Goal: Task Accomplishment & Management: Use online tool/utility

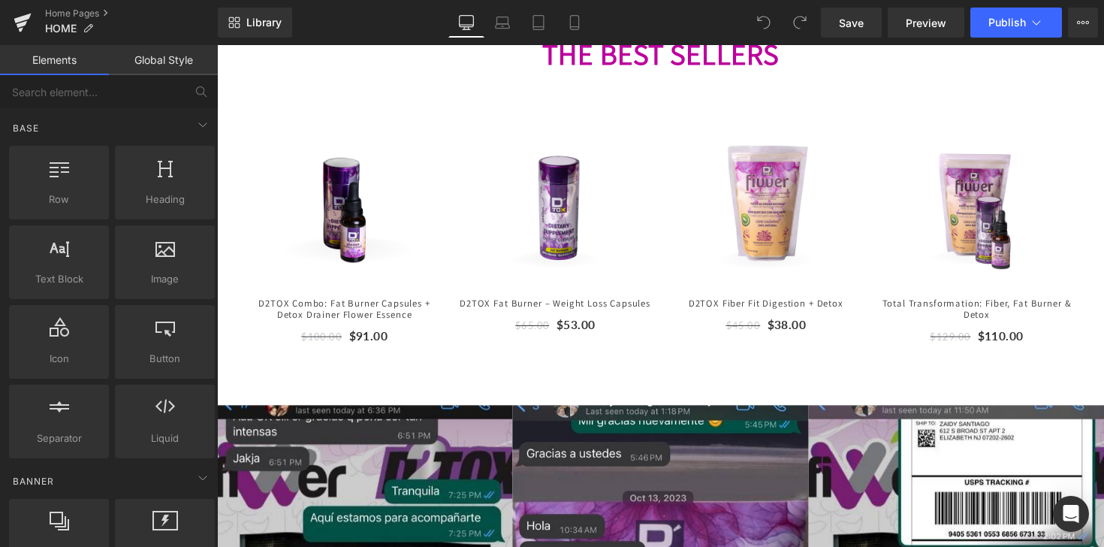
scroll to position [481, 0]
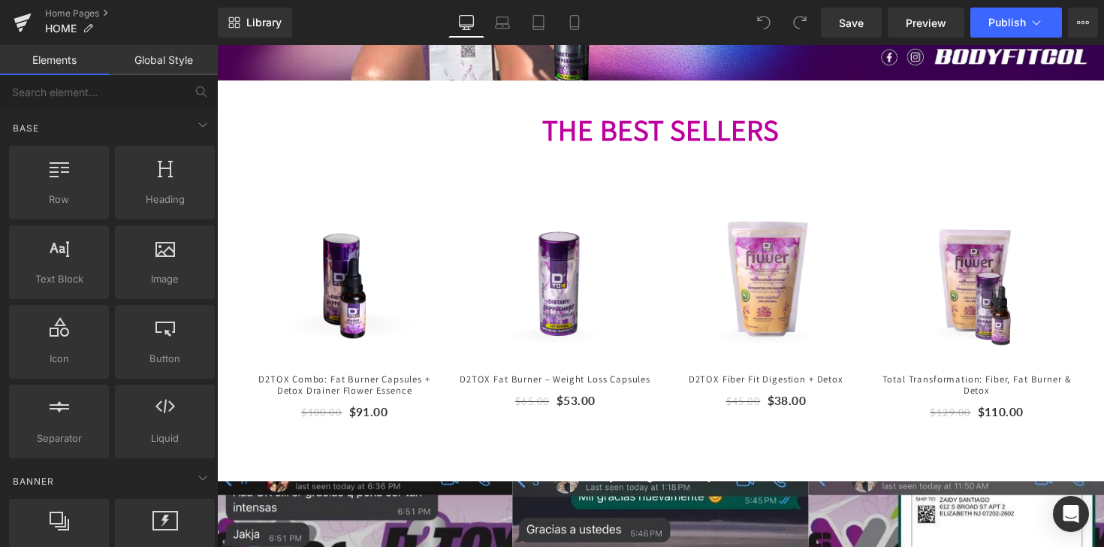
click at [647, 142] on strong "EST SELLERS" at bounding box center [710, 131] width 166 height 39
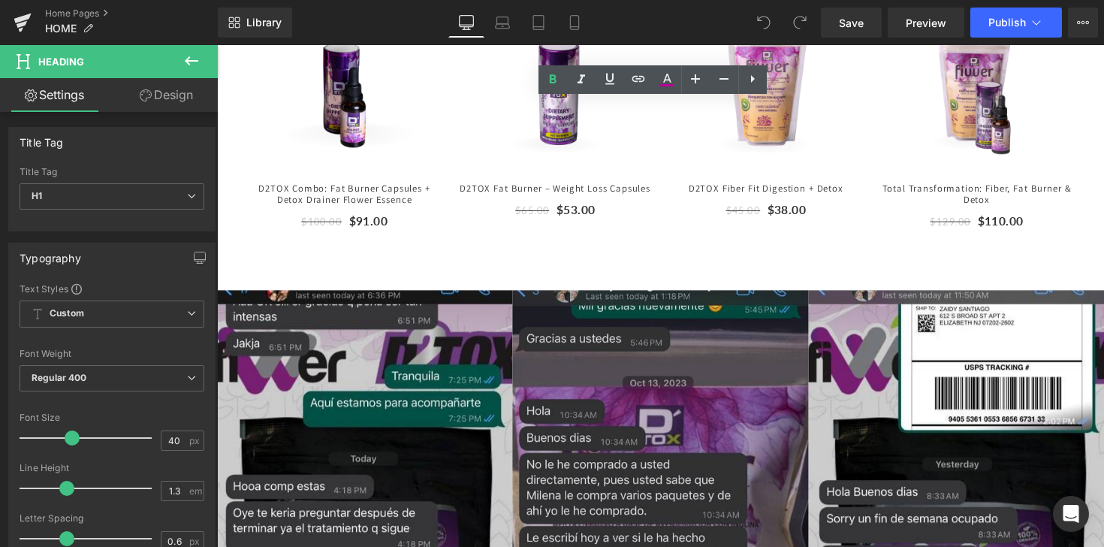
scroll to position [790, 0]
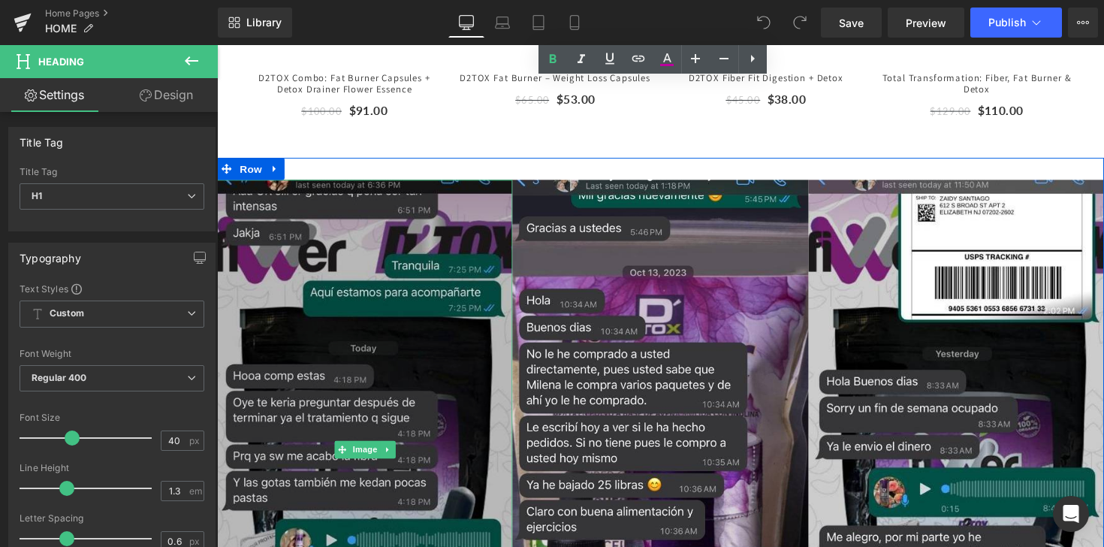
click at [497, 318] on img at bounding box center [368, 459] width 303 height 552
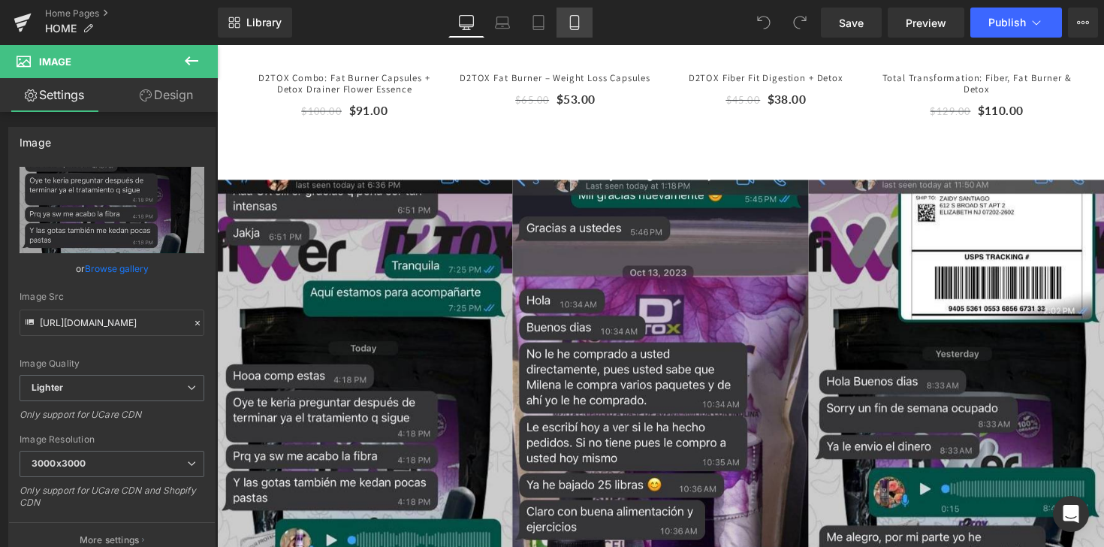
click at [586, 23] on link "Mobile" at bounding box center [574, 23] width 36 height 30
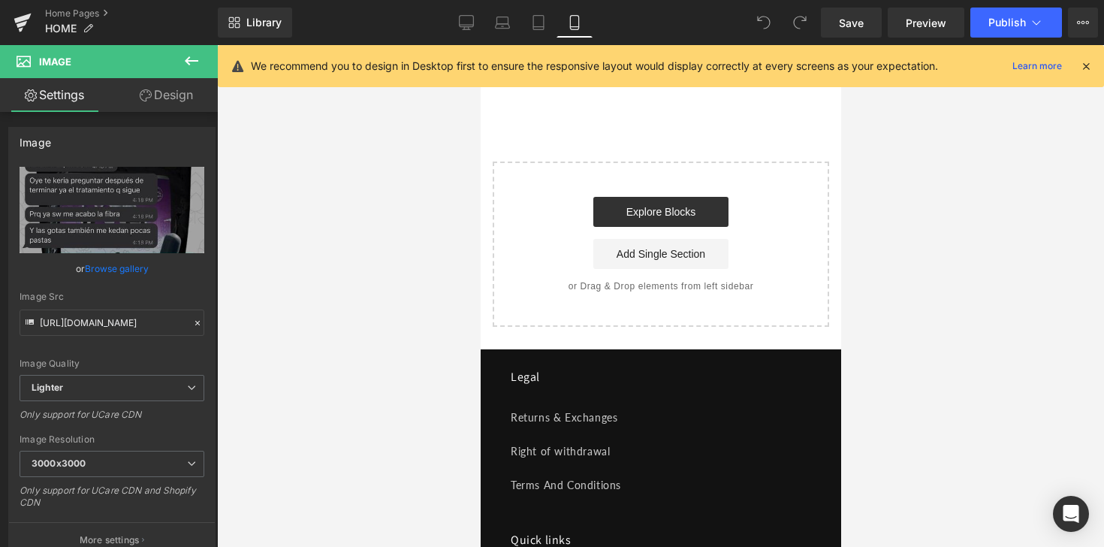
scroll to position [957, 0]
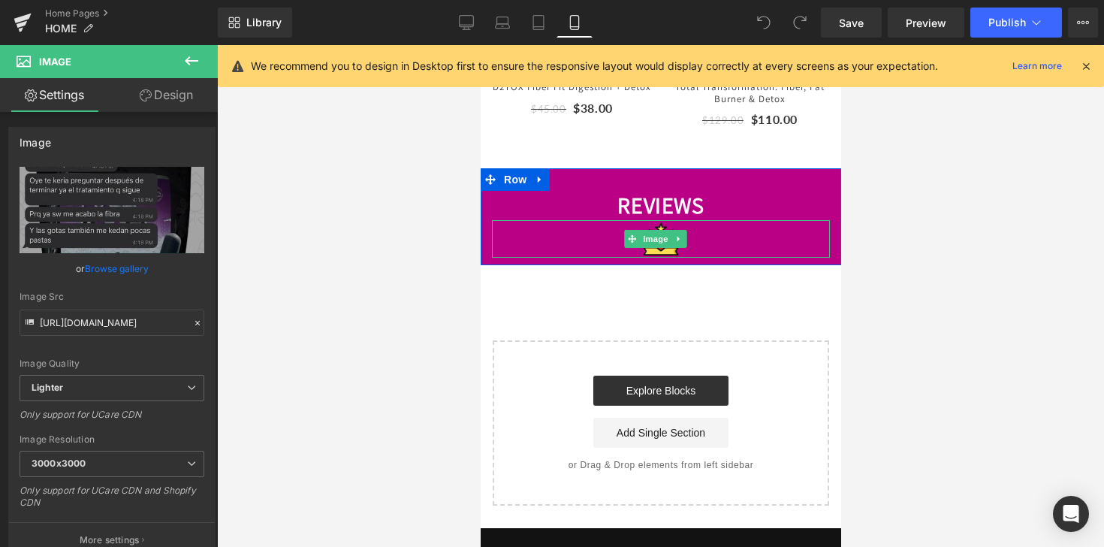
click at [596, 230] on div at bounding box center [660, 239] width 338 height 38
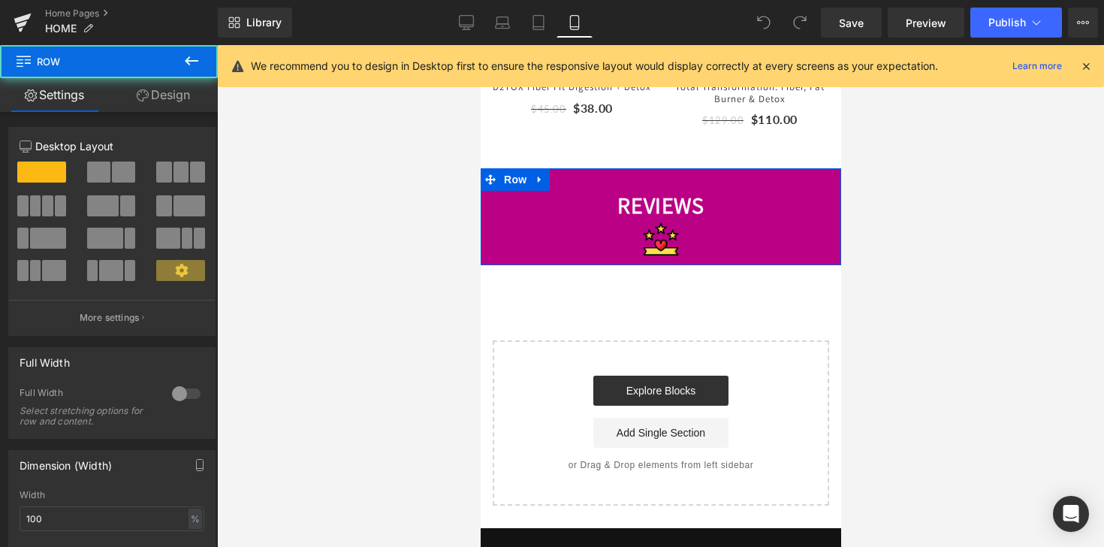
click at [705, 172] on div "REVIEWS Heading Image Row" at bounding box center [660, 216] width 360 height 97
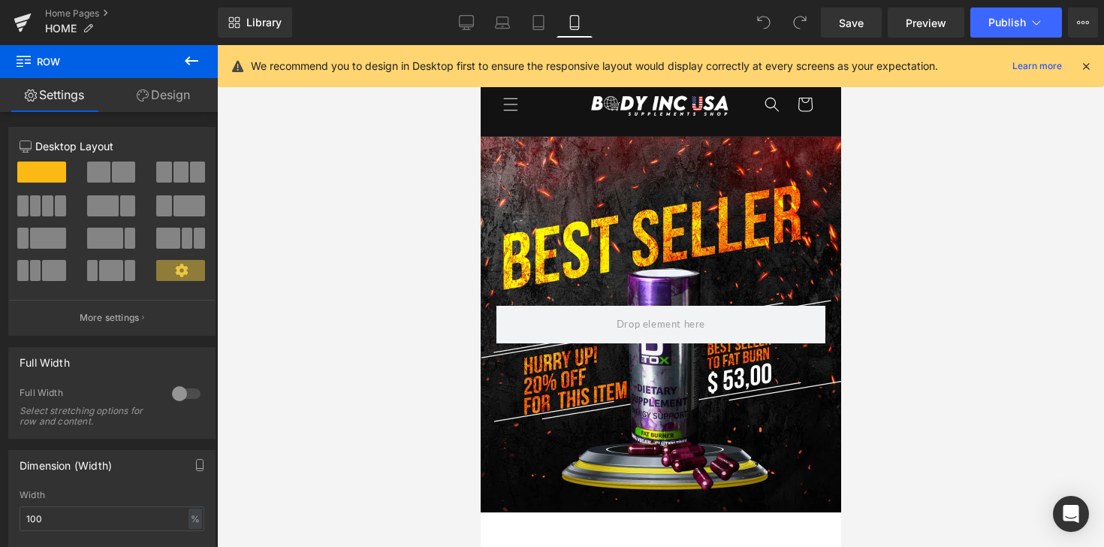
scroll to position [0, 0]
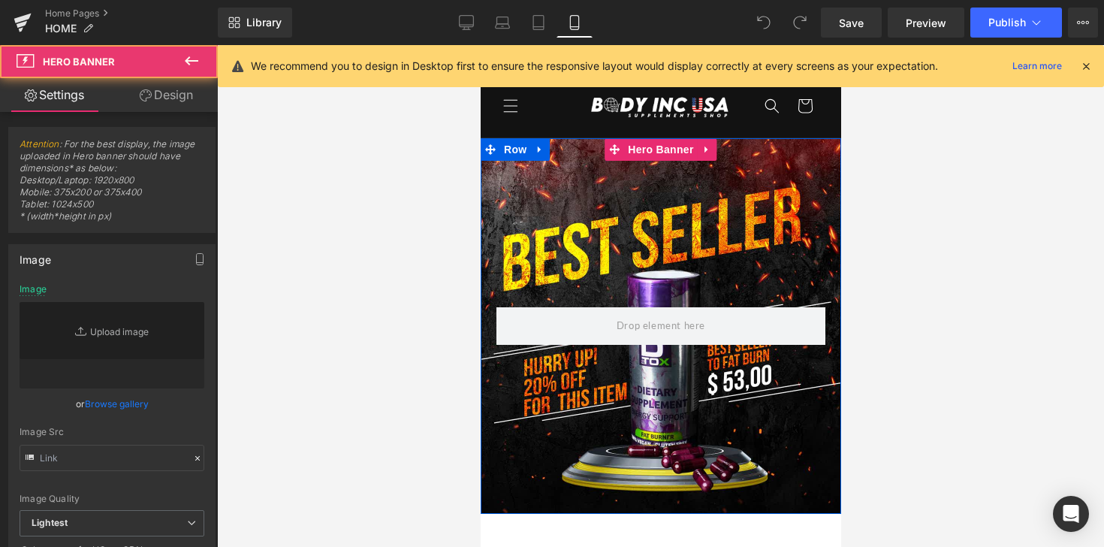
type input "[URL][DOMAIN_NAME]"
click at [698, 183] on div at bounding box center [660, 325] width 360 height 375
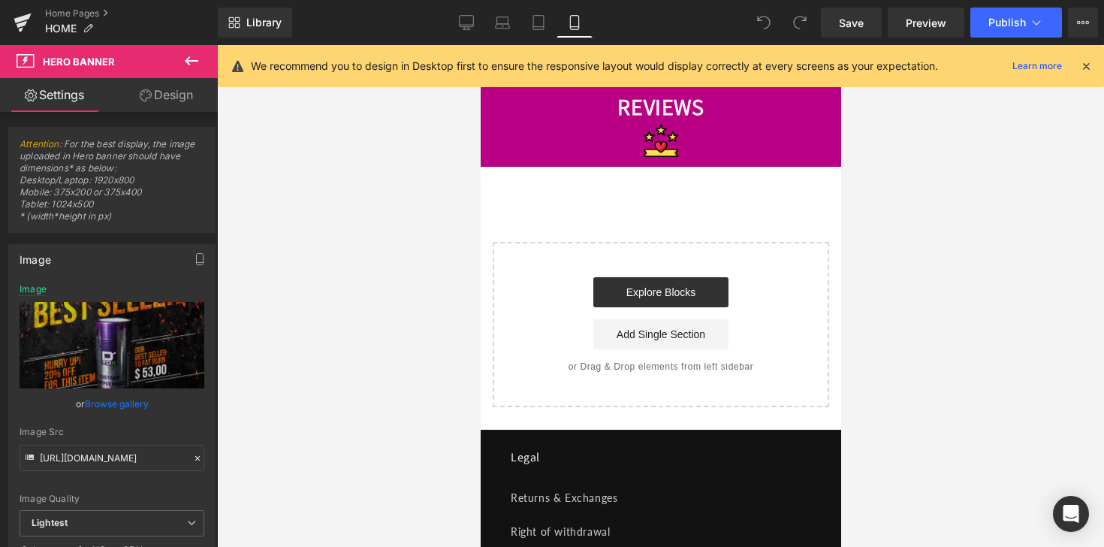
scroll to position [978, 0]
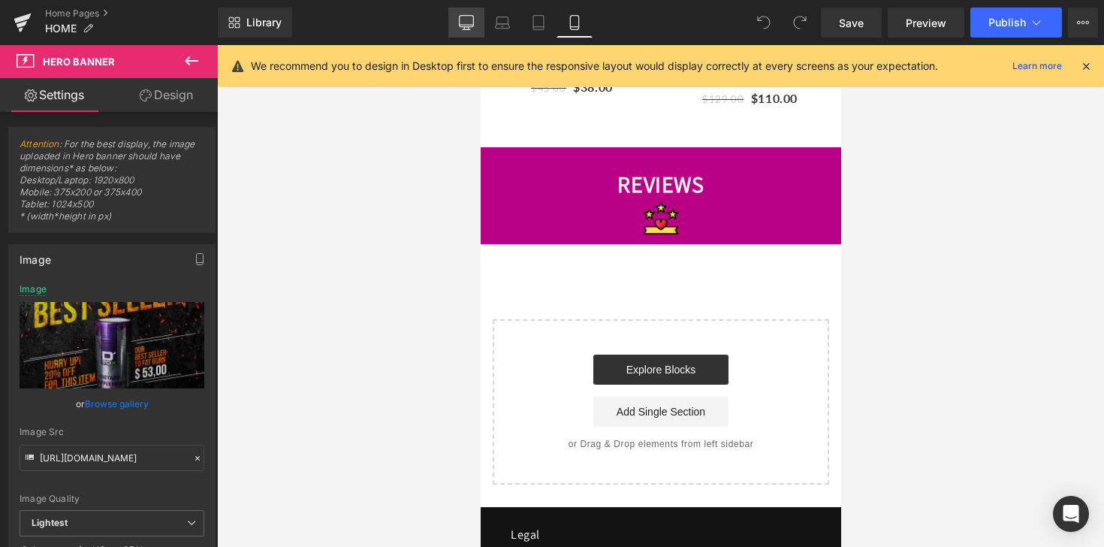
click at [470, 25] on icon at bounding box center [467, 25] width 14 height 0
type input "[URL][DOMAIN_NAME]"
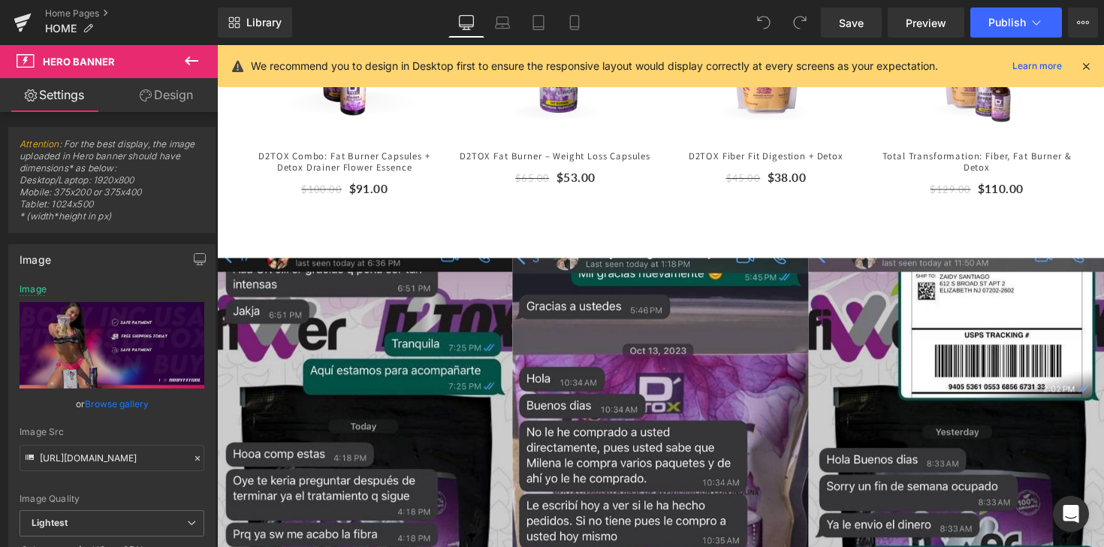
scroll to position [838, 0]
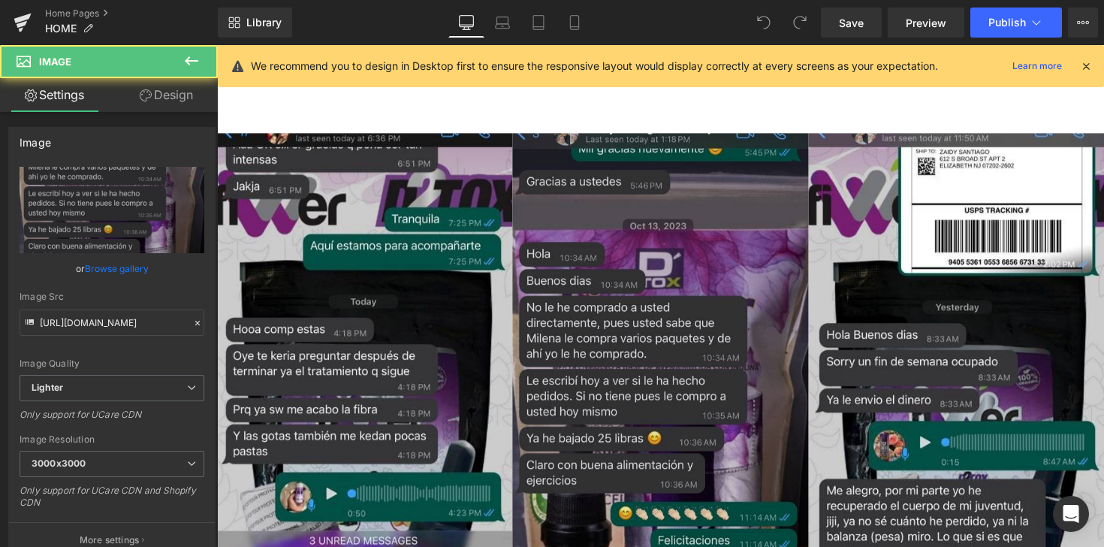
click at [622, 162] on img at bounding box center [671, 415] width 303 height 561
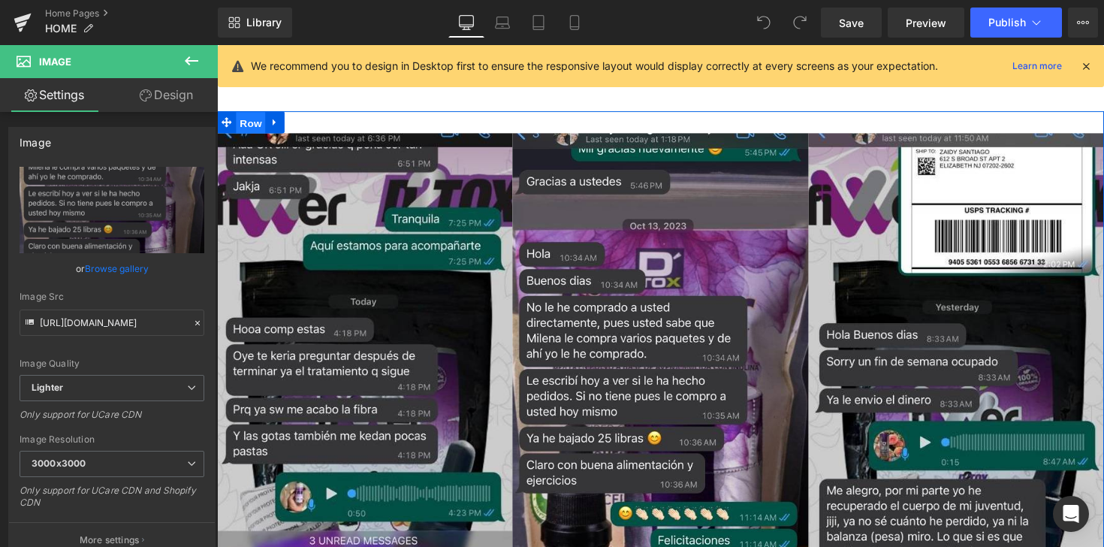
click at [248, 122] on span "Row" at bounding box center [252, 124] width 30 height 23
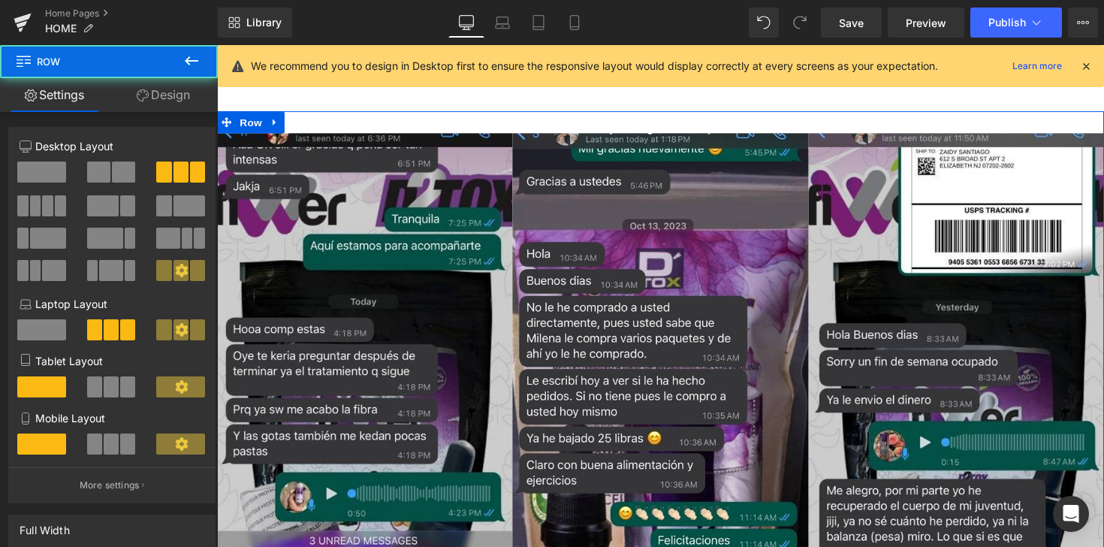
click at [182, 104] on link "Design" at bounding box center [163, 95] width 109 height 34
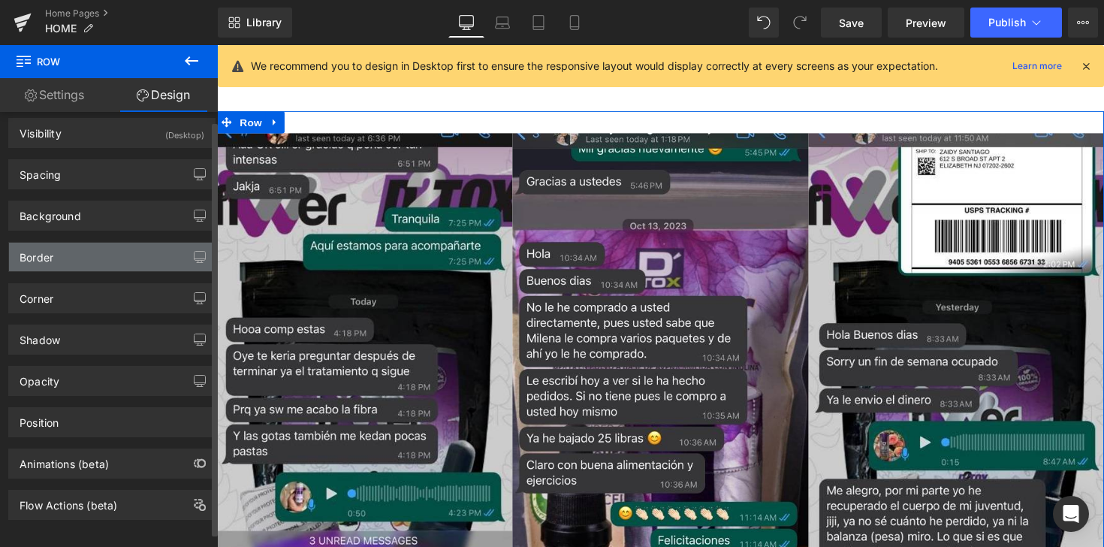
scroll to position [0, 0]
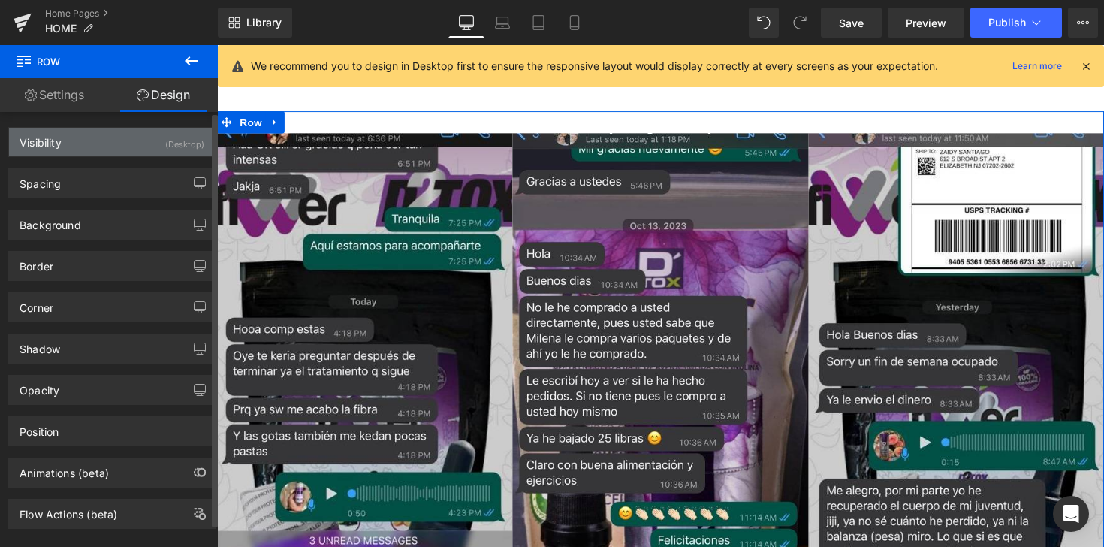
click at [167, 145] on div "(Desktop)" at bounding box center [184, 140] width 39 height 25
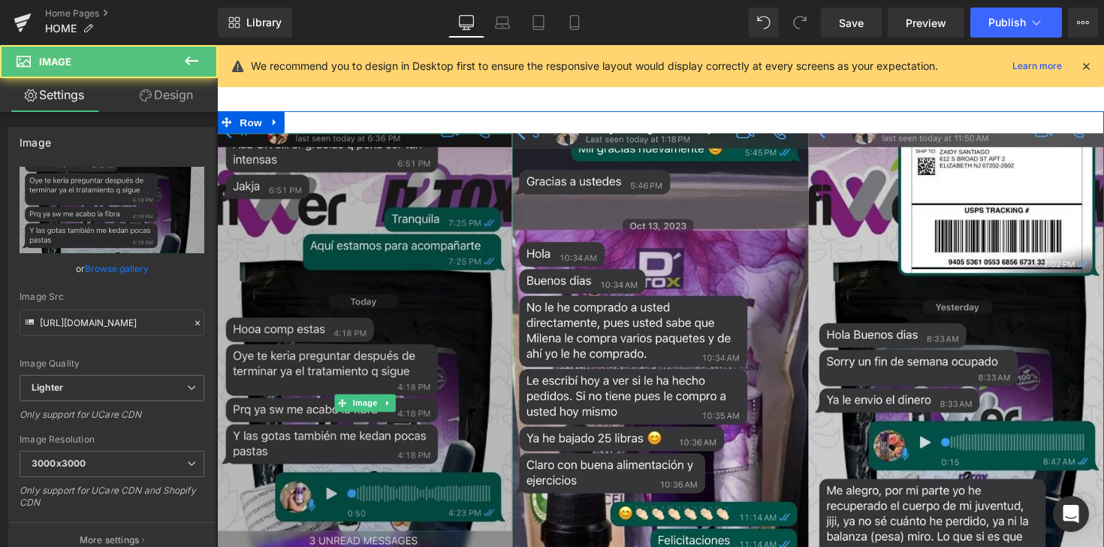
click at [380, 246] on img at bounding box center [368, 411] width 303 height 552
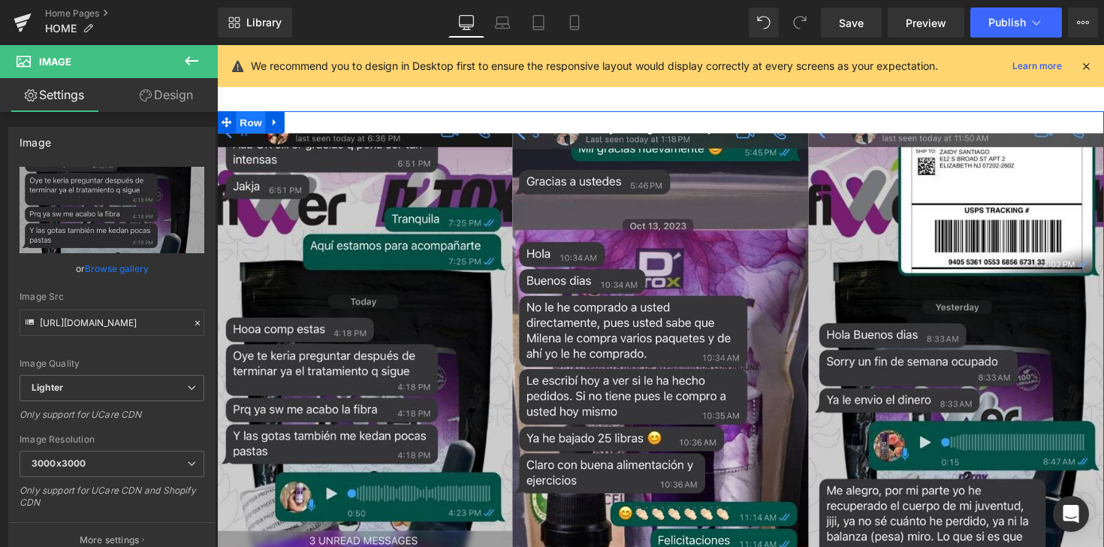
click at [240, 120] on span "Row" at bounding box center [252, 124] width 30 height 23
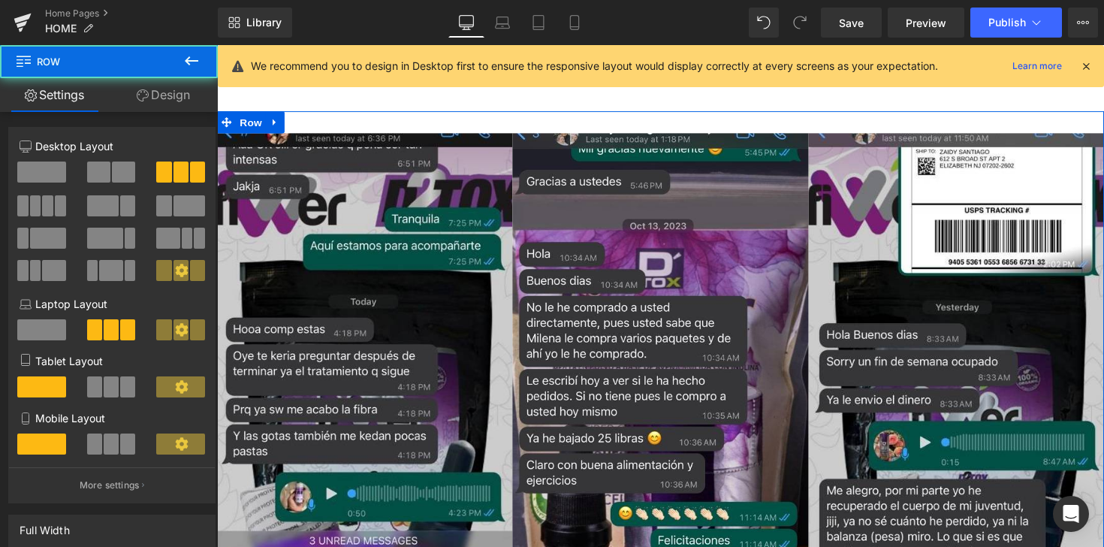
click at [159, 107] on link "Design" at bounding box center [163, 95] width 109 height 34
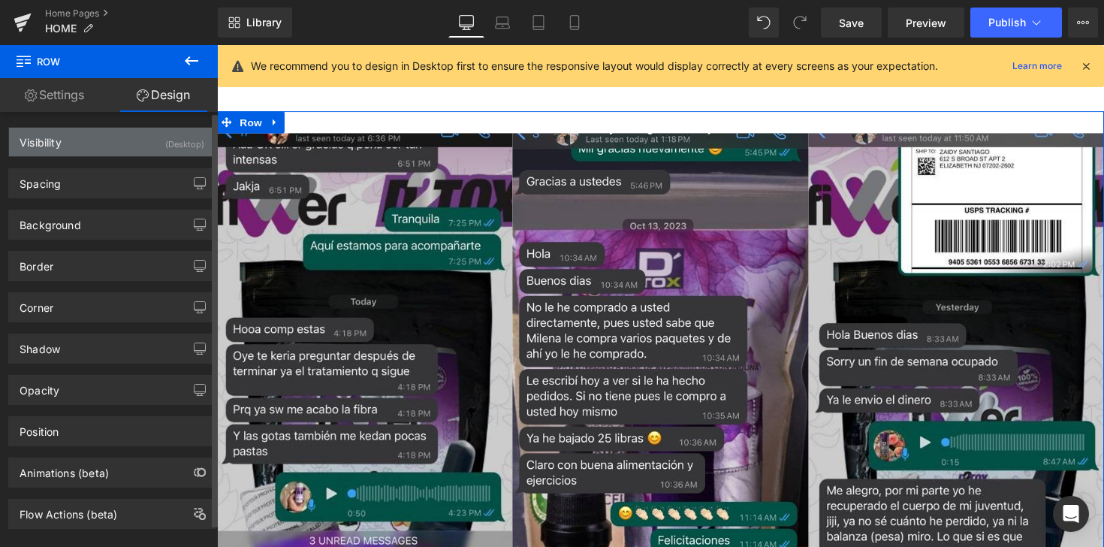
click at [177, 142] on div "(Desktop)" at bounding box center [184, 140] width 39 height 25
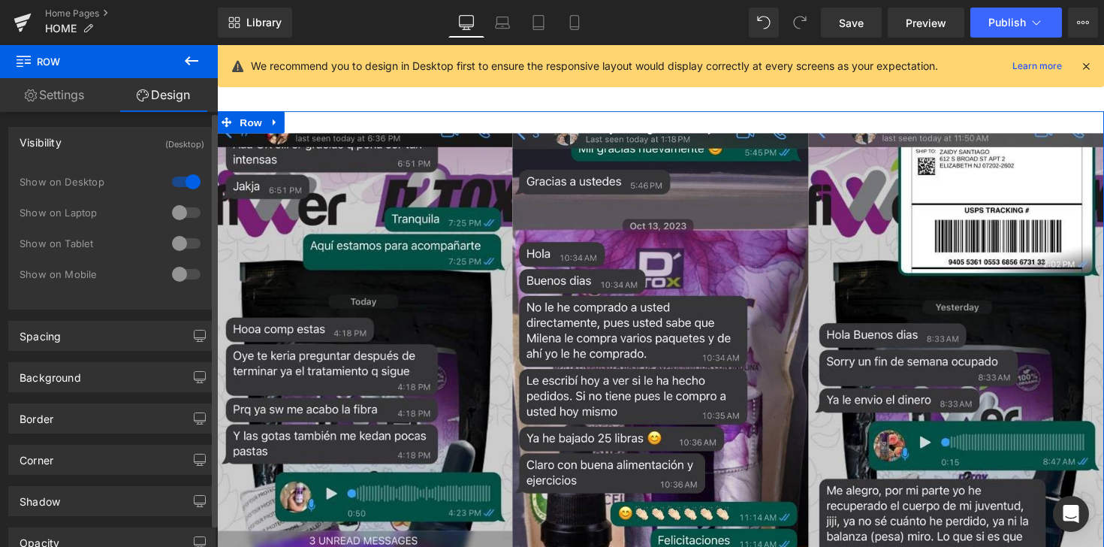
click at [181, 215] on div at bounding box center [186, 212] width 36 height 24
click at [186, 234] on div at bounding box center [186, 243] width 36 height 24
click at [186, 273] on div at bounding box center [186, 274] width 36 height 24
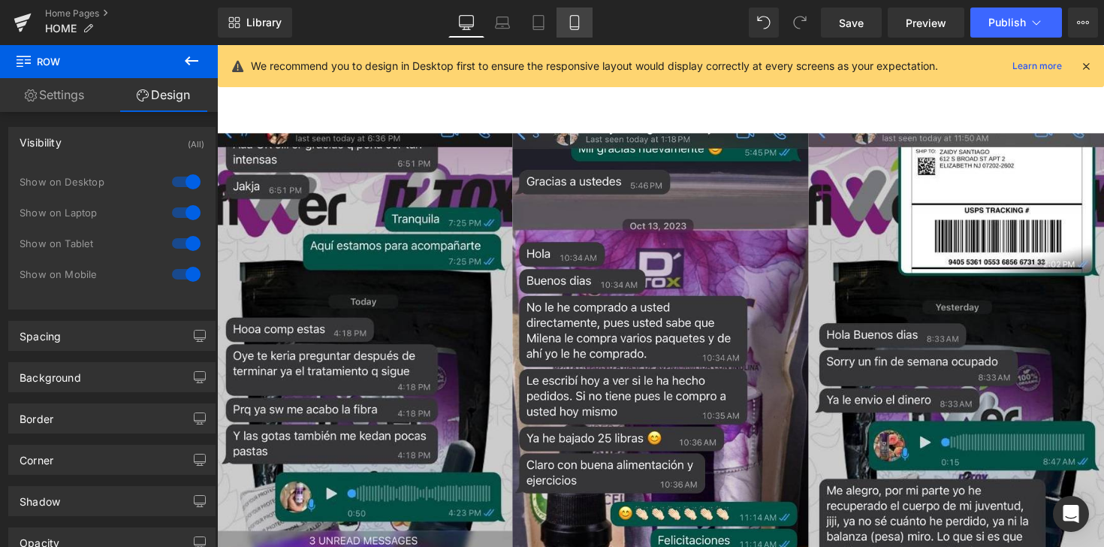
click at [584, 22] on link "Mobile" at bounding box center [574, 23] width 36 height 30
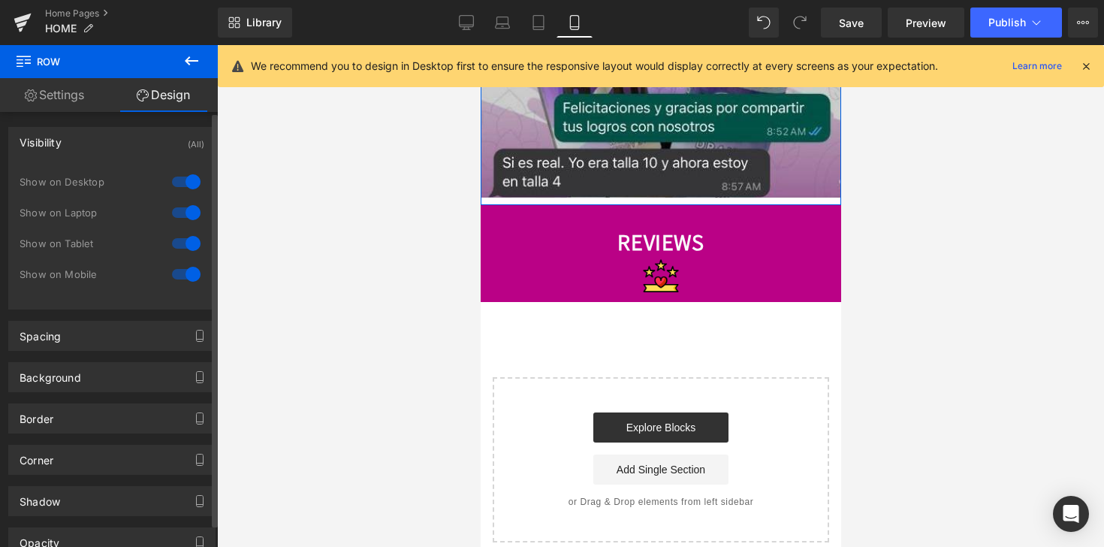
click at [177, 272] on div at bounding box center [186, 274] width 36 height 24
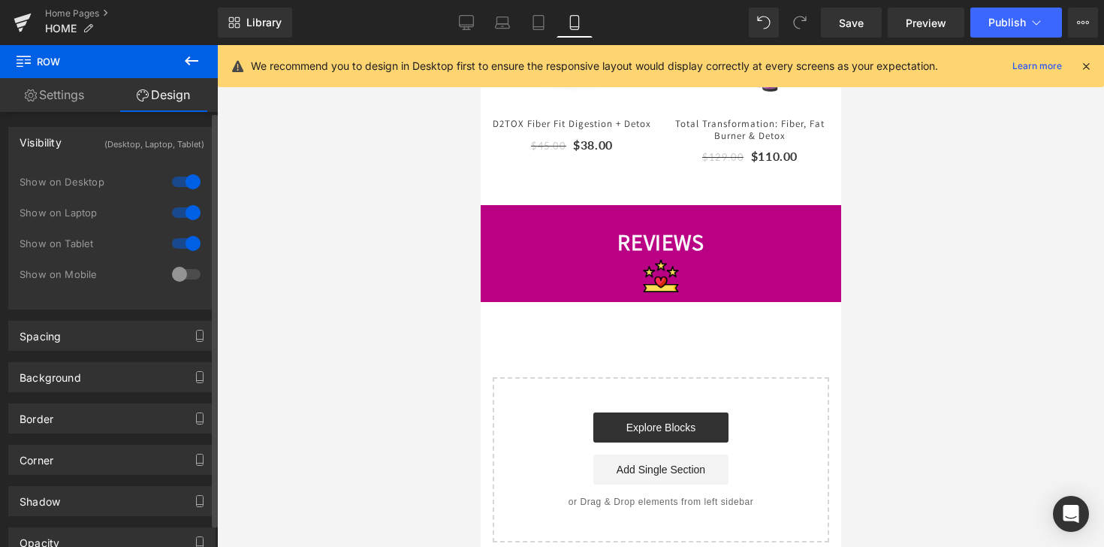
click at [178, 241] on div at bounding box center [186, 243] width 36 height 24
click at [179, 225] on div "Show on Laptop" at bounding box center [112, 220] width 185 height 31
click at [182, 219] on div at bounding box center [186, 212] width 36 height 24
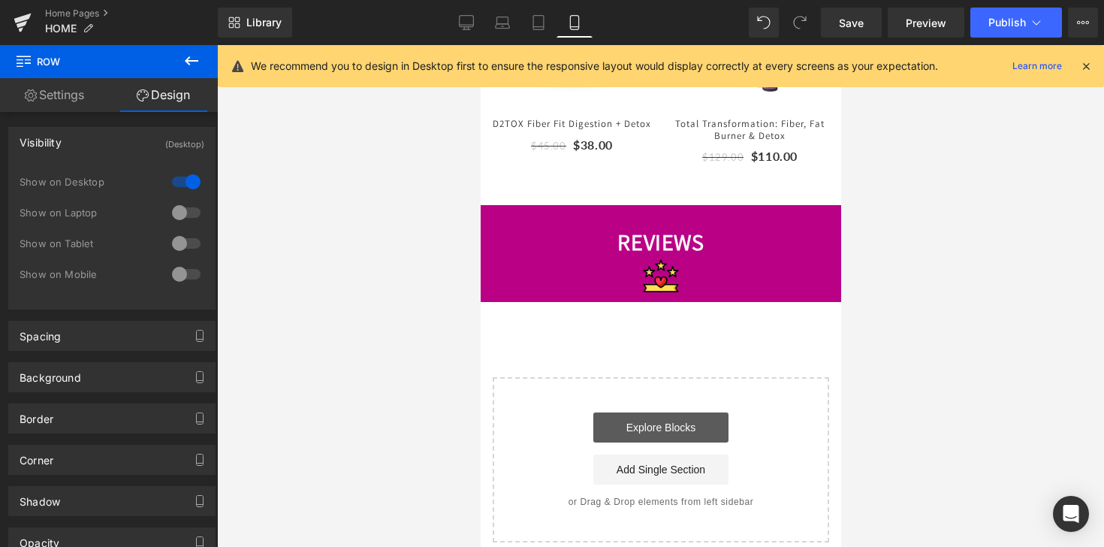
click at [639, 427] on link "Explore Blocks" at bounding box center [659, 427] width 135 height 30
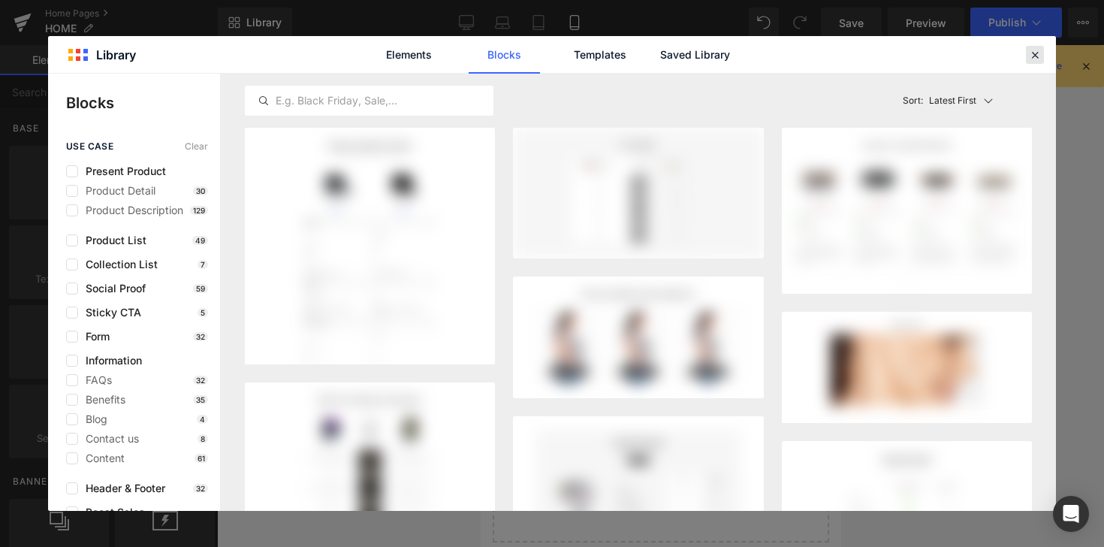
click at [1038, 53] on icon at bounding box center [1035, 55] width 14 height 14
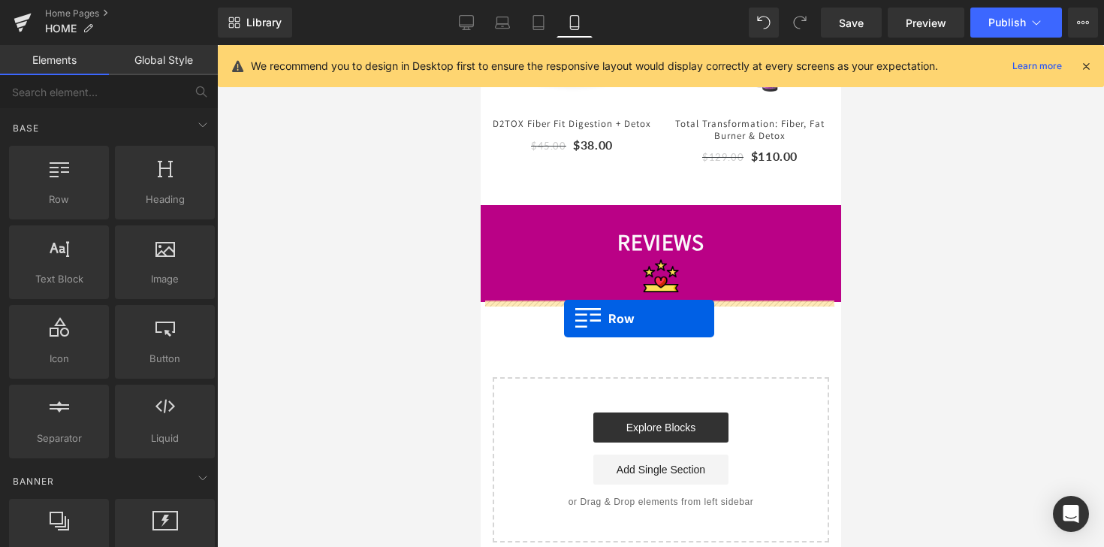
drag, startPoint x: 571, startPoint y: 254, endPoint x: 563, endPoint y: 318, distance: 65.1
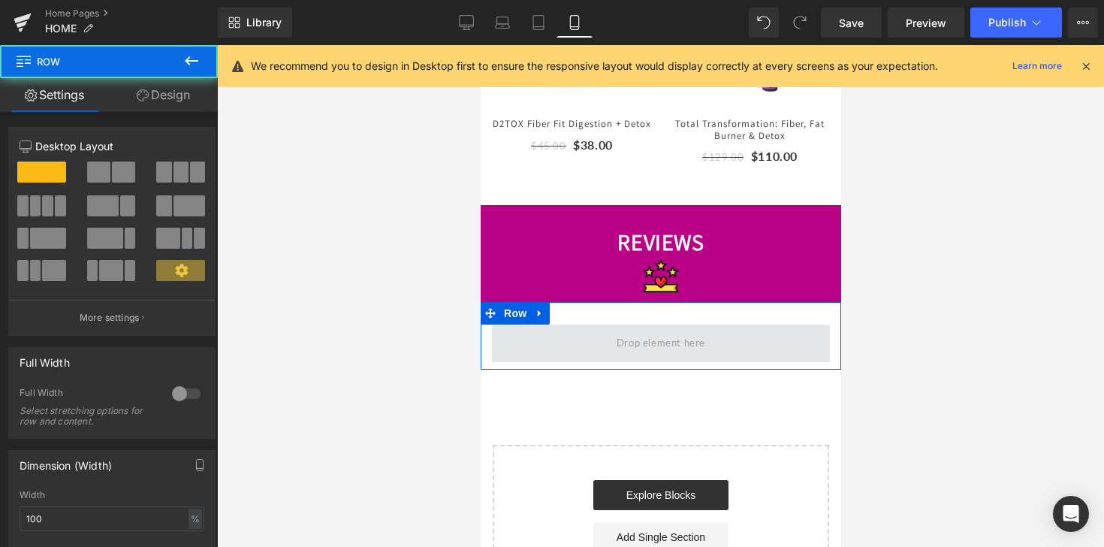
click at [658, 334] on span at bounding box center [659, 342] width 99 height 25
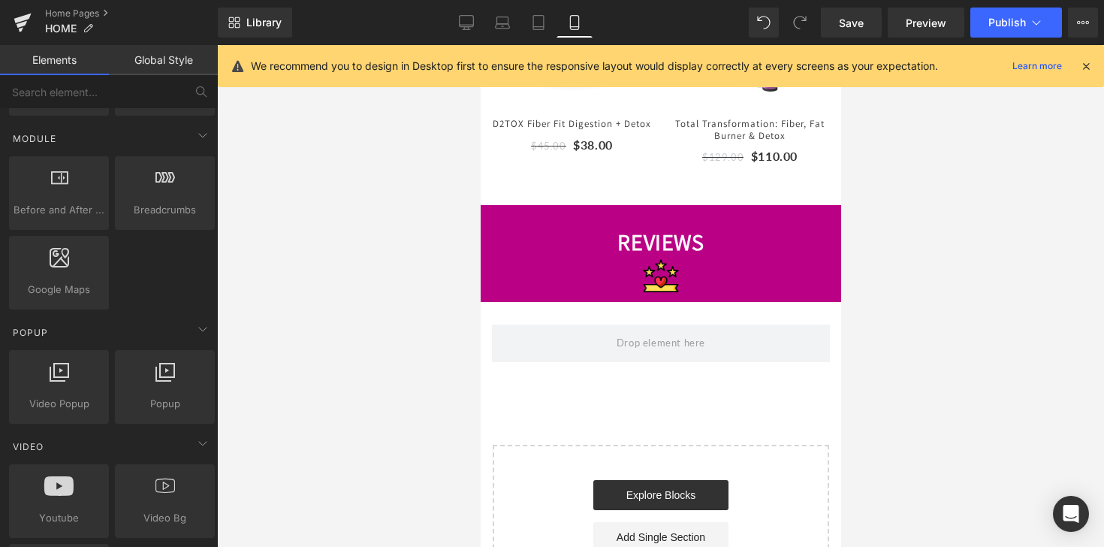
scroll to position [0, 0]
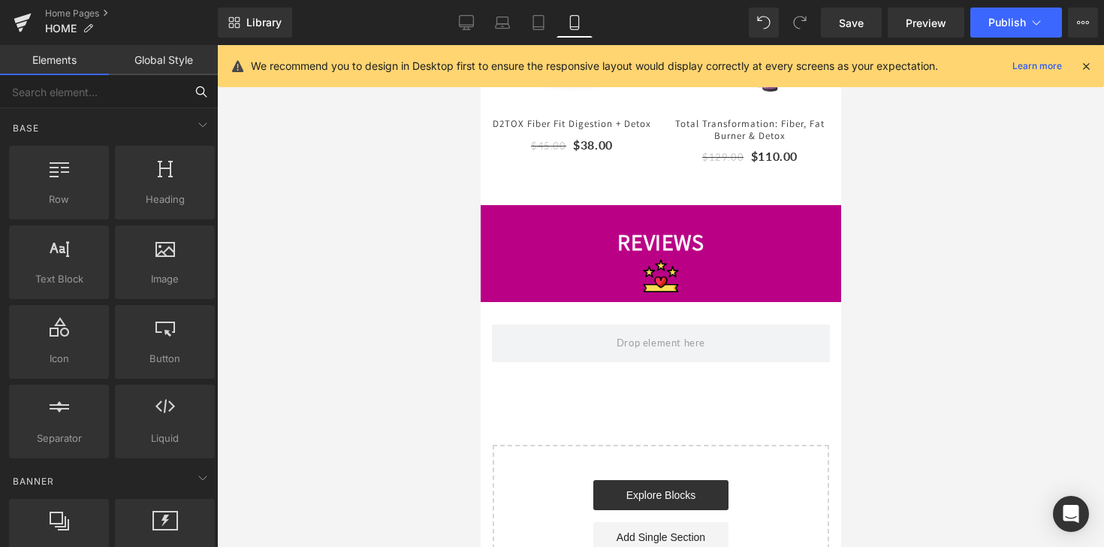
click at [101, 86] on input "text" at bounding box center [92, 91] width 185 height 33
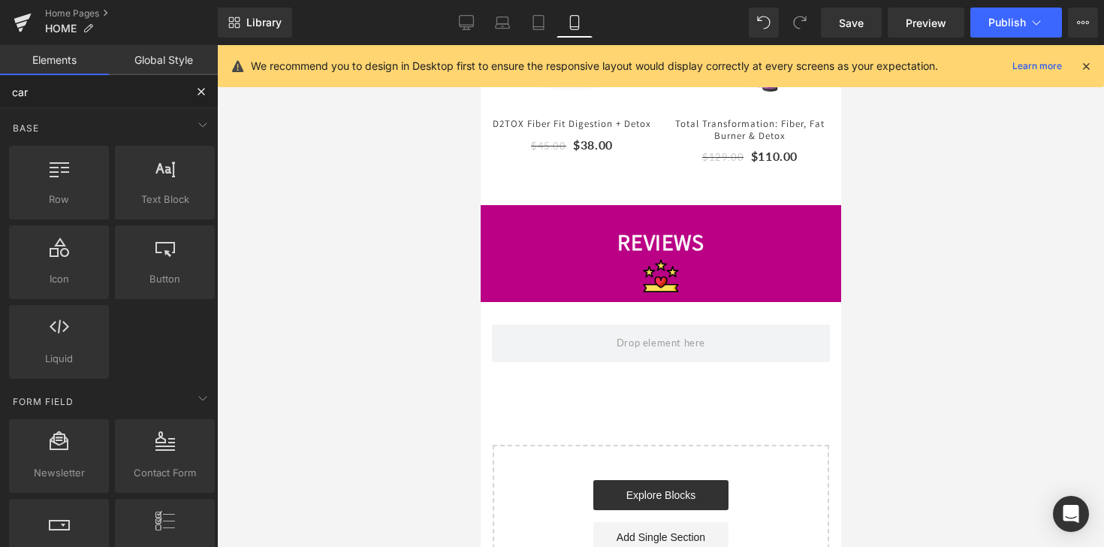
type input "[PERSON_NAME]"
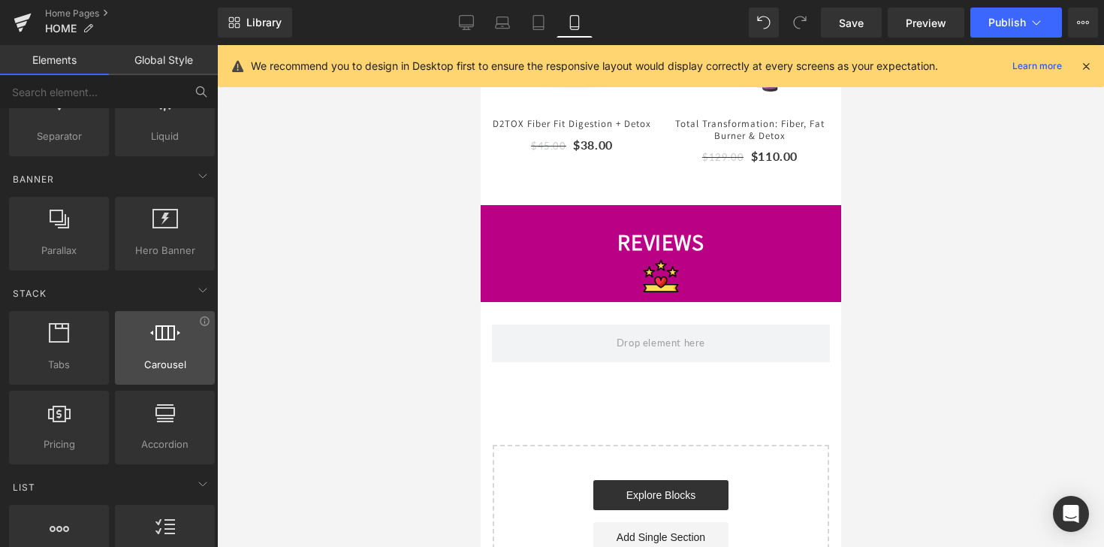
scroll to position [304, 0]
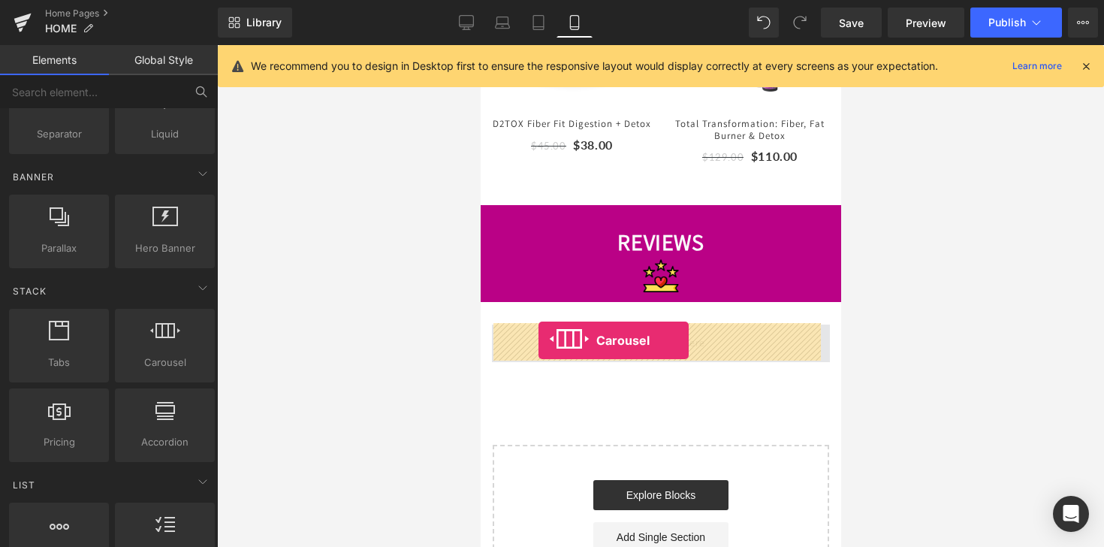
drag, startPoint x: 627, startPoint y: 382, endPoint x: 538, endPoint y: 340, distance: 98.8
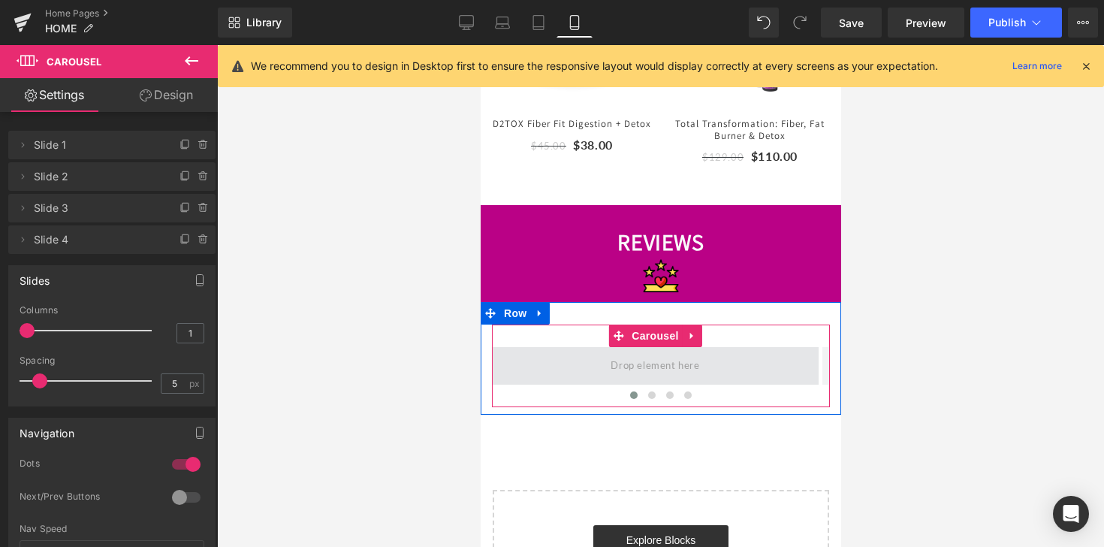
click at [611, 360] on span at bounding box center [653, 365] width 99 height 25
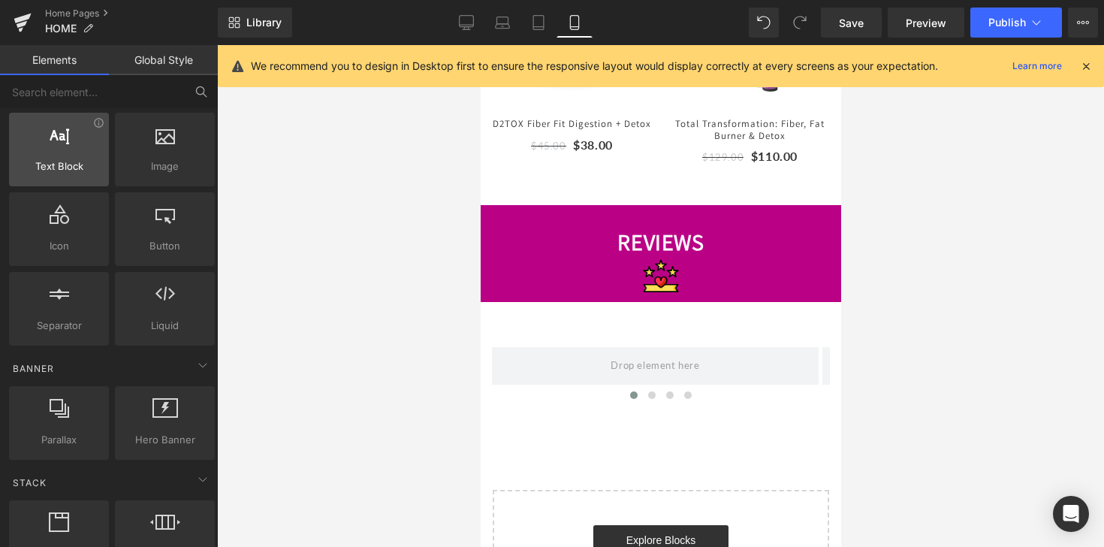
scroll to position [0, 0]
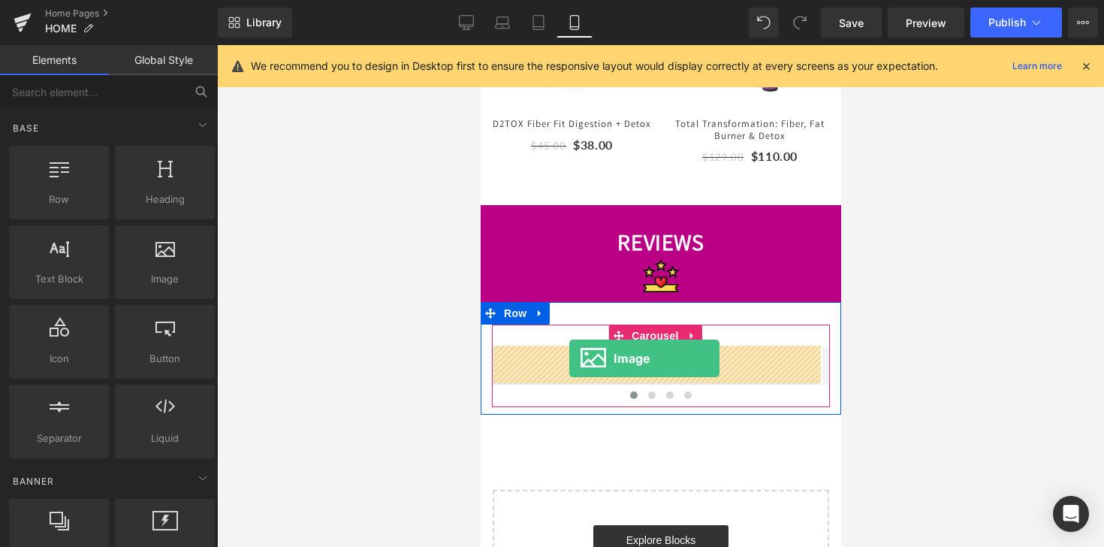
drag, startPoint x: 764, startPoint y: 339, endPoint x: 568, endPoint y: 359, distance: 197.0
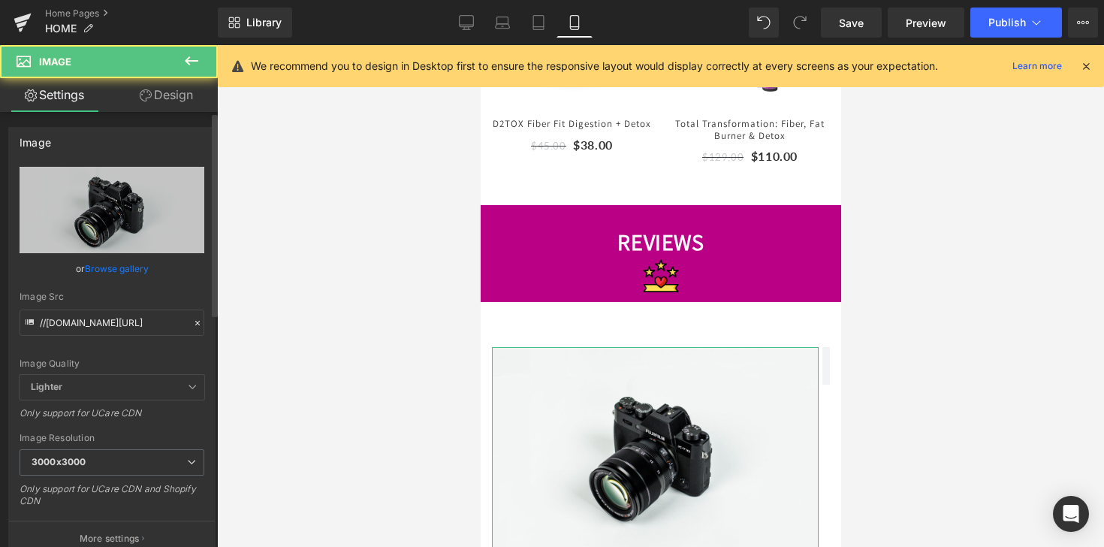
click at [110, 263] on link "Browse gallery" at bounding box center [117, 268] width 64 height 26
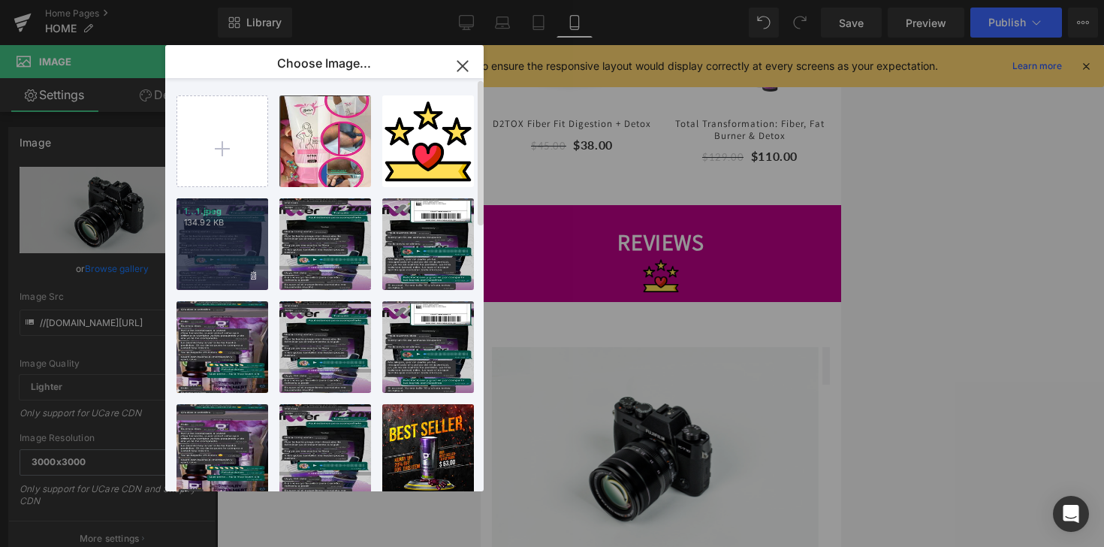
click at [219, 255] on div "1...1.jpeg 134.92 KB" at bounding box center [222, 244] width 92 height 92
type input "[URL][DOMAIN_NAME]"
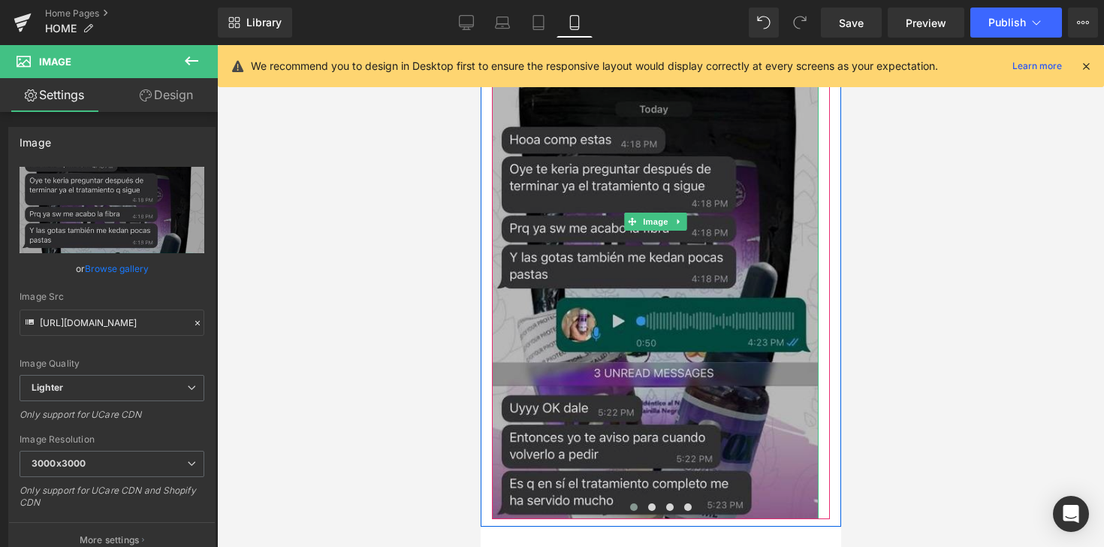
scroll to position [1400, 0]
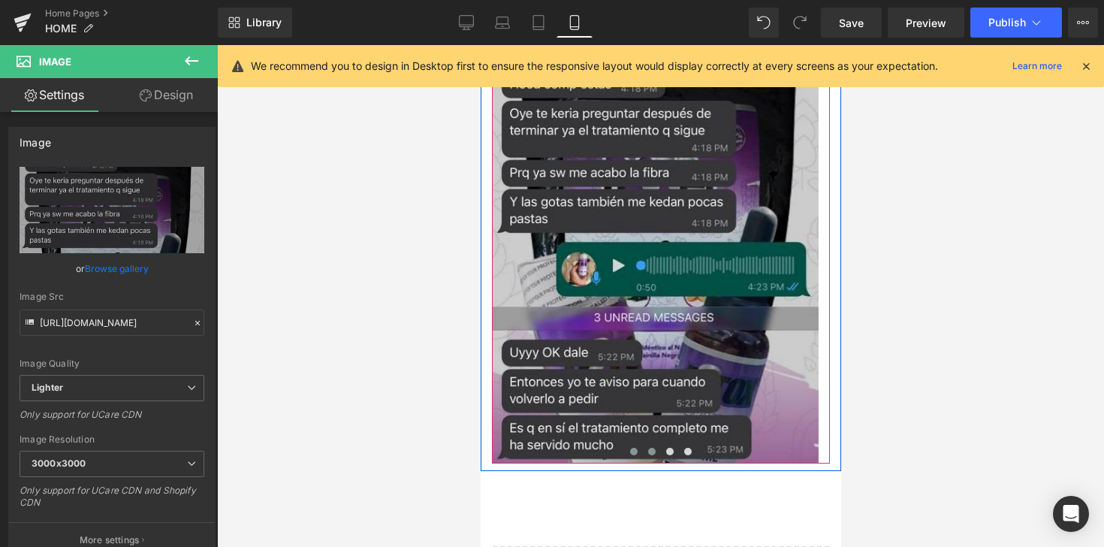
click at [649, 450] on span at bounding box center [651, 452] width 8 height 8
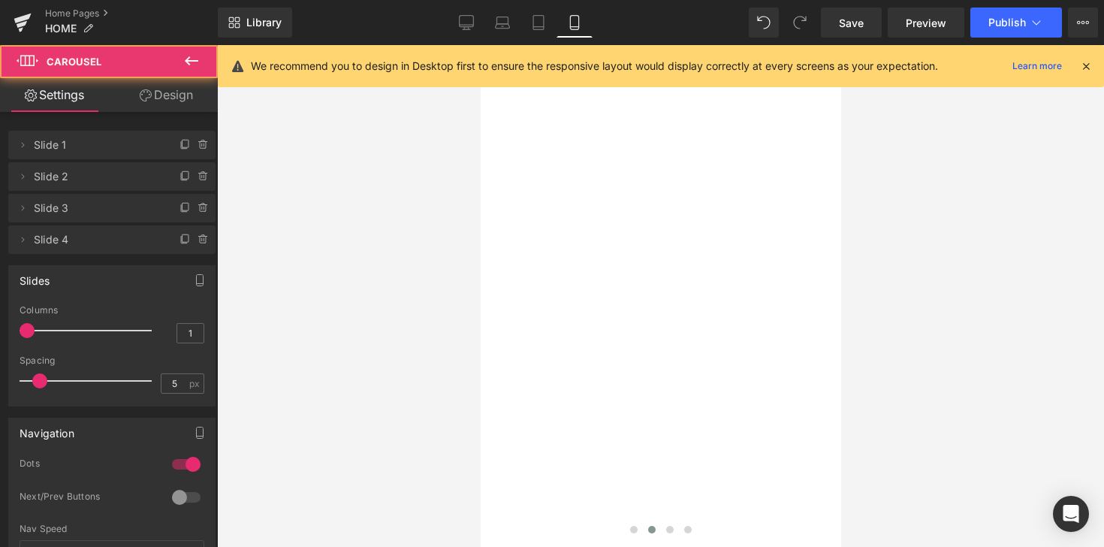
scroll to position [1280, 0]
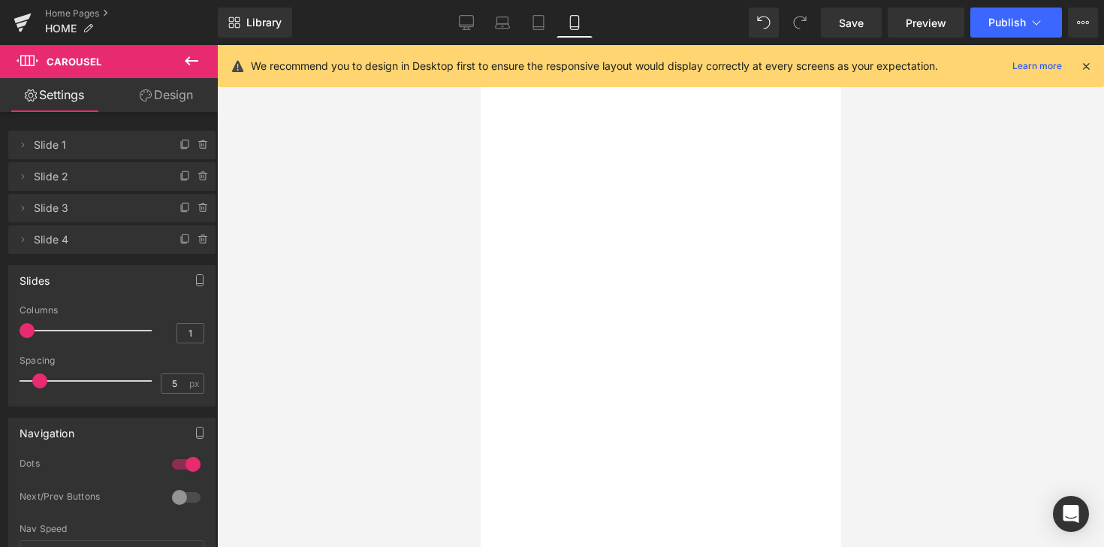
click at [183, 62] on icon at bounding box center [191, 61] width 18 height 18
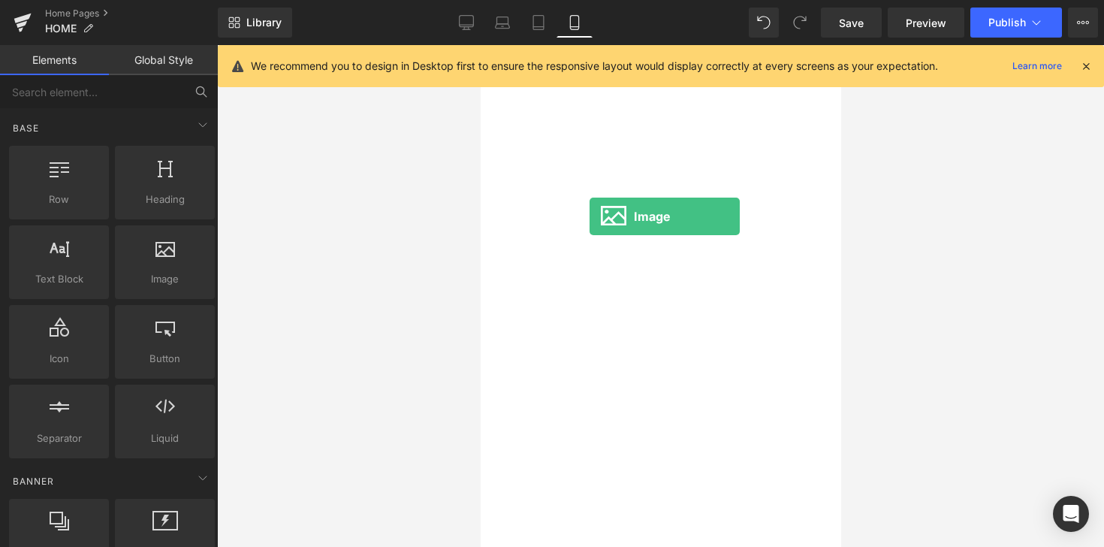
drag, startPoint x: 696, startPoint y: 296, endPoint x: 589, endPoint y: 216, distance: 134.1
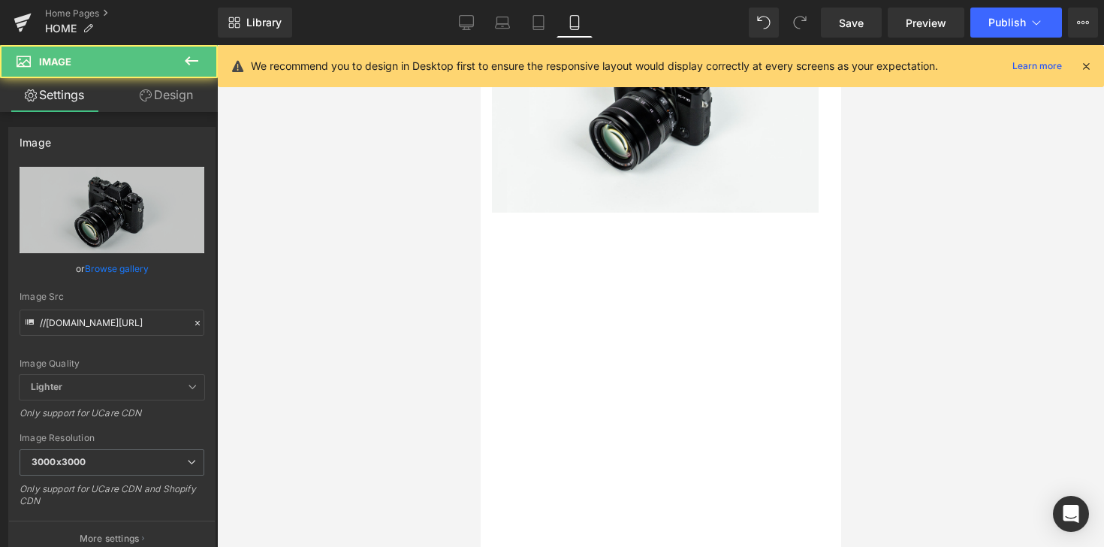
scroll to position [993, 0]
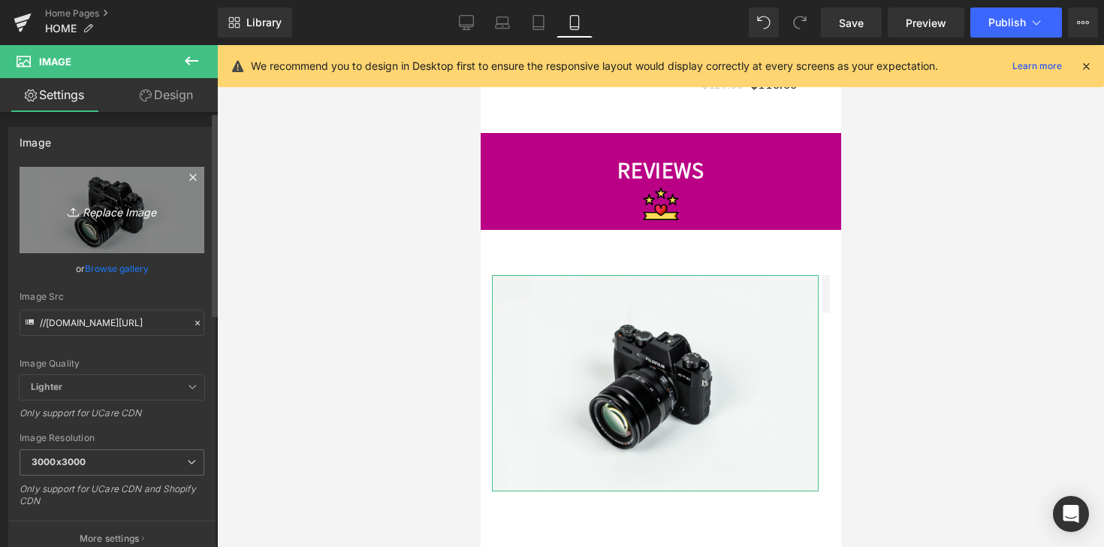
click at [94, 212] on icon "Replace Image" at bounding box center [112, 209] width 120 height 19
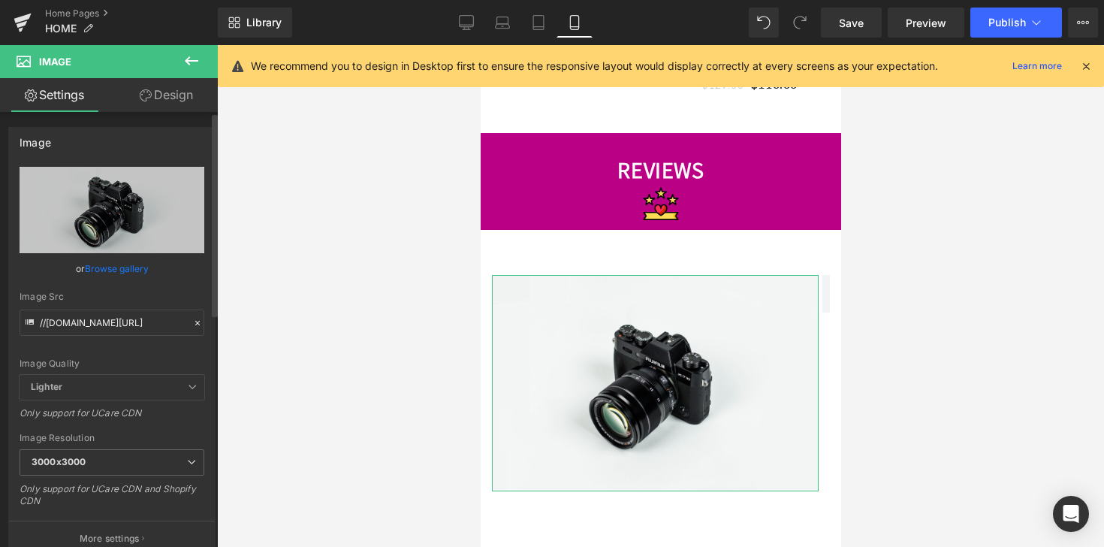
click at [133, 272] on link "Browse gallery" at bounding box center [117, 268] width 64 height 26
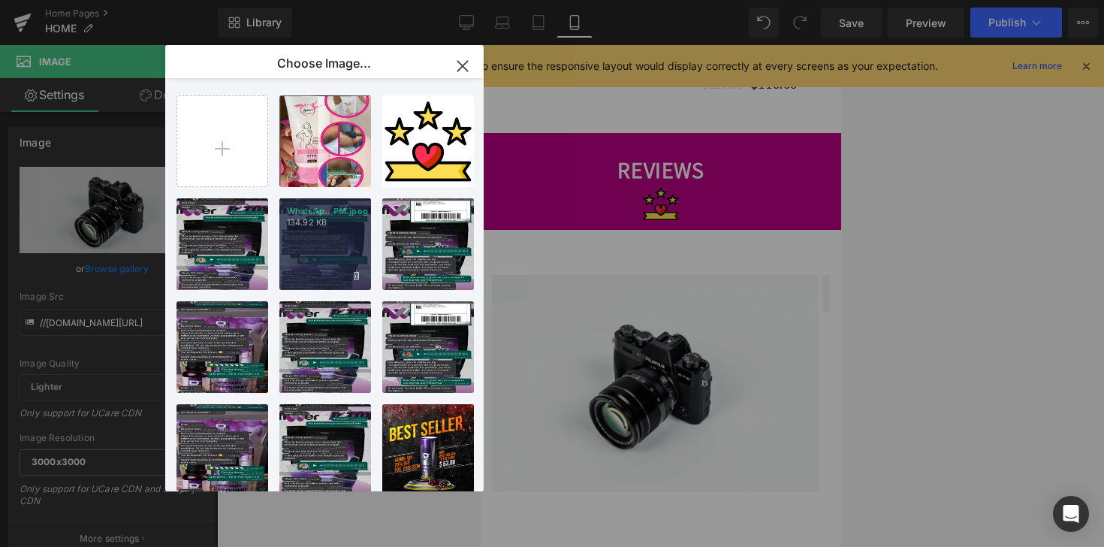
click at [306, 258] on div "WhatsAp...PM.jpeg 134.92 KB" at bounding box center [325, 244] width 92 height 92
type input "[URL][DOMAIN_NAME]"
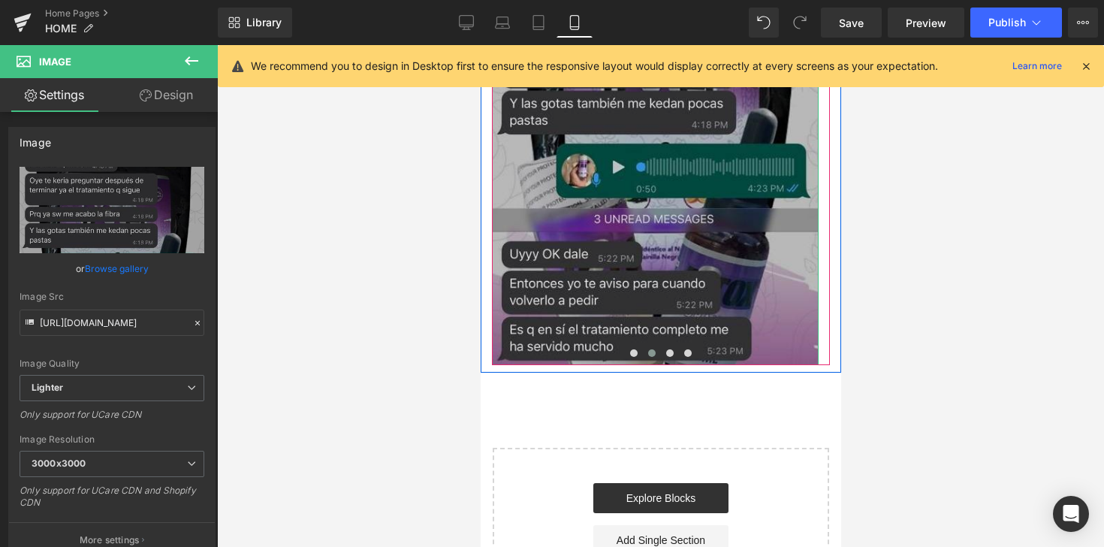
scroll to position [1603, 0]
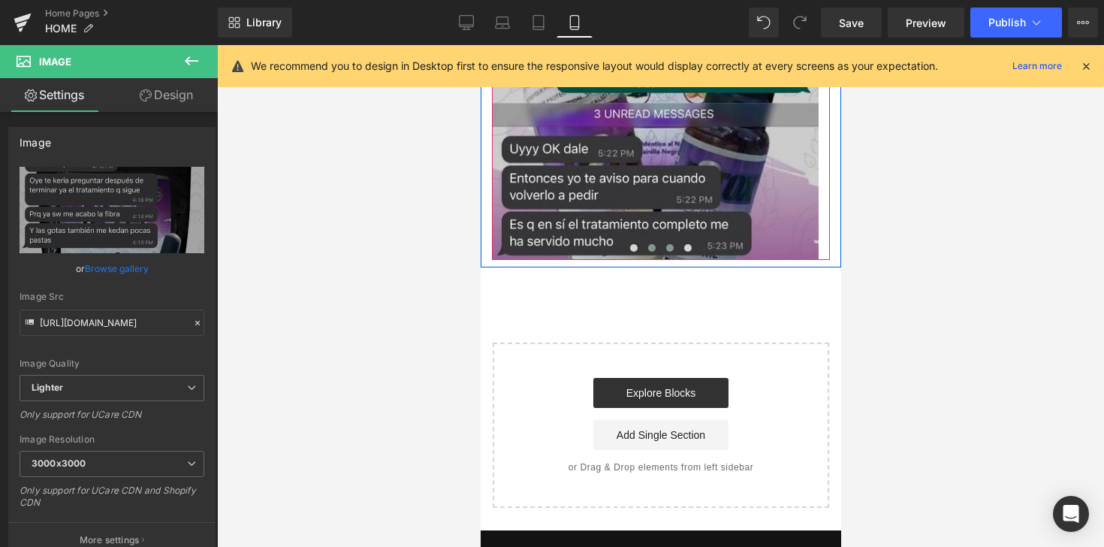
click at [665, 249] on span at bounding box center [669, 248] width 8 height 8
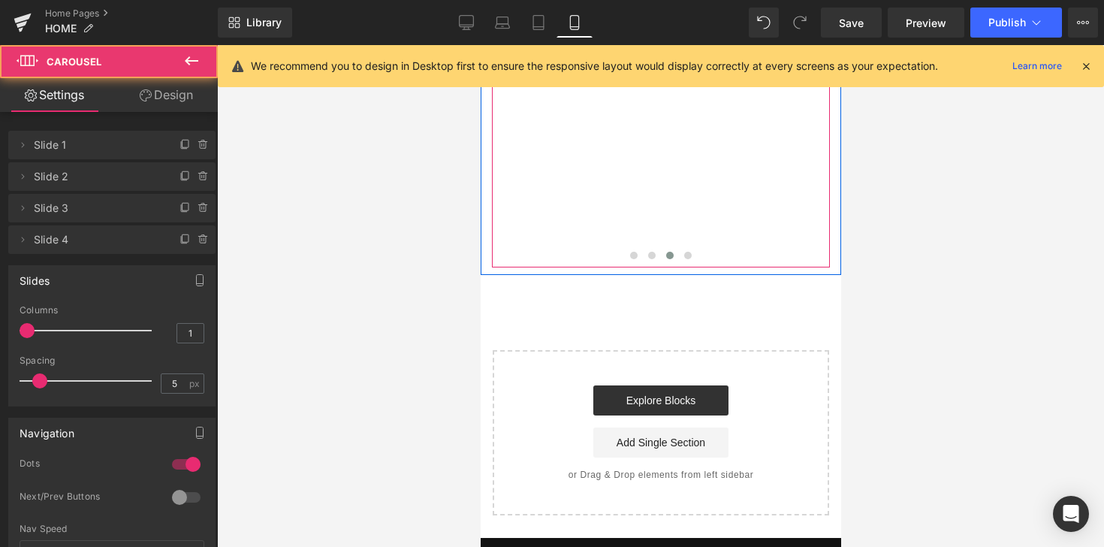
scroll to position [1578, 0]
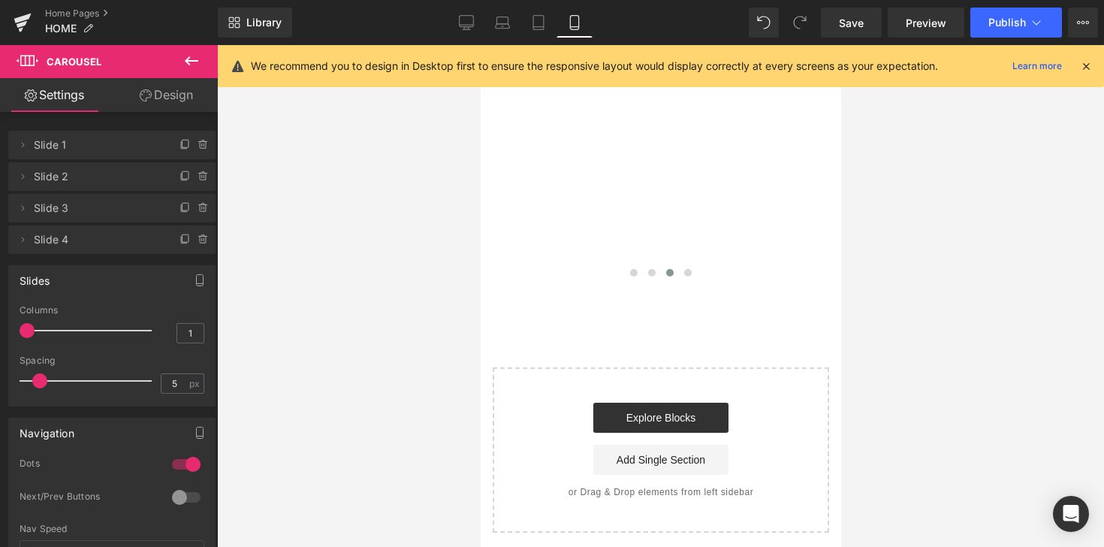
click at [197, 66] on icon at bounding box center [191, 61] width 18 height 18
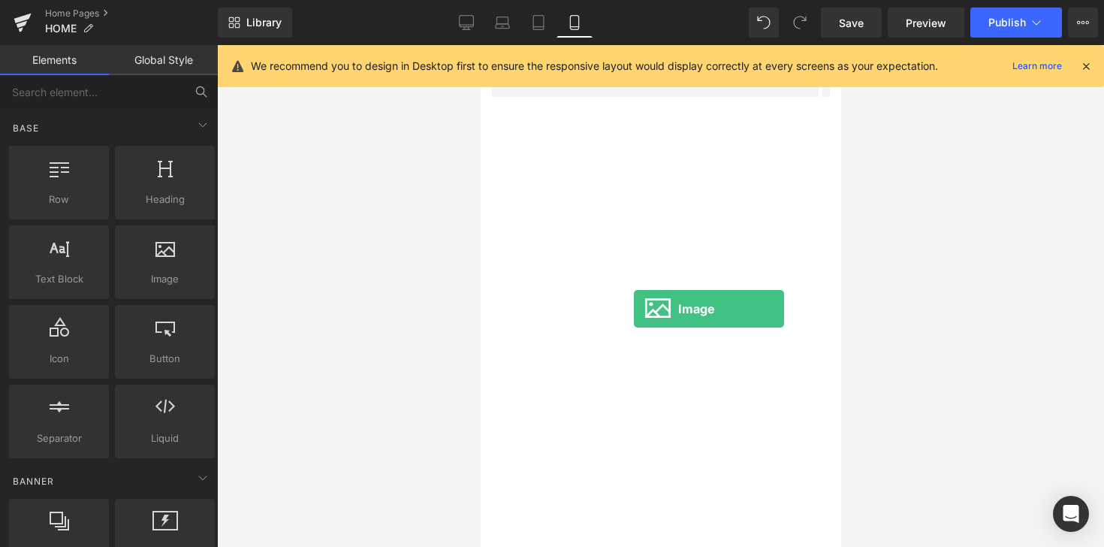
scroll to position [996, 0]
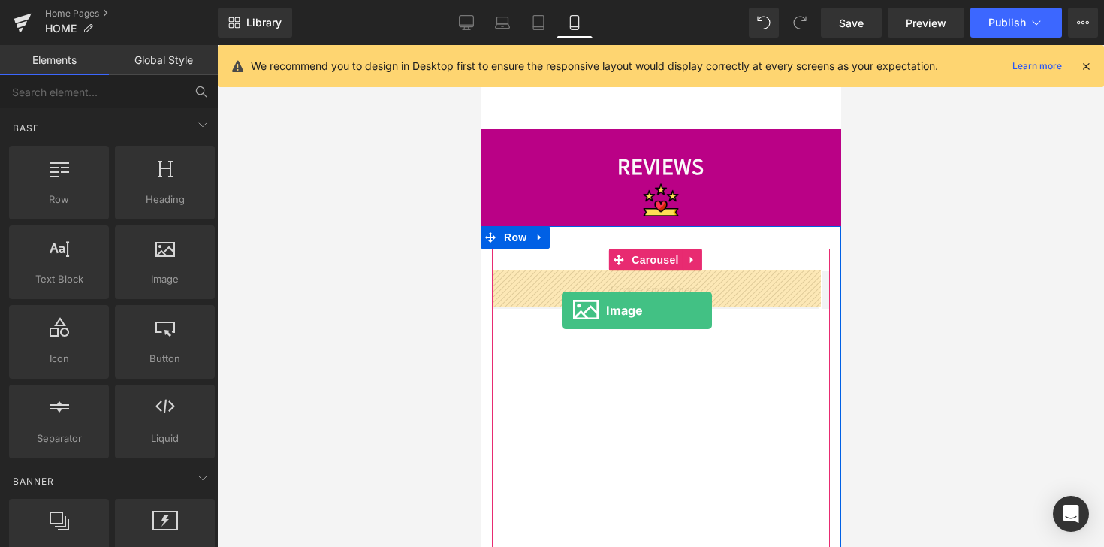
drag, startPoint x: 641, startPoint y: 299, endPoint x: 562, endPoint y: 307, distance: 79.3
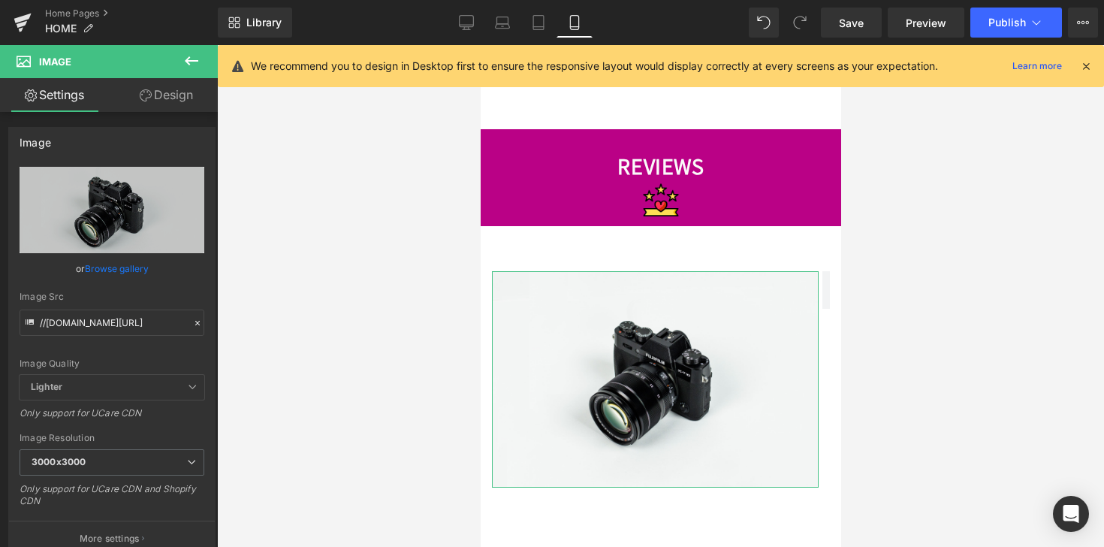
click at [131, 273] on link "Browse gallery" at bounding box center [117, 268] width 64 height 26
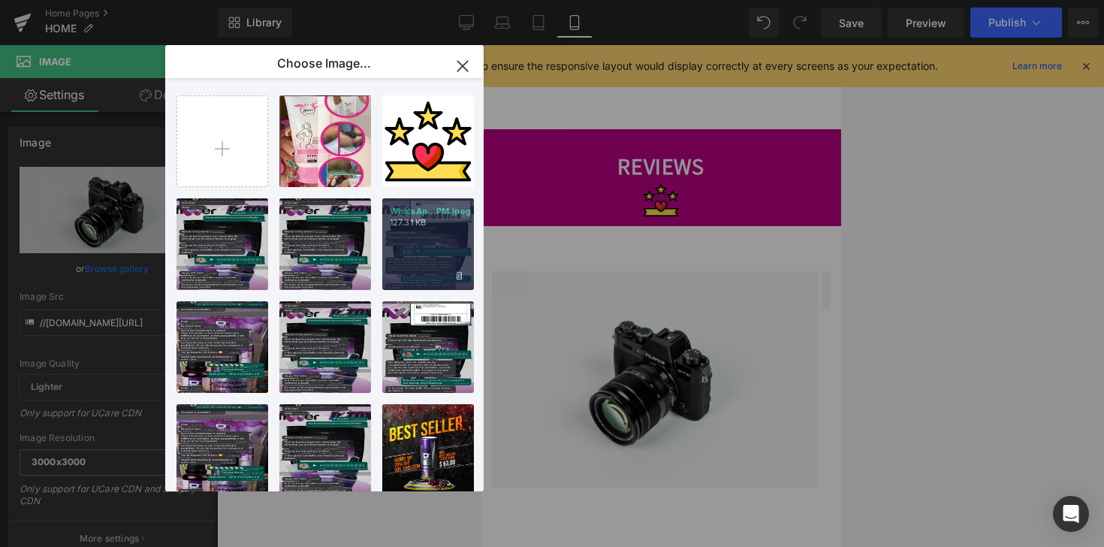
click at [396, 277] on div "WhatsAp...PM.jpeg 127.31 KB" at bounding box center [428, 244] width 92 height 92
type input "[URL][DOMAIN_NAME]"
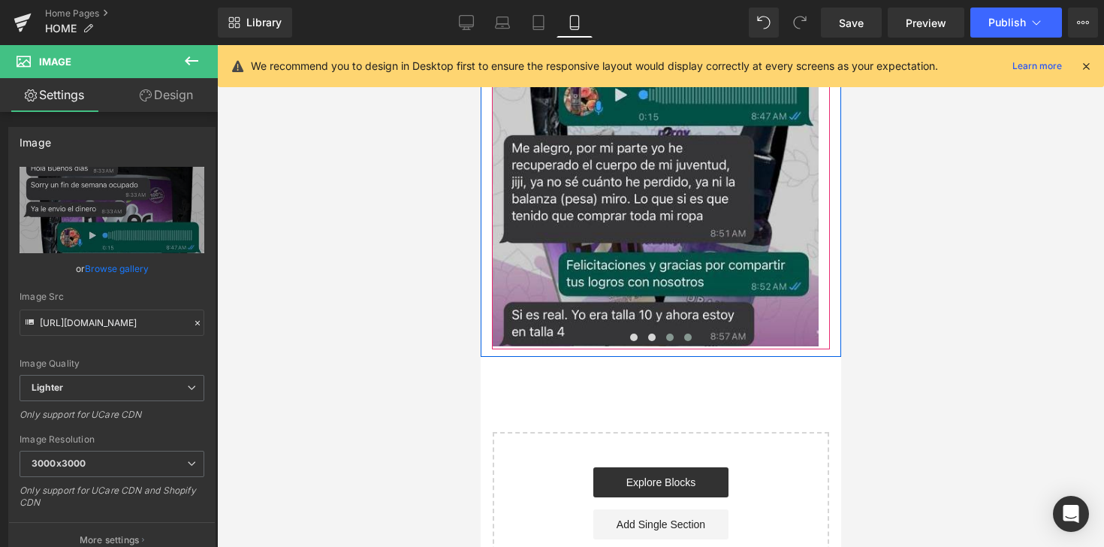
scroll to position [1515, 0]
click at [683, 333] on span at bounding box center [687, 337] width 8 height 8
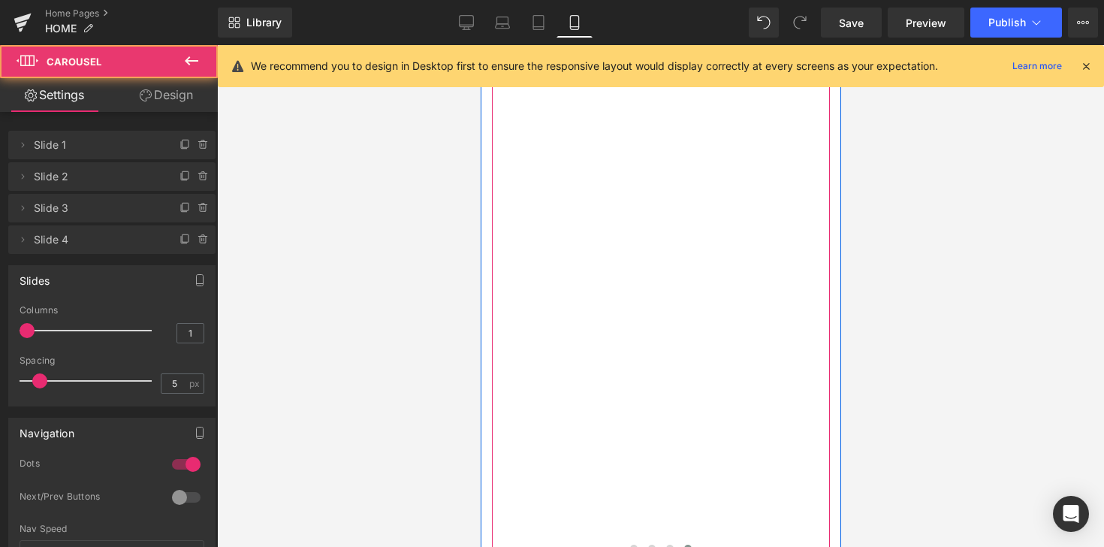
scroll to position [1034, 0]
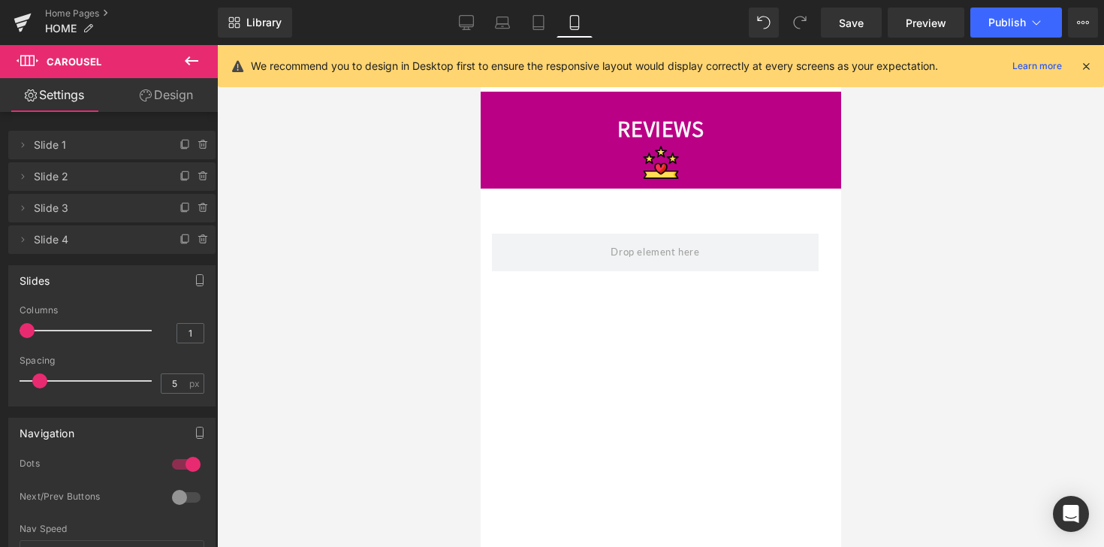
click at [188, 60] on icon at bounding box center [192, 60] width 14 height 9
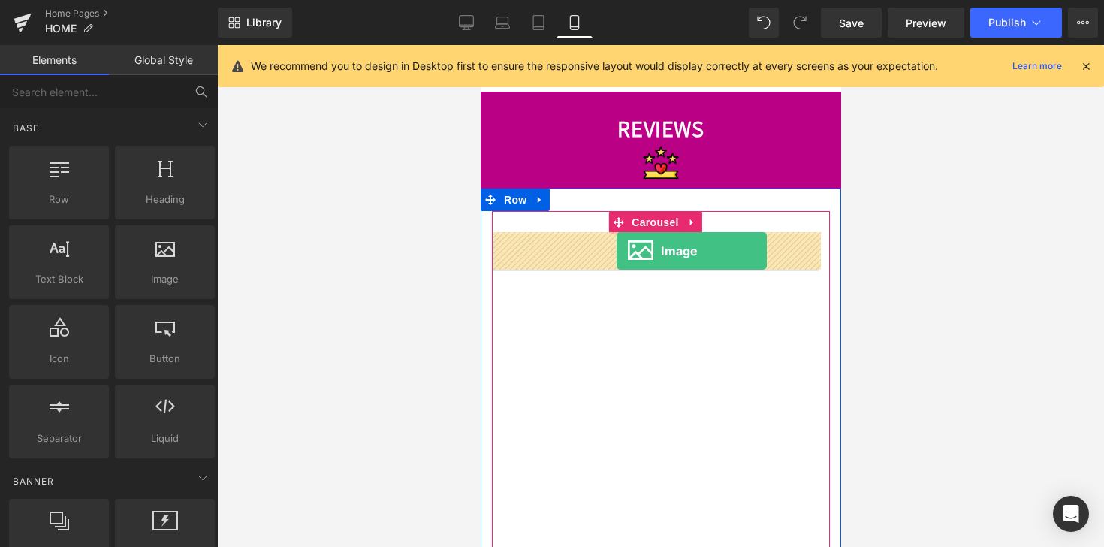
drag, startPoint x: 641, startPoint y: 300, endPoint x: 616, endPoint y: 251, distance: 55.1
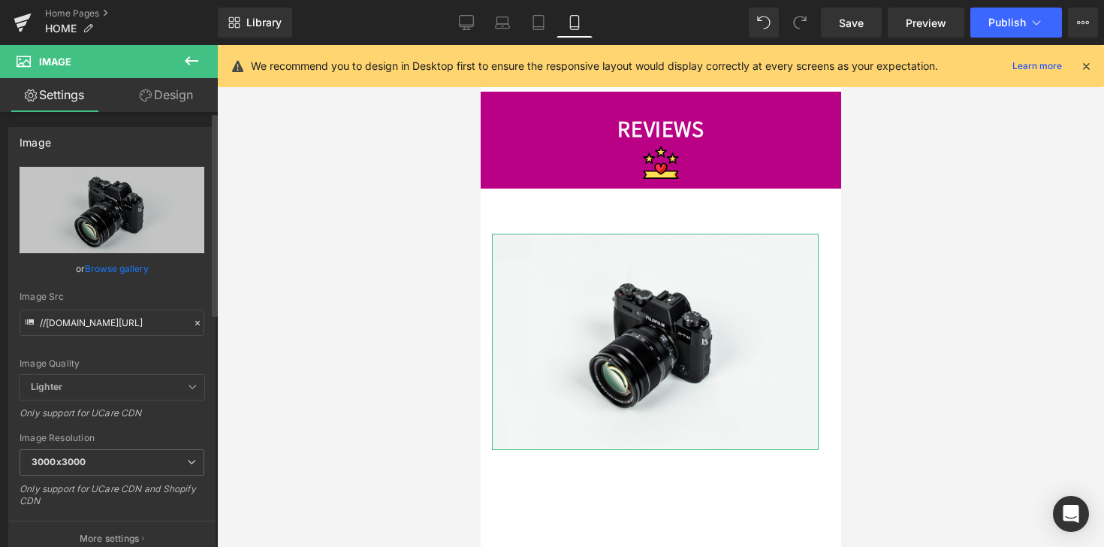
click at [131, 272] on link "Browse gallery" at bounding box center [117, 268] width 64 height 26
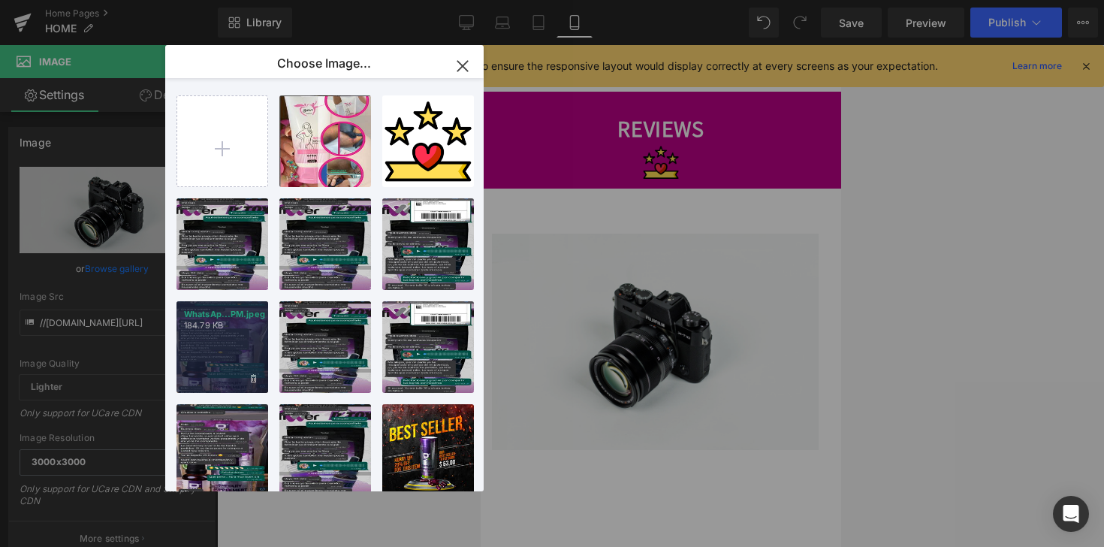
click at [236, 363] on div "WhatsAp...PM.jpeg 184.79 KB" at bounding box center [222, 347] width 92 height 92
type input "[URL][DOMAIN_NAME]"
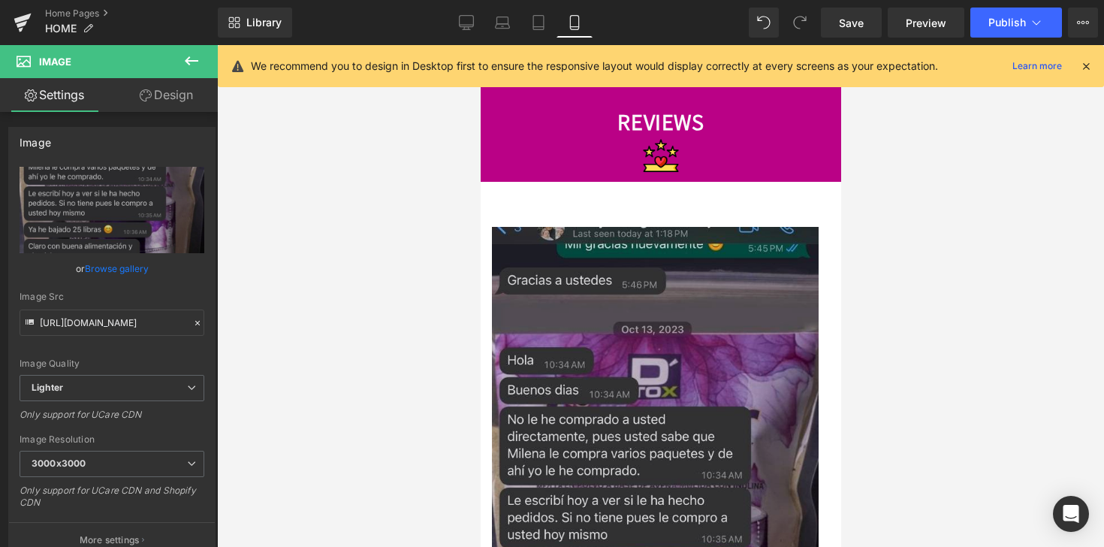
scroll to position [1534, 0]
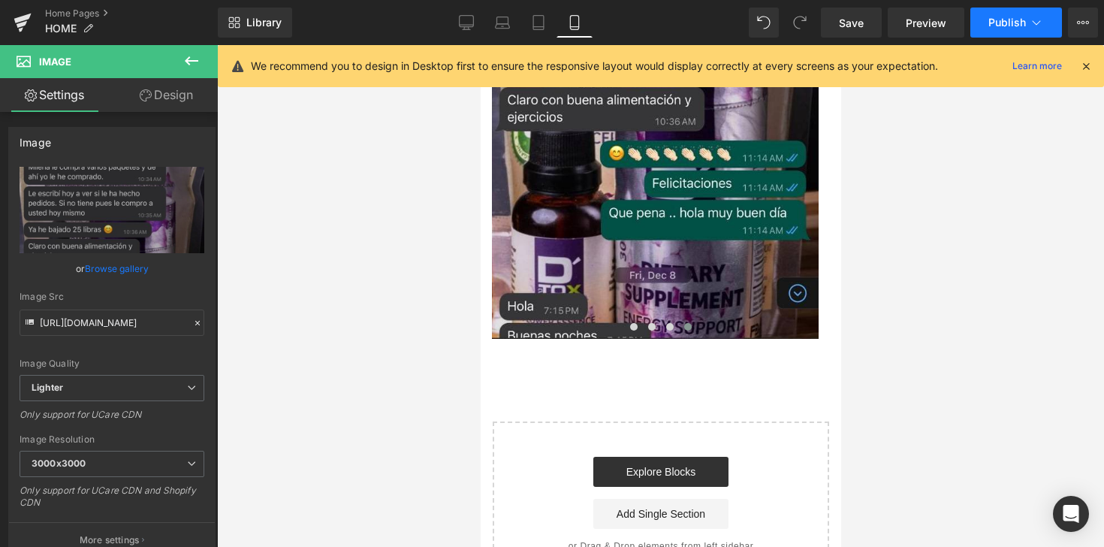
click at [1015, 29] on span "Publish" at bounding box center [1007, 23] width 38 height 12
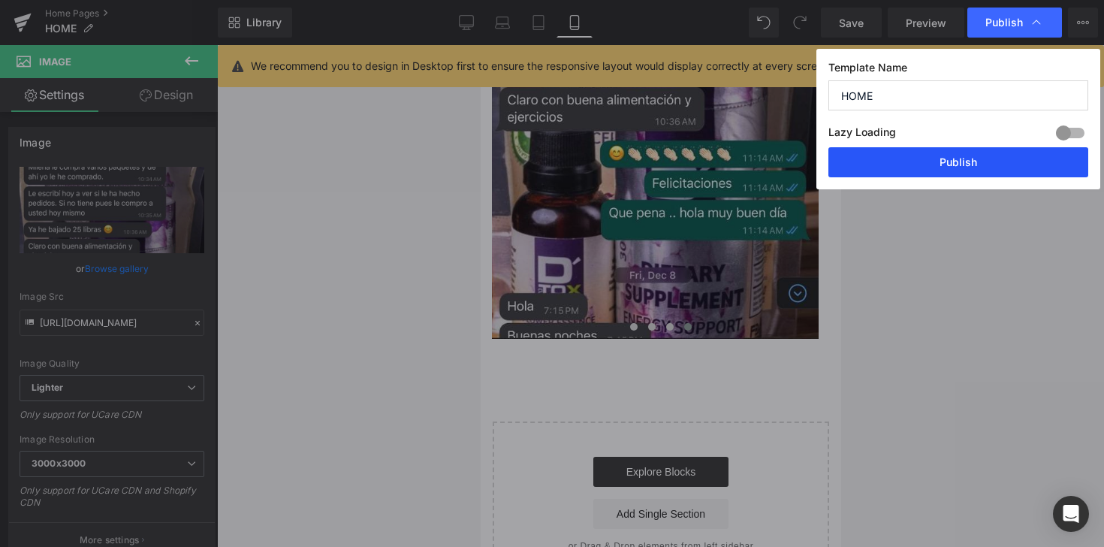
click at [946, 150] on button "Publish" at bounding box center [958, 162] width 260 height 30
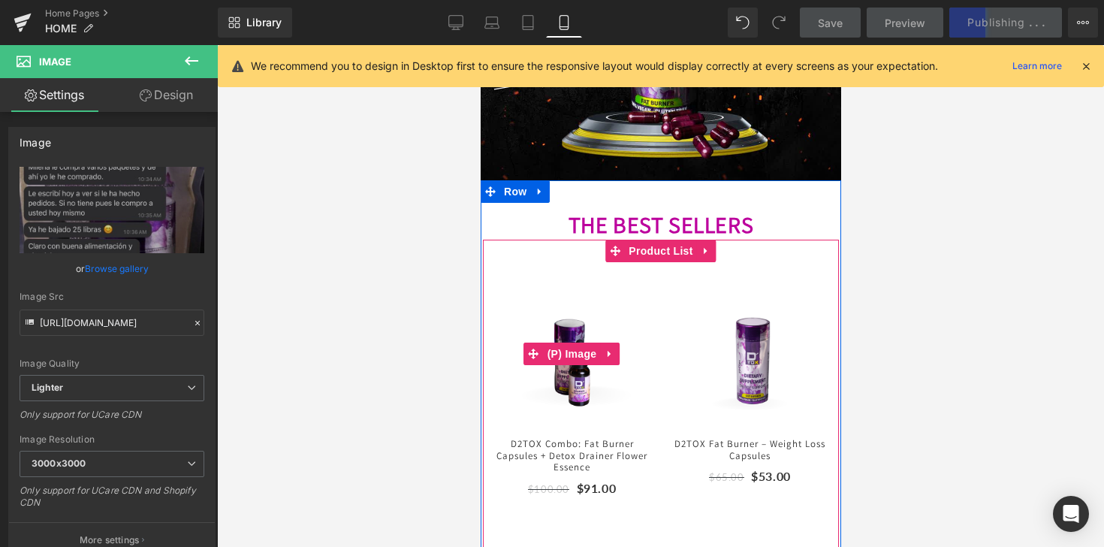
scroll to position [412, 0]
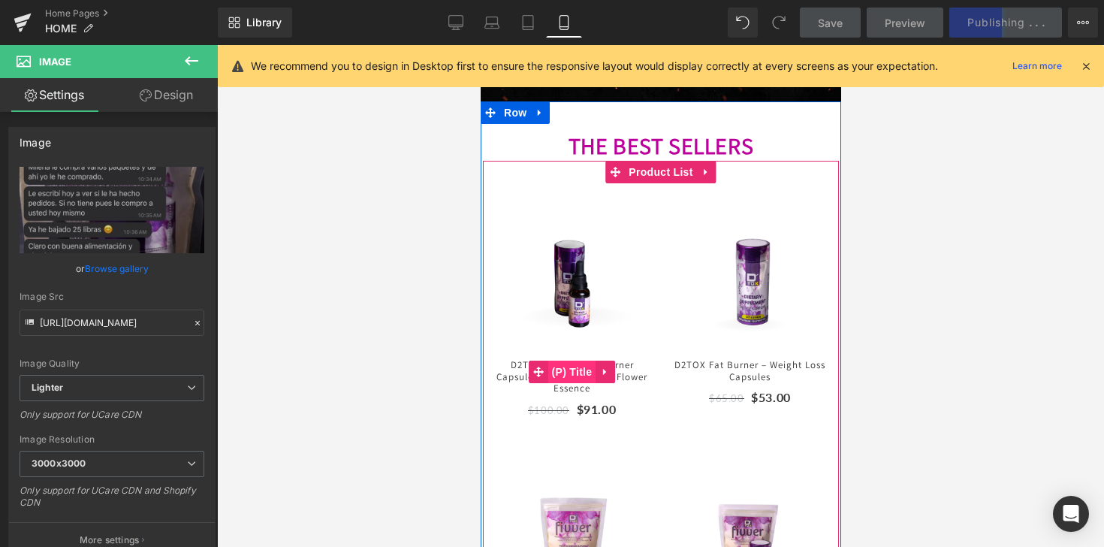
click at [567, 369] on div "D2TOX Combo: Fat Burner Capsules + Detox Drainer Flower Essence (P) Title" at bounding box center [571, 371] width 163 height 55
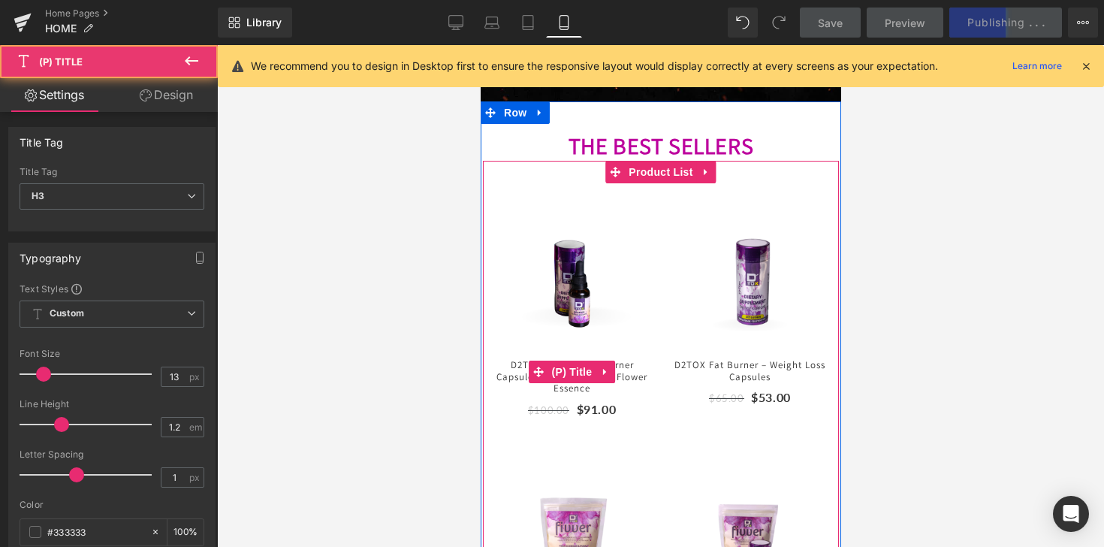
click at [506, 371] on link "D2TOX Combo: Fat Burner Capsules + Detox Drainer Flower Essence" at bounding box center [571, 369] width 163 height 50
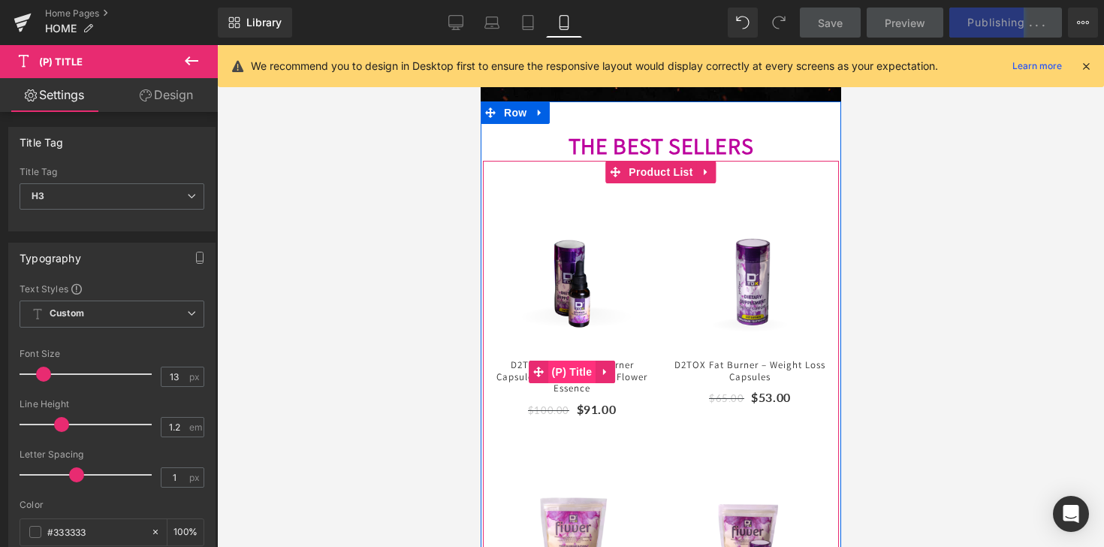
click at [561, 370] on span "(P) Title" at bounding box center [571, 371] width 48 height 23
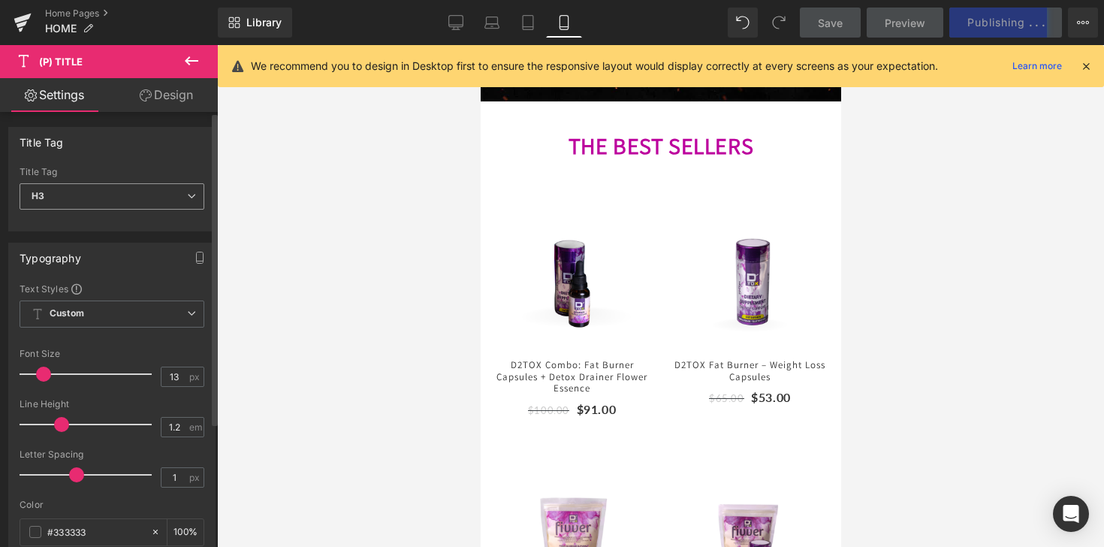
click at [136, 200] on span "H3" at bounding box center [112, 196] width 185 height 26
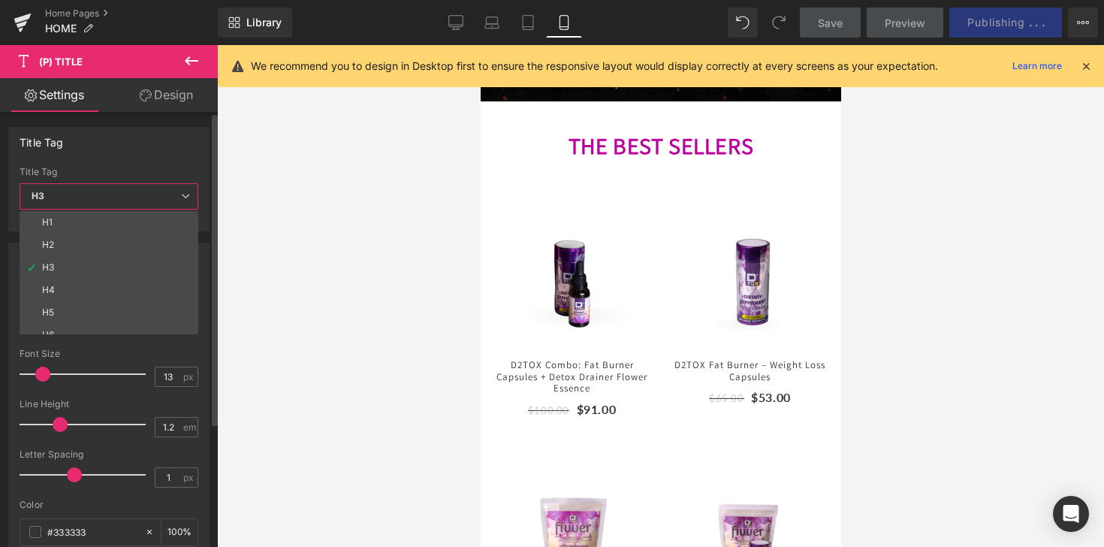
click at [136, 200] on span "H3" at bounding box center [109, 196] width 179 height 26
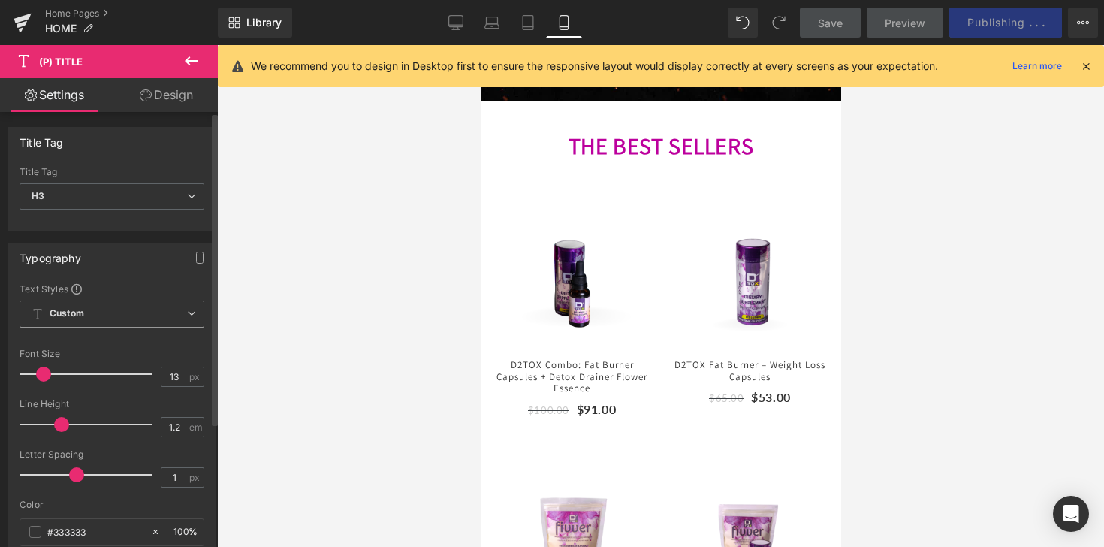
click at [117, 317] on span "Custom Setup Global Style" at bounding box center [112, 313] width 185 height 27
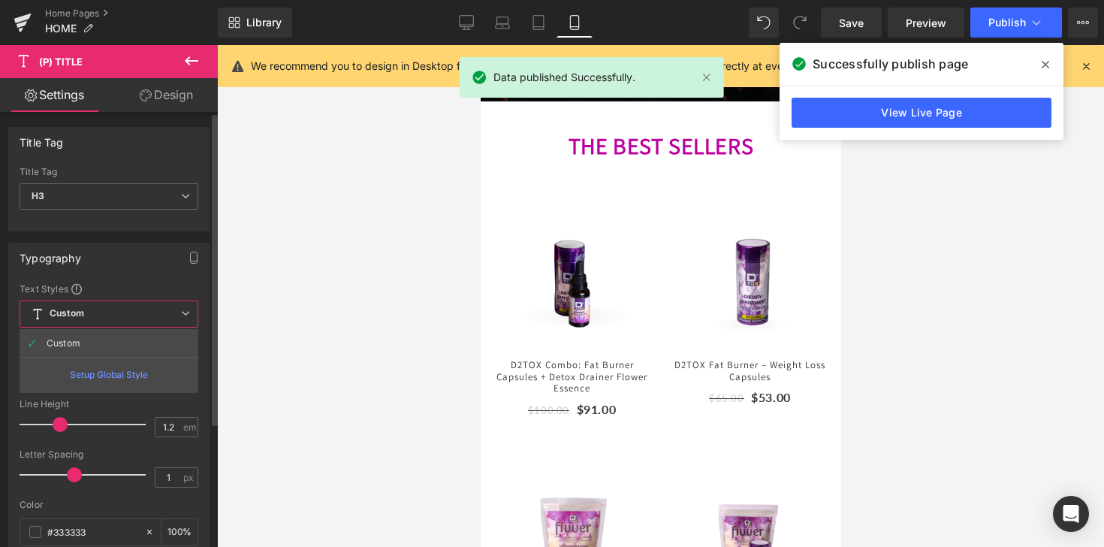
click at [121, 304] on span "Custom Setup Global Style" at bounding box center [109, 313] width 179 height 27
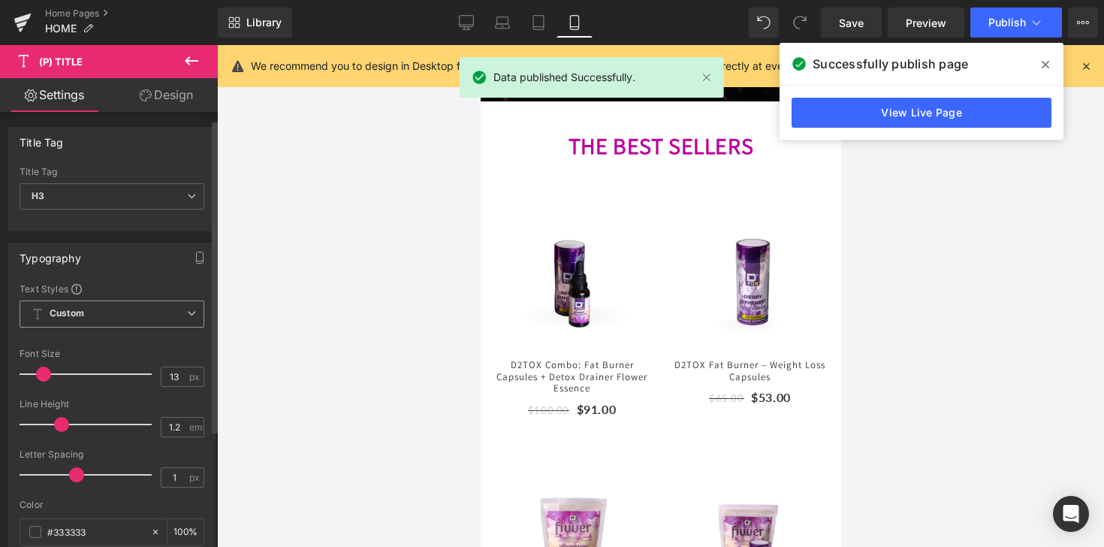
scroll to position [267, 0]
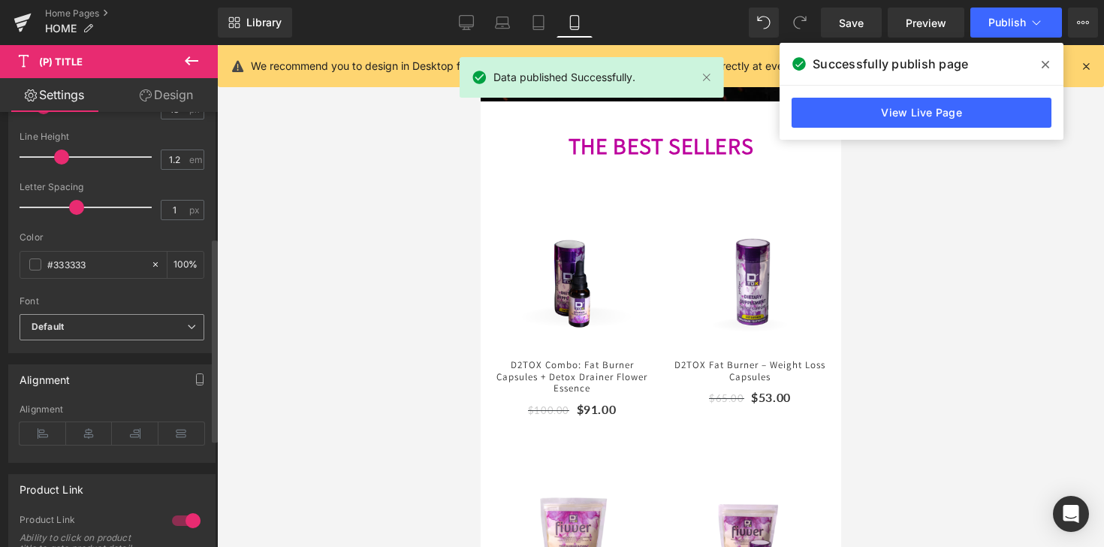
click at [93, 334] on span "Default" at bounding box center [112, 327] width 185 height 26
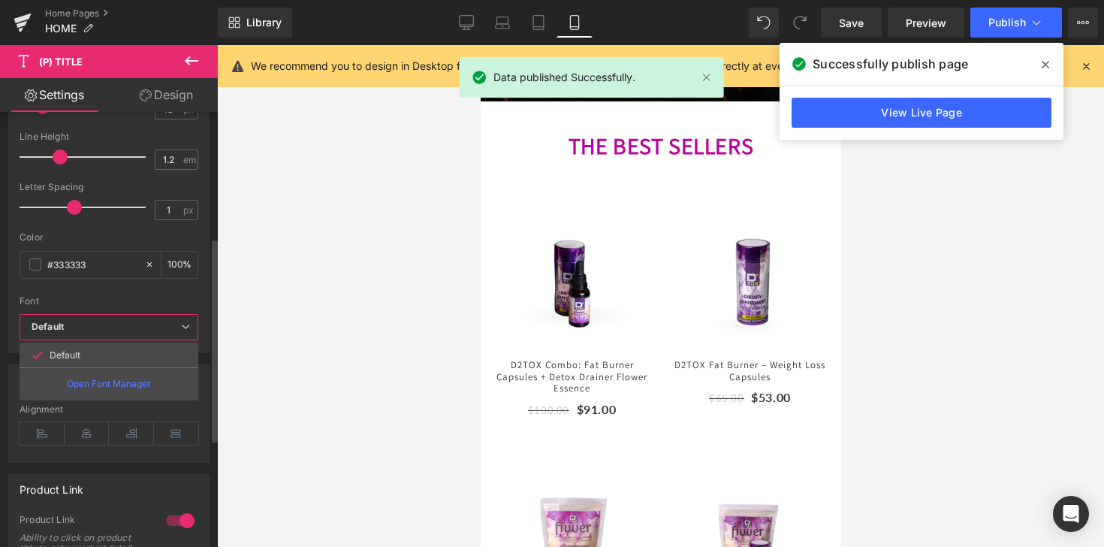
click at [92, 333] on span "Default" at bounding box center [109, 327] width 179 height 26
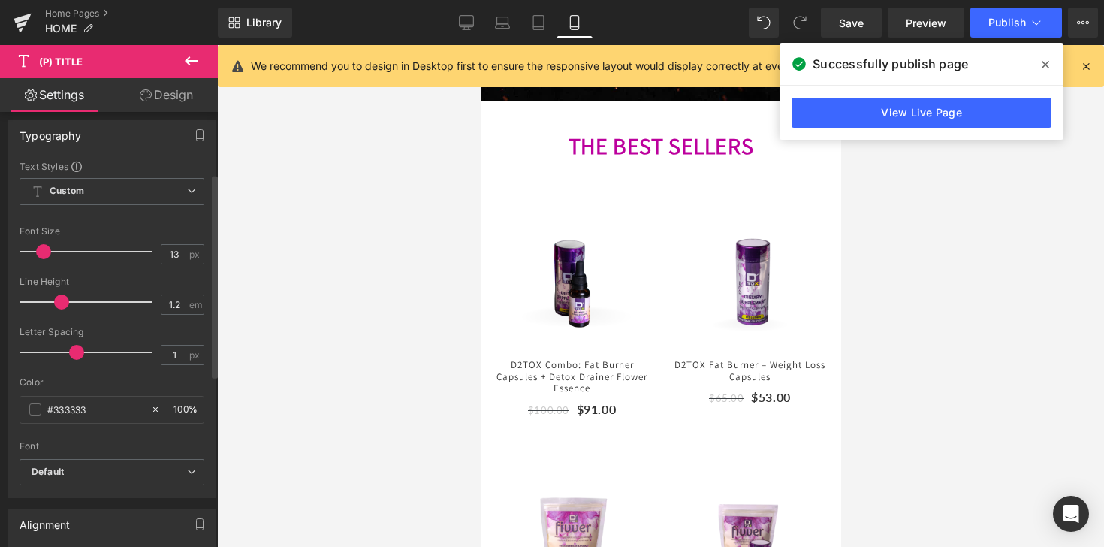
scroll to position [122, 0]
click at [111, 179] on span "Custom Setup Global Style" at bounding box center [112, 192] width 185 height 27
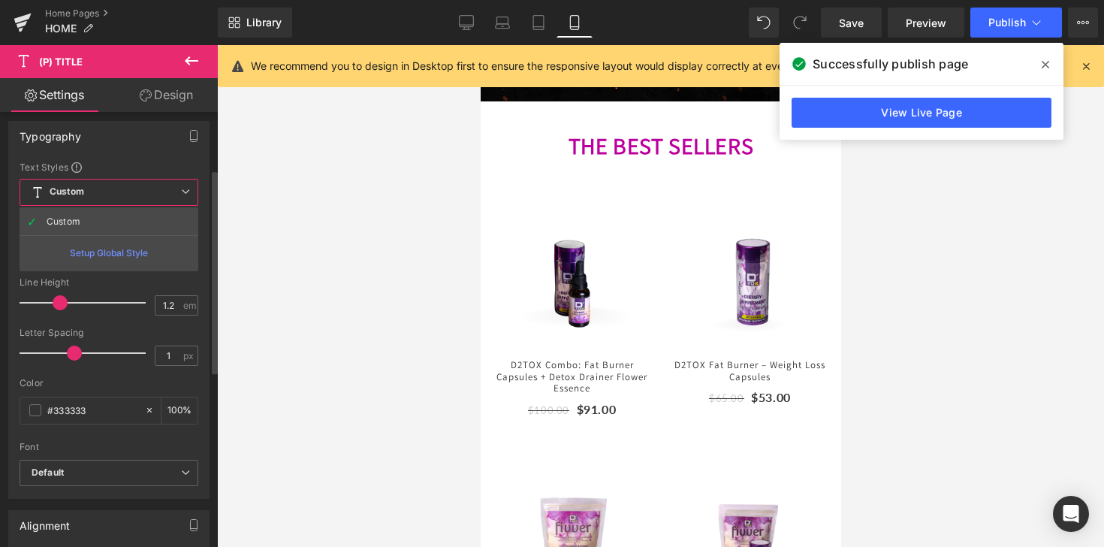
click at [96, 255] on div "Setup Global Style" at bounding box center [109, 252] width 179 height 35
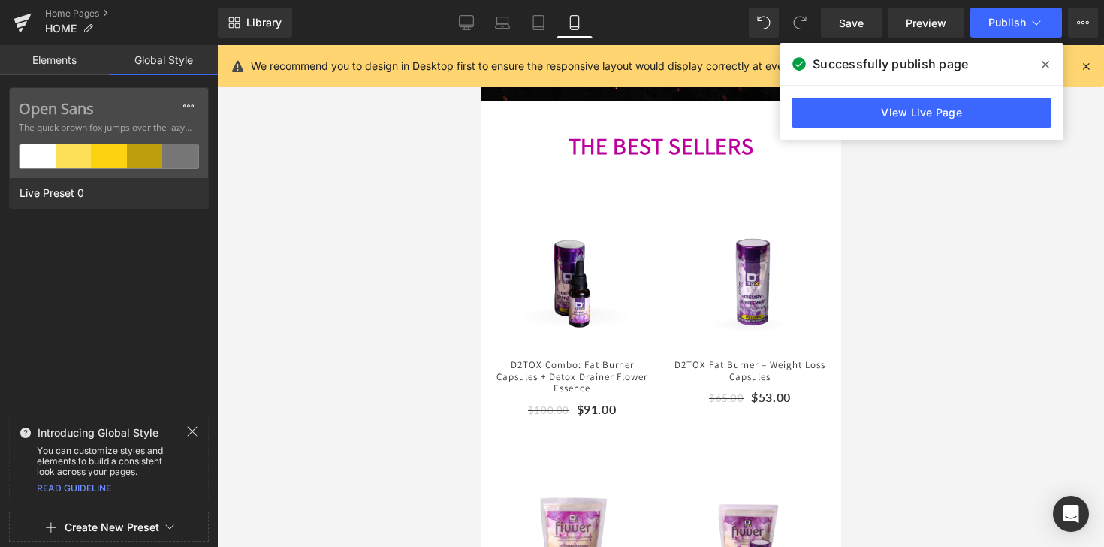
click at [195, 429] on icon at bounding box center [192, 431] width 12 height 12
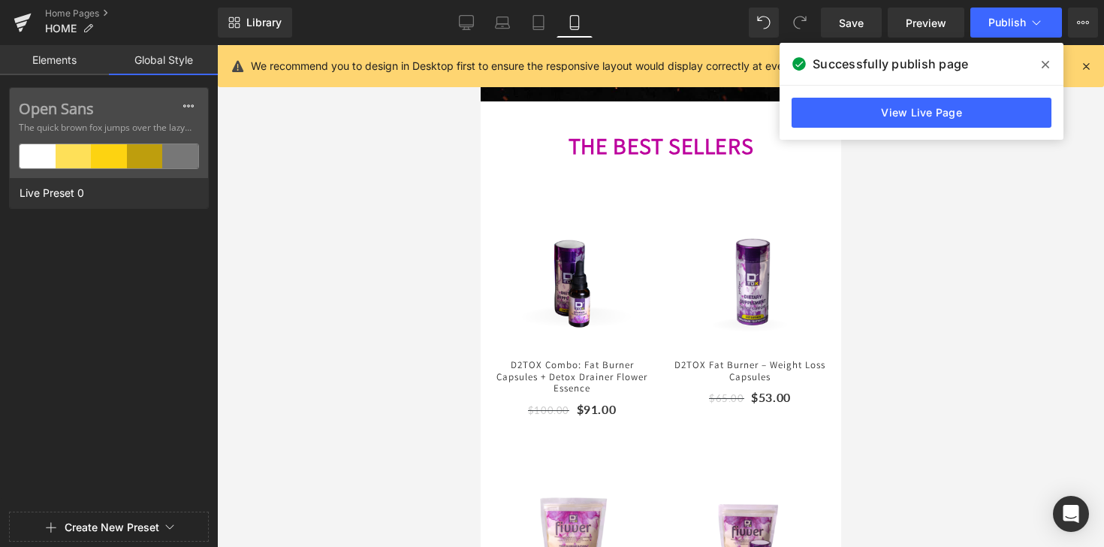
click at [164, 334] on div "Open Sans The quick brown fox jumps over the lazy... Live Preset 0" at bounding box center [109, 296] width 218 height 419
click at [59, 59] on link "Elements" at bounding box center [54, 60] width 109 height 30
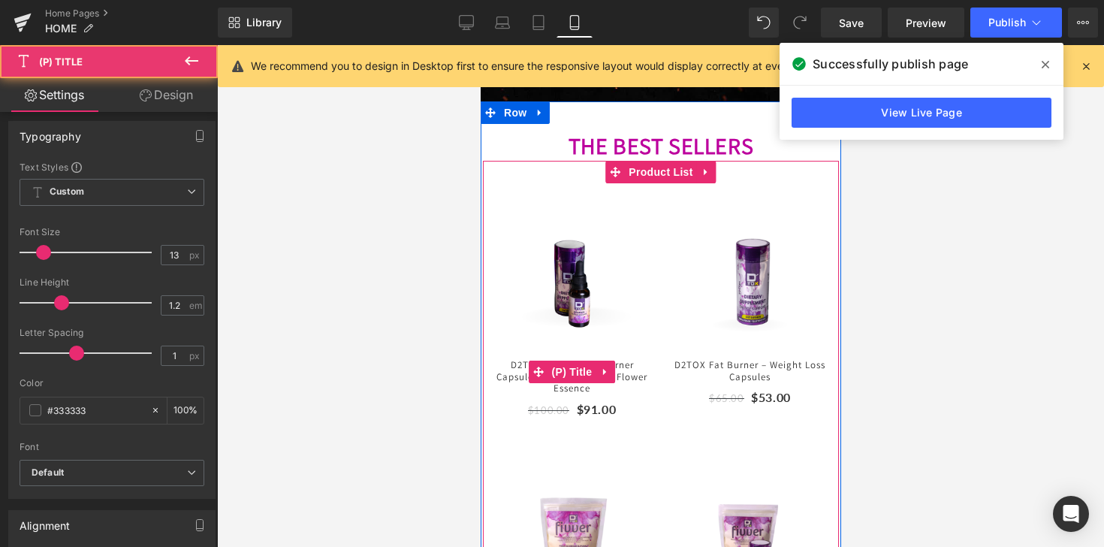
click at [519, 363] on link "D2TOX Combo: Fat Burner Capsules + Detox Drainer Flower Essence" at bounding box center [571, 369] width 163 height 50
click at [571, 368] on span "(P) Title" at bounding box center [571, 372] width 48 height 23
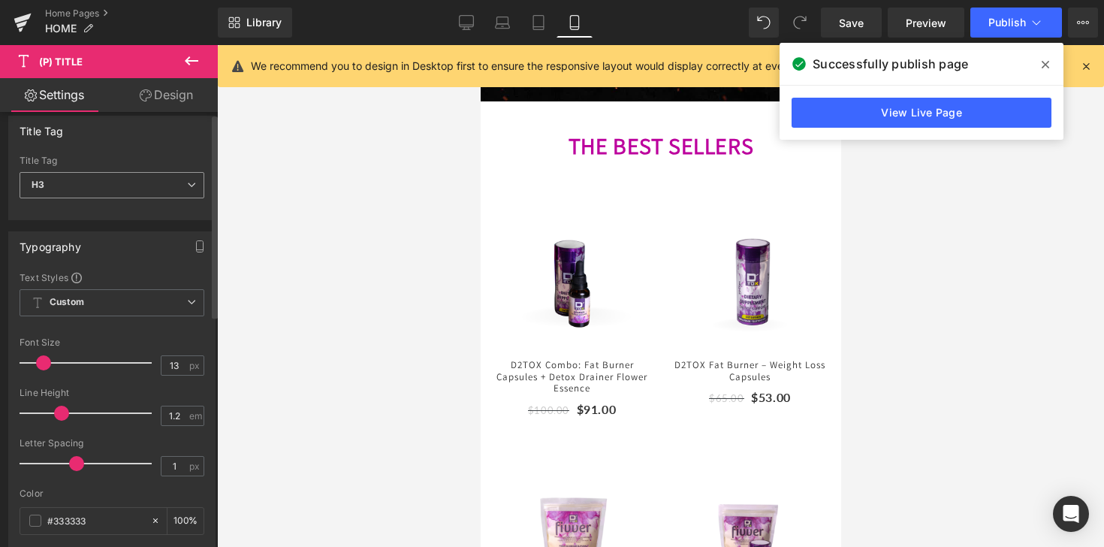
scroll to position [0, 0]
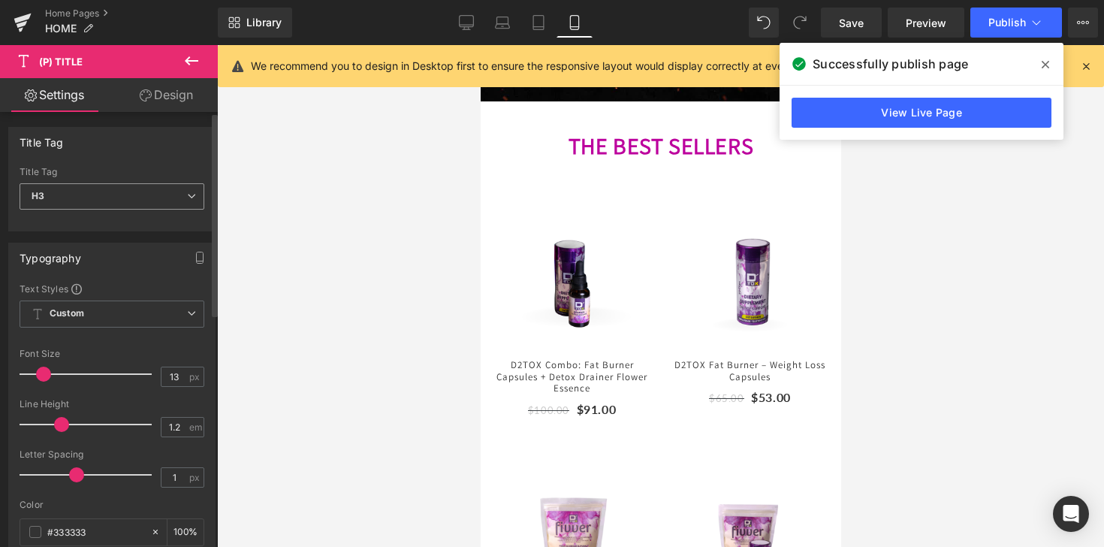
click at [120, 194] on span "H3" at bounding box center [112, 196] width 185 height 26
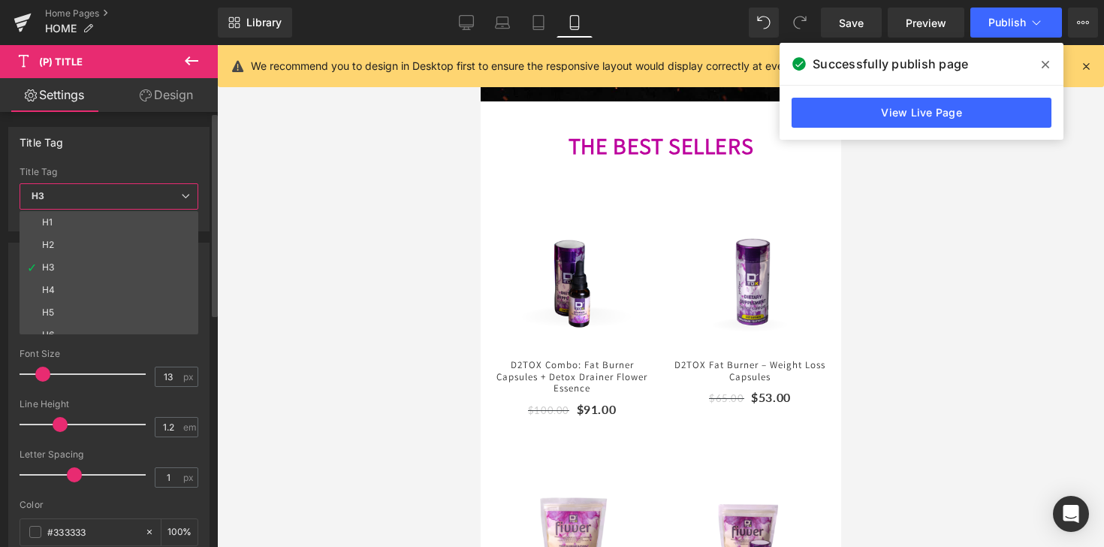
click at [92, 225] on li "H1" at bounding box center [112, 222] width 185 height 23
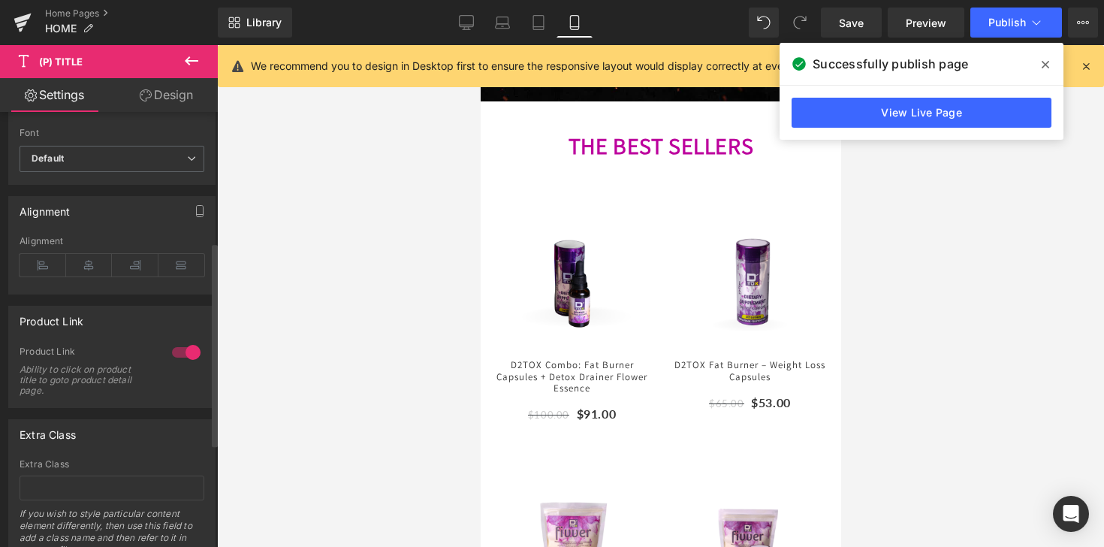
scroll to position [442, 0]
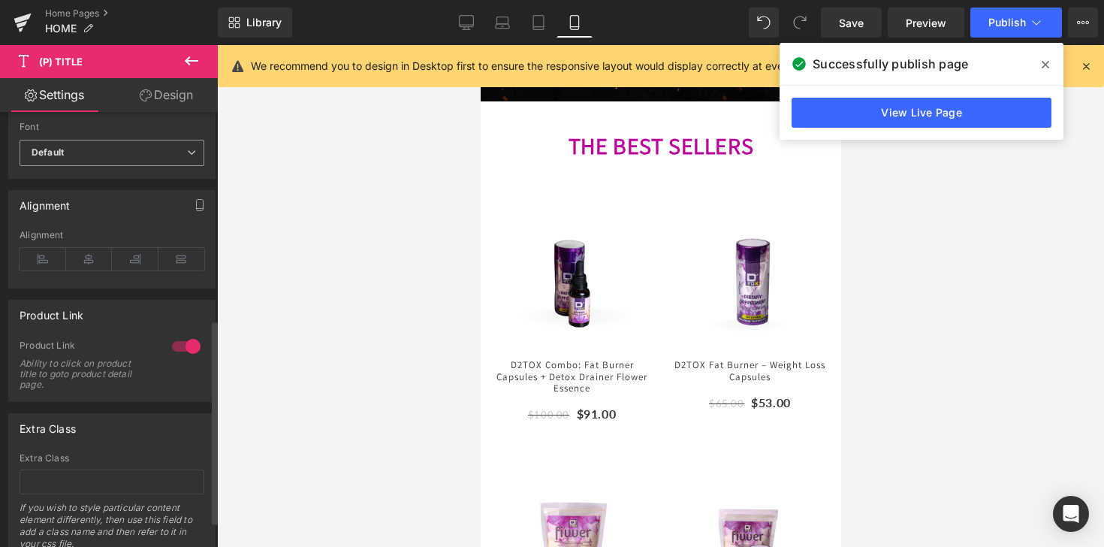
click at [125, 149] on b "Default" at bounding box center [109, 152] width 155 height 13
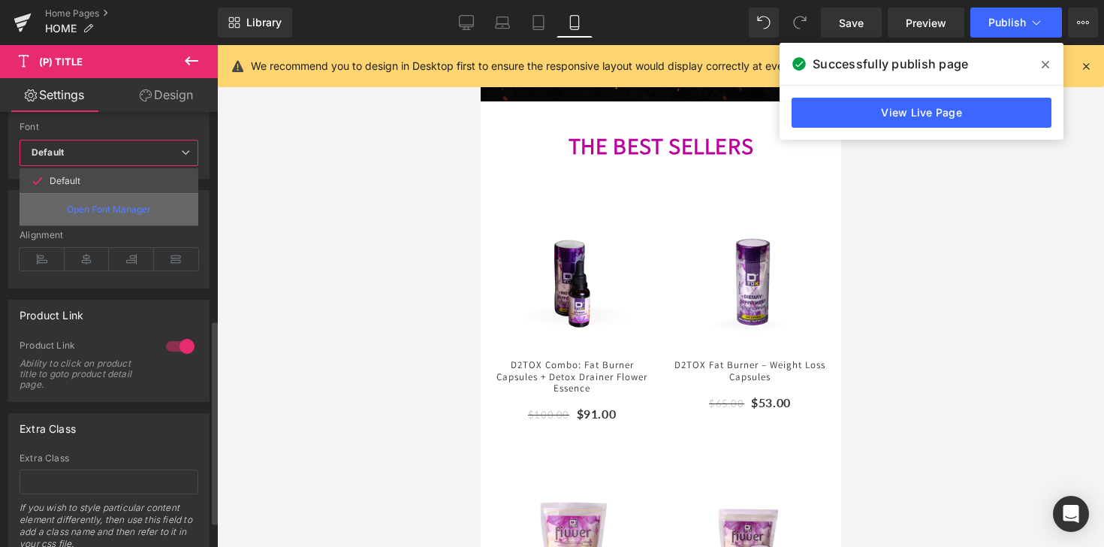
click at [115, 214] on p "Open Font Manager" at bounding box center [109, 210] width 84 height 14
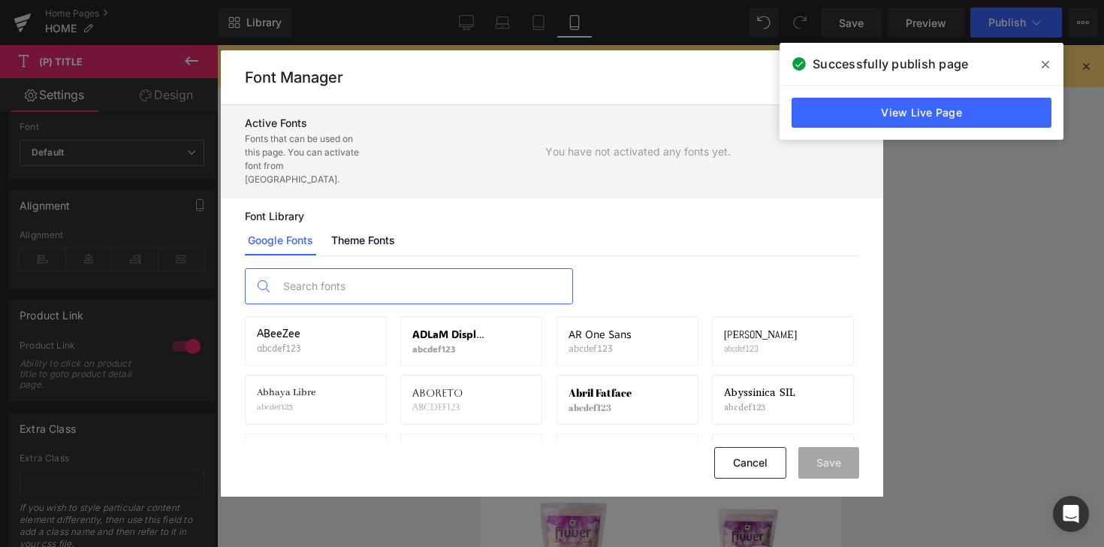
click at [392, 269] on input "text" at bounding box center [424, 286] width 297 height 35
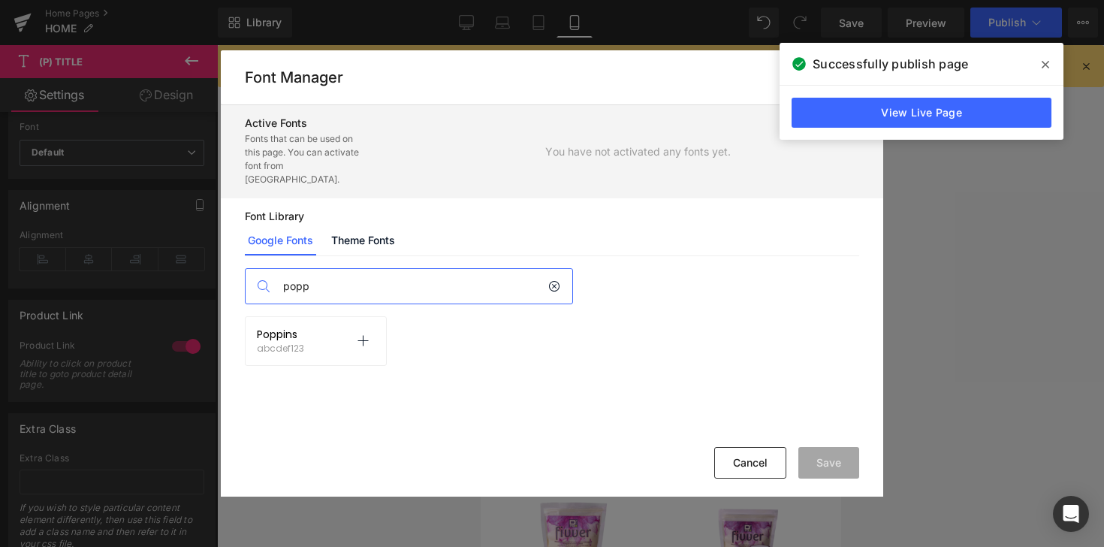
type input "popp"
click at [321, 339] on div "Poppins abcdef123 Activate font" at bounding box center [316, 341] width 118 height 26
click at [365, 335] on p at bounding box center [363, 341] width 24 height 24
click at [809, 454] on button "Save" at bounding box center [828, 463] width 61 height 32
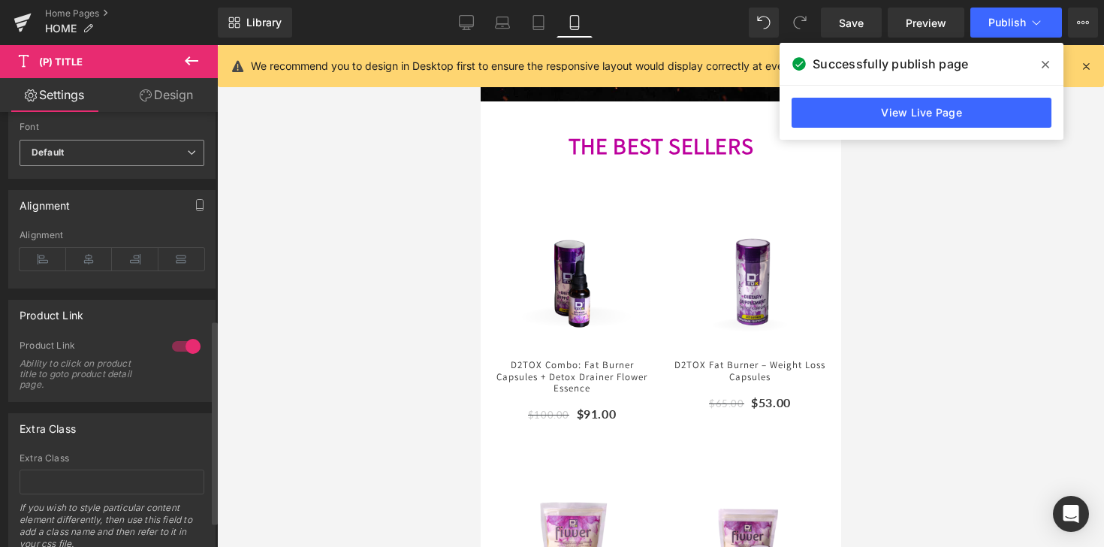
click at [151, 160] on span "Default" at bounding box center [112, 153] width 185 height 26
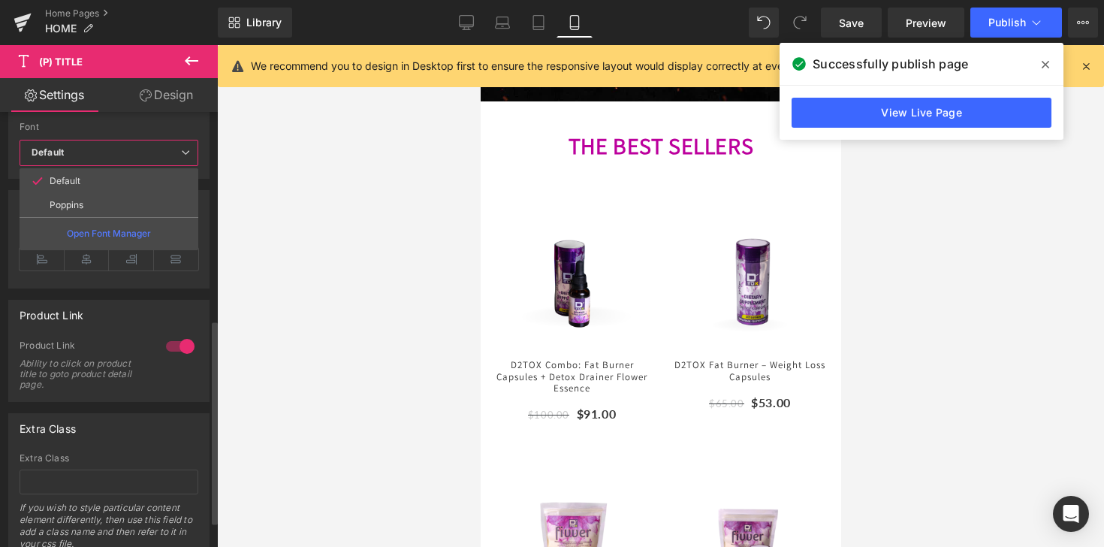
click at [83, 200] on p "Poppins" at bounding box center [67, 205] width 34 height 11
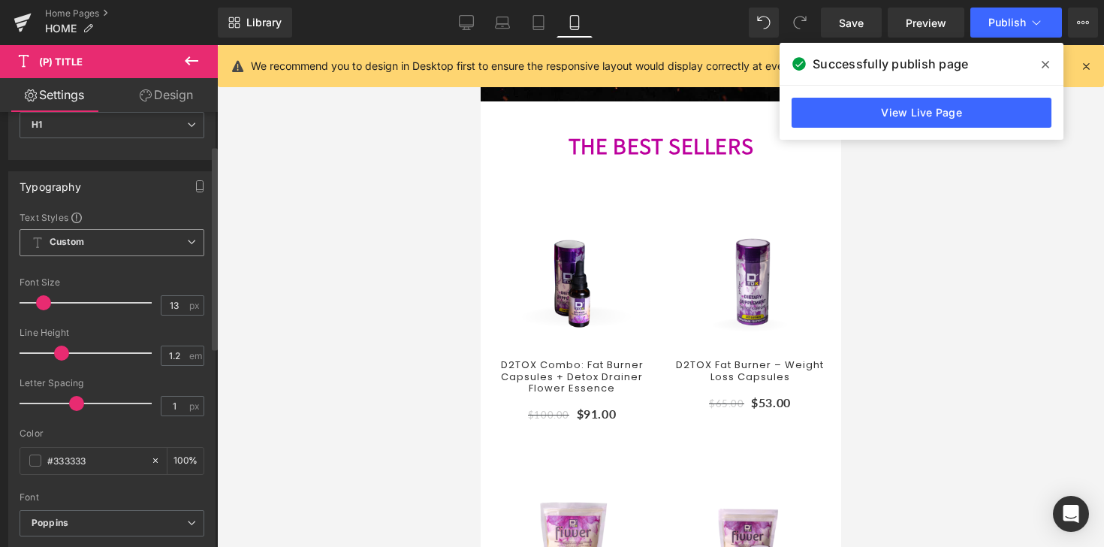
scroll to position [68, 0]
click at [115, 244] on span "Custom Setup Global Style" at bounding box center [112, 245] width 185 height 27
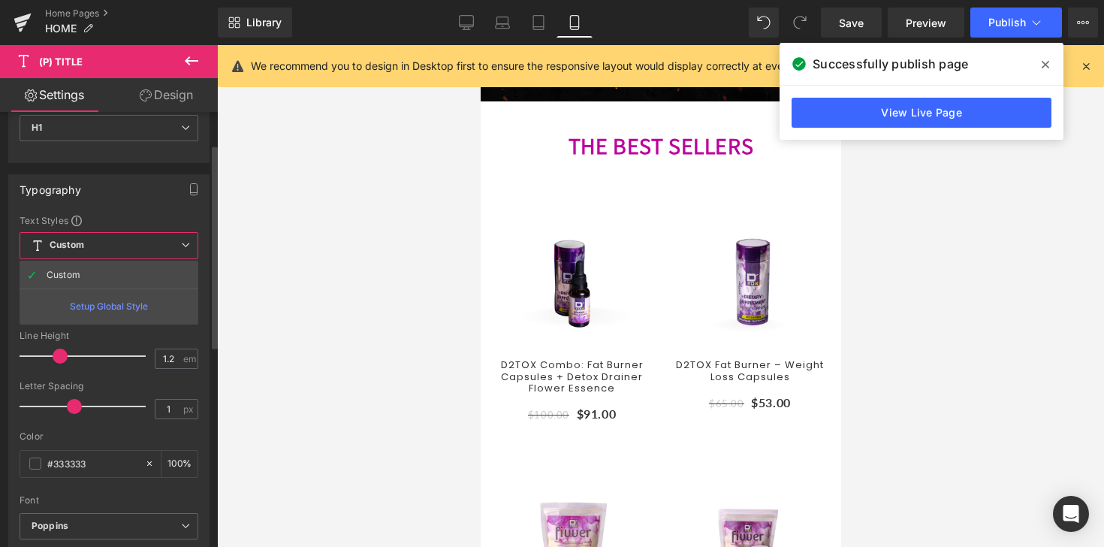
click at [135, 310] on div "Setup Global Style" at bounding box center [109, 305] width 179 height 35
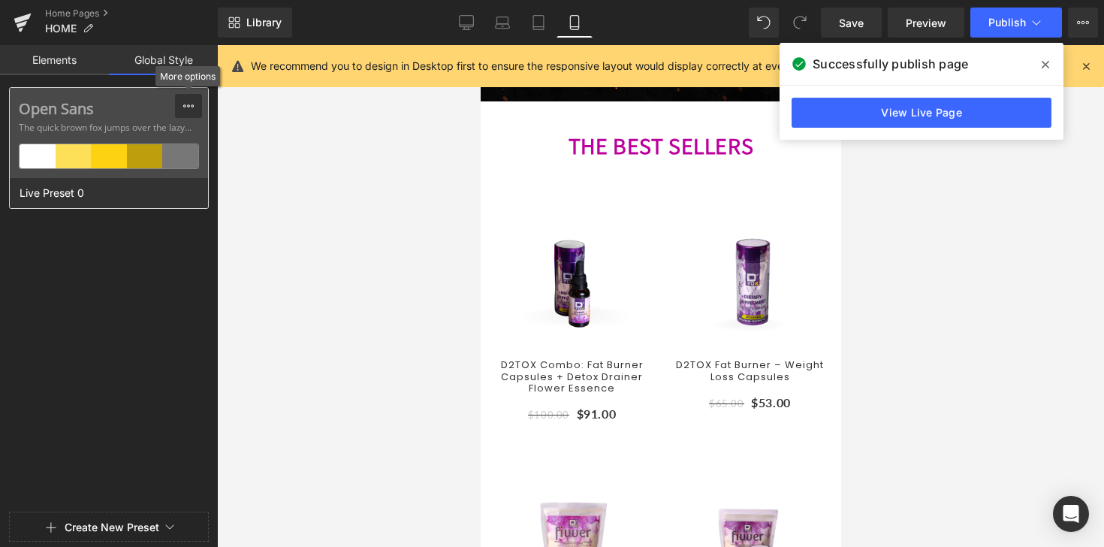
click at [186, 98] on div at bounding box center [188, 106] width 12 height 24
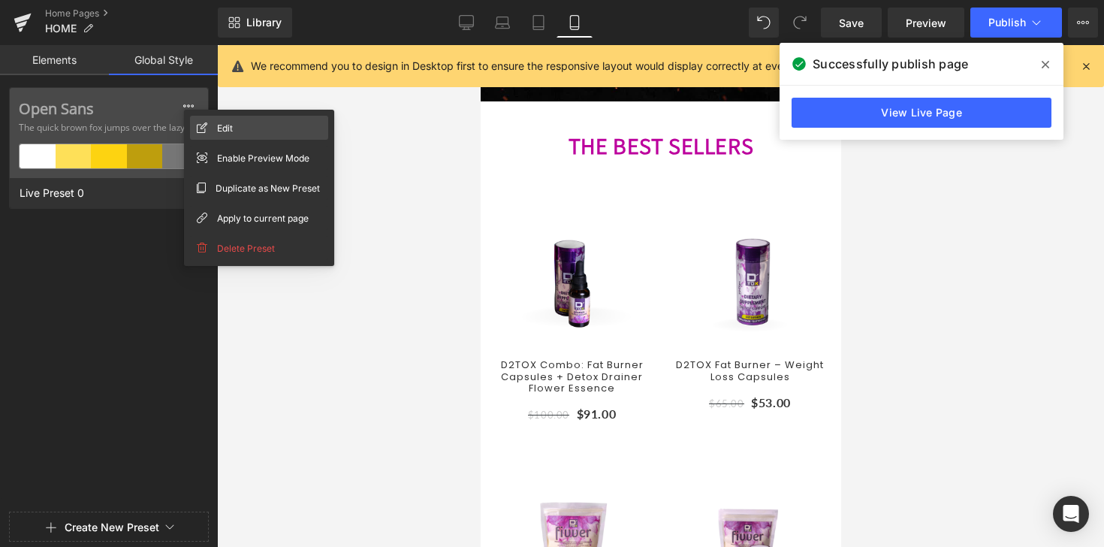
click at [206, 122] on icon at bounding box center [202, 127] width 11 height 11
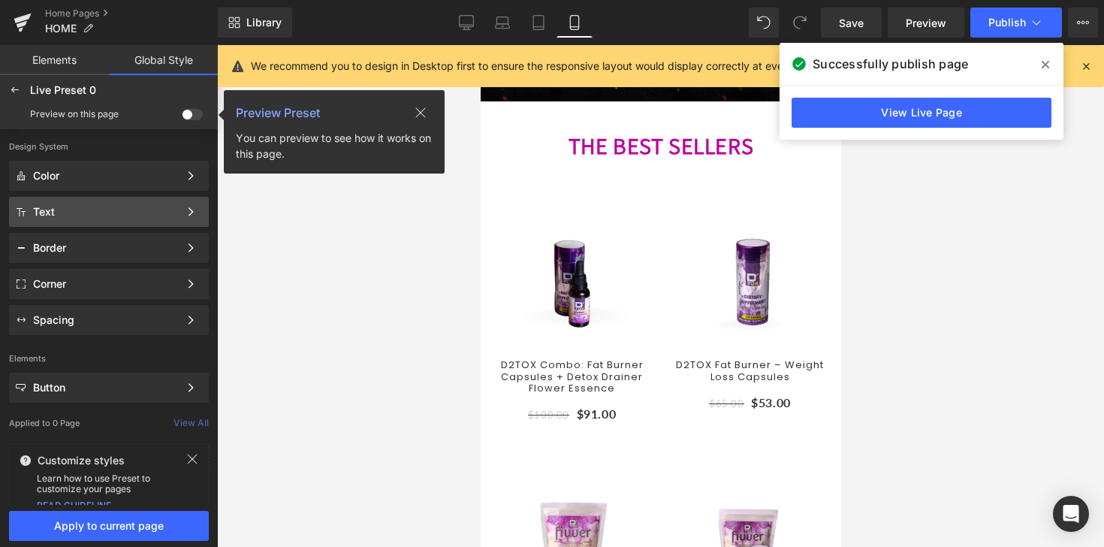
click at [116, 219] on div "Text" at bounding box center [109, 212] width 200 height 30
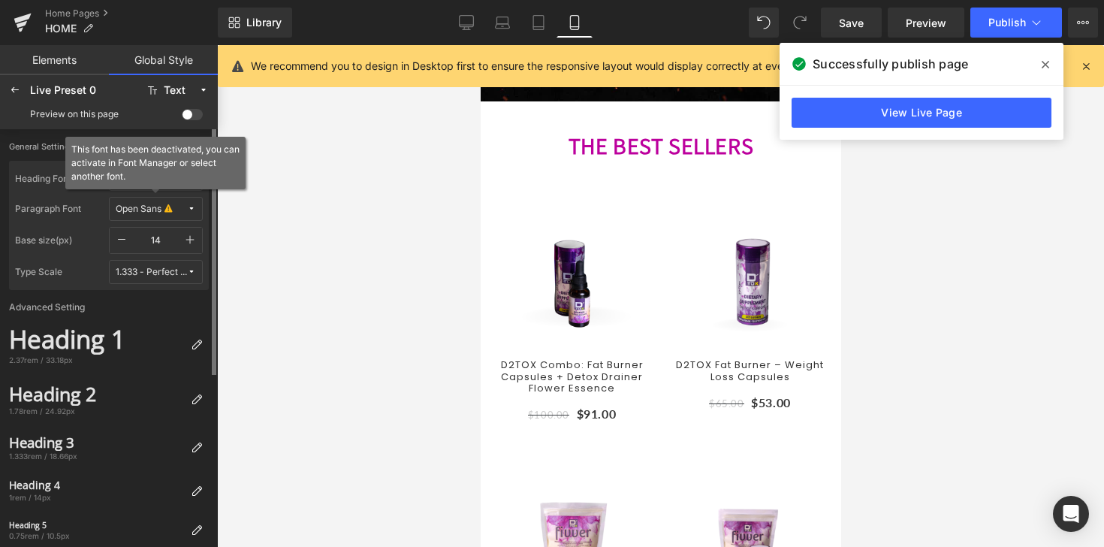
click at [184, 211] on span "Open Sans" at bounding box center [151, 208] width 71 height 11
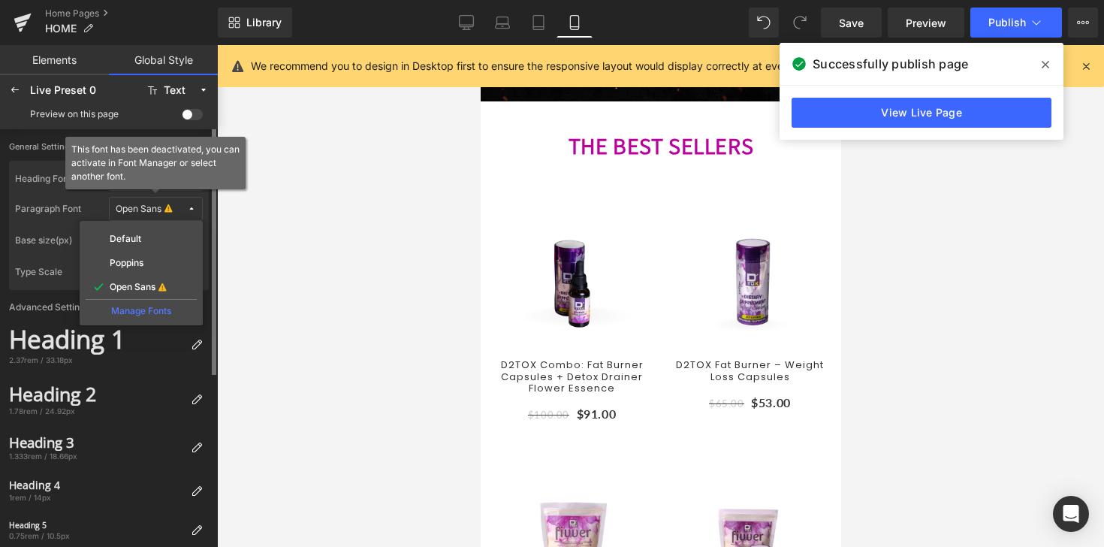
click at [184, 211] on span "Open Sans" at bounding box center [151, 208] width 71 height 11
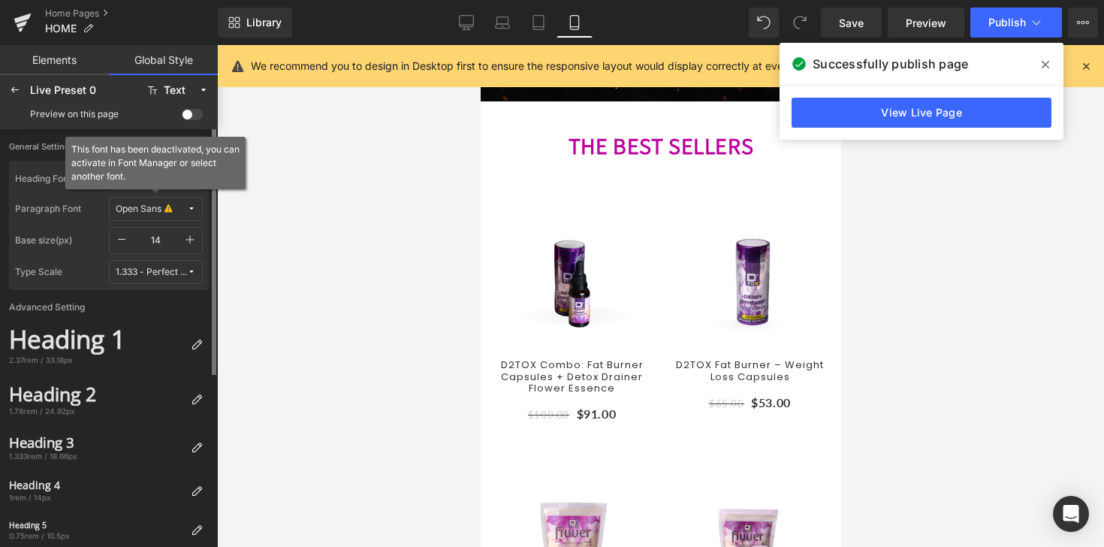
click at [182, 213] on span "Open Sans" at bounding box center [151, 208] width 71 height 11
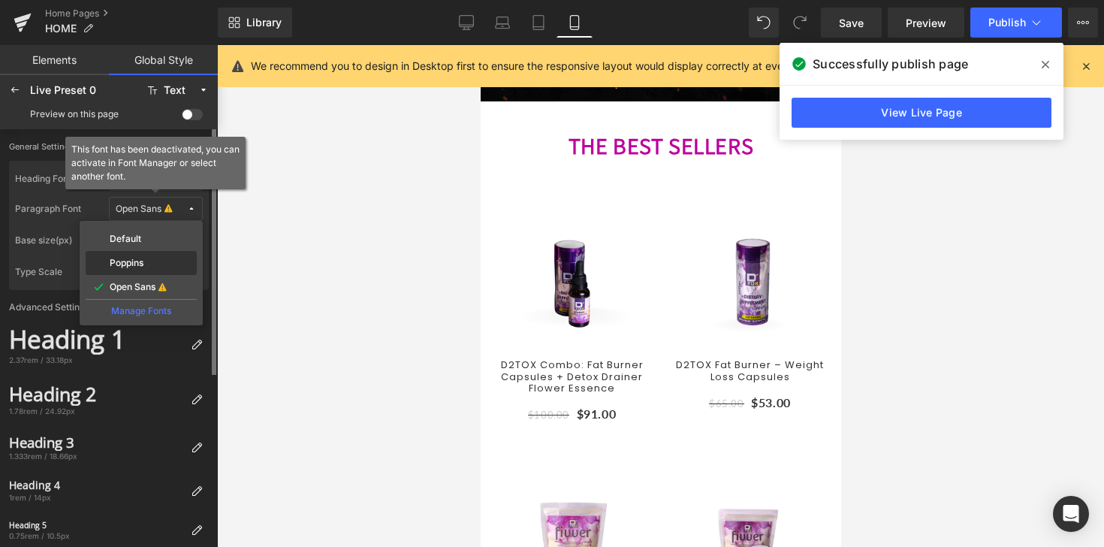
click at [146, 263] on div "Poppins" at bounding box center [141, 263] width 105 height 12
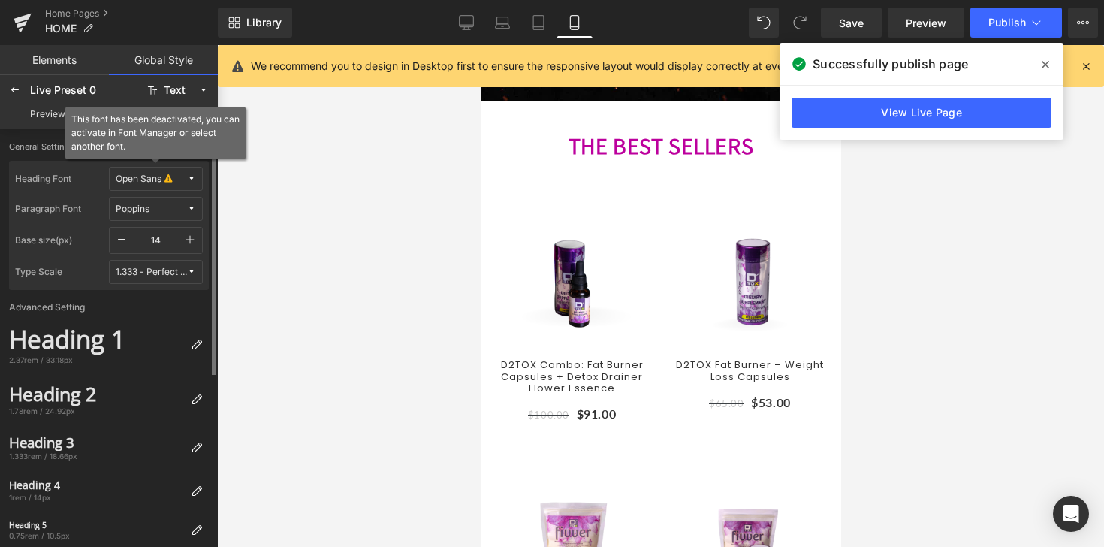
click at [162, 177] on span "Open Sans" at bounding box center [151, 178] width 71 height 11
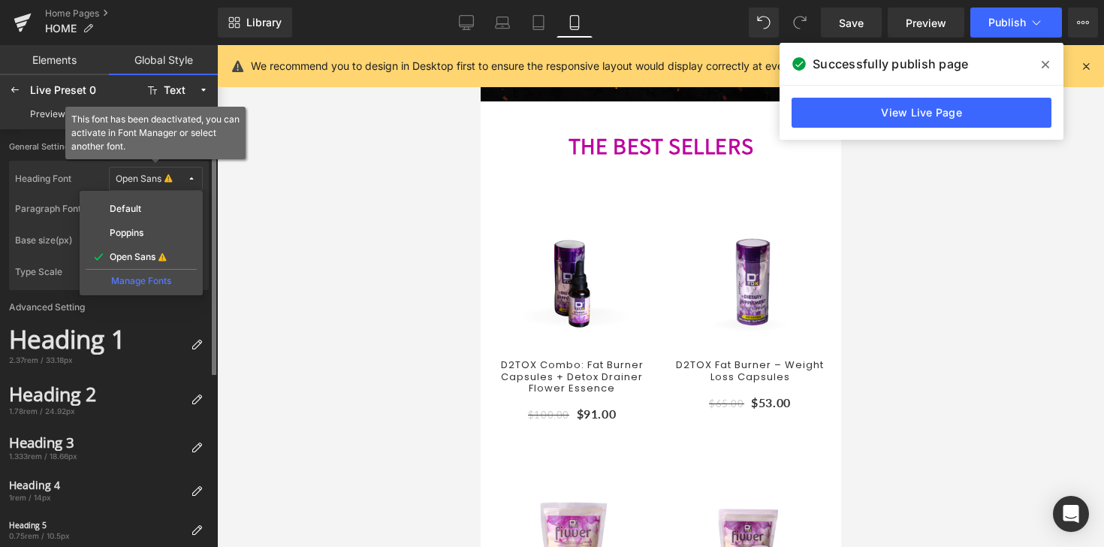
click at [140, 228] on label "Poppins" at bounding box center [127, 233] width 34 height 11
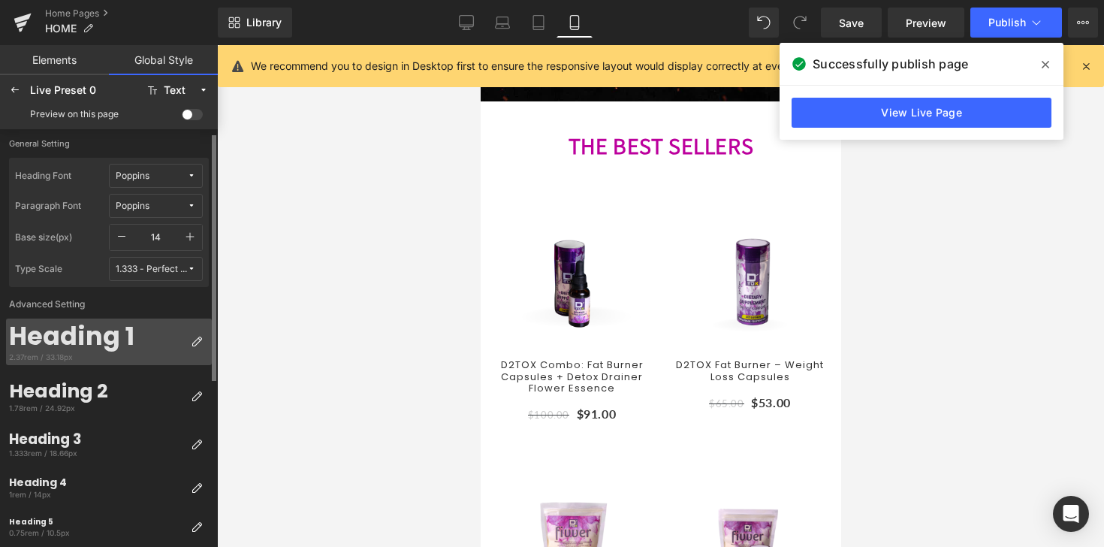
scroll to position [6, 0]
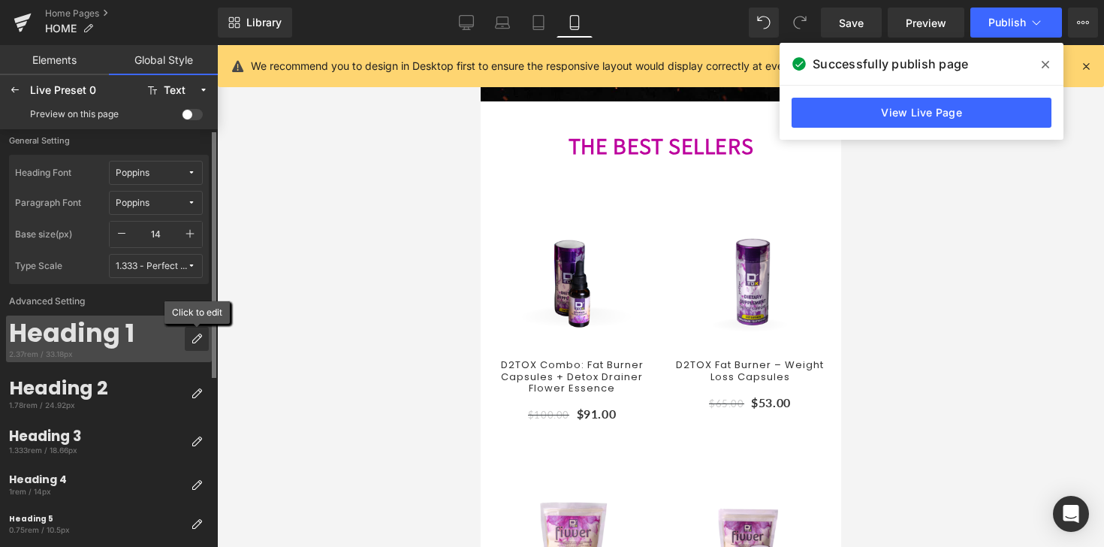
click at [193, 340] on icon at bounding box center [197, 339] width 12 height 12
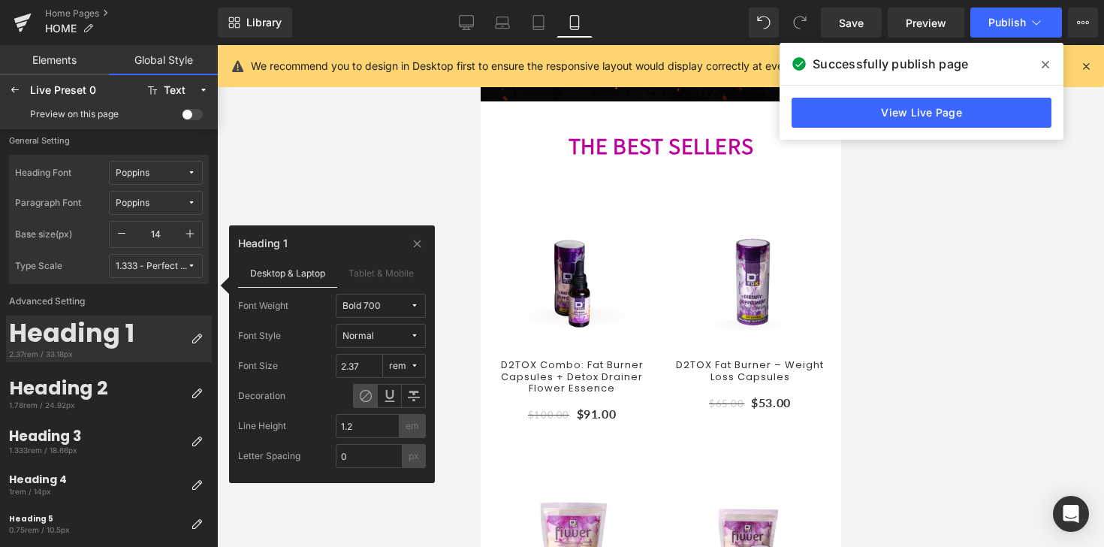
click at [417, 335] on icon at bounding box center [414, 335] width 9 height 9
click at [411, 298] on button "Bold 700" at bounding box center [381, 306] width 90 height 24
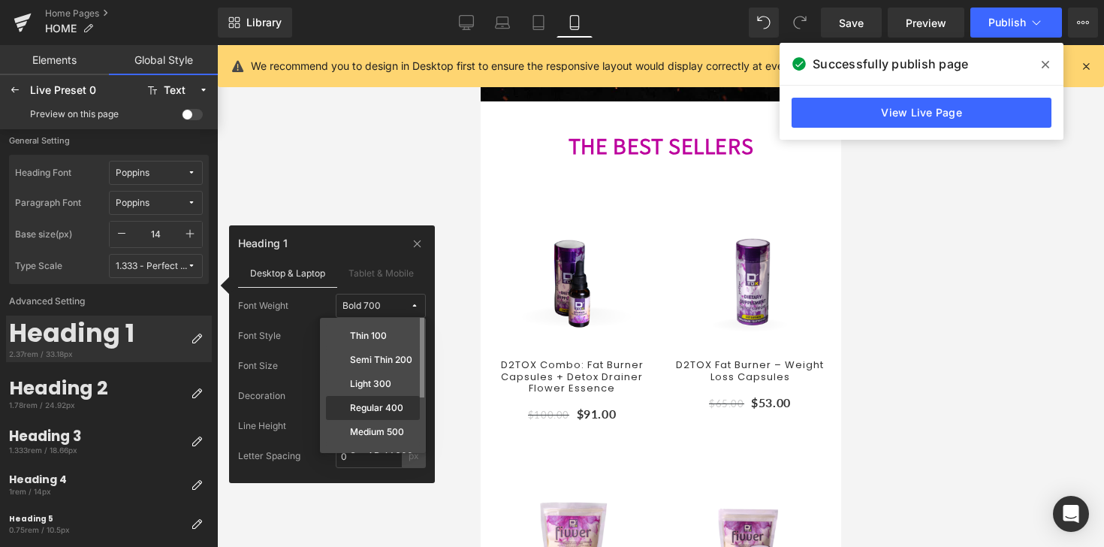
click at [369, 411] on label "Regular 400" at bounding box center [376, 407] width 53 height 11
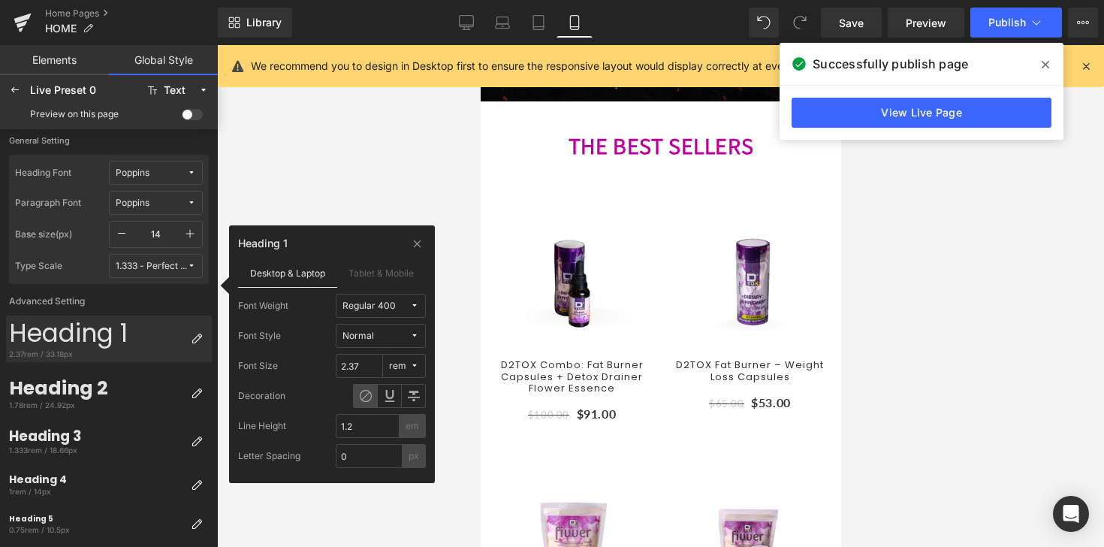
click at [396, 303] on span "Regular 400" at bounding box center [376, 305] width 68 height 11
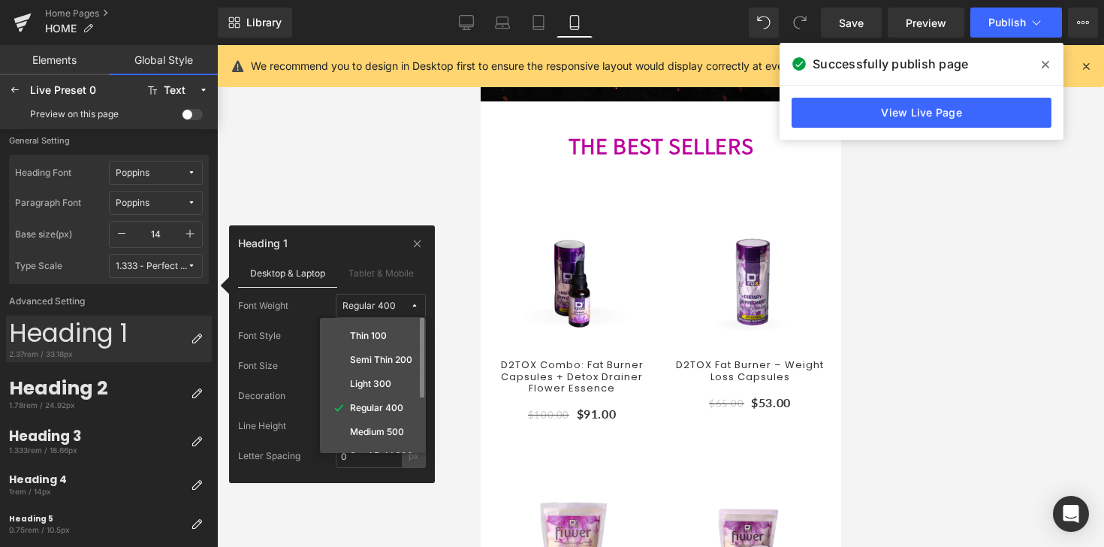
scroll to position [93, 0]
click at [381, 381] on label "Bold 700" at bounding box center [369, 386] width 38 height 11
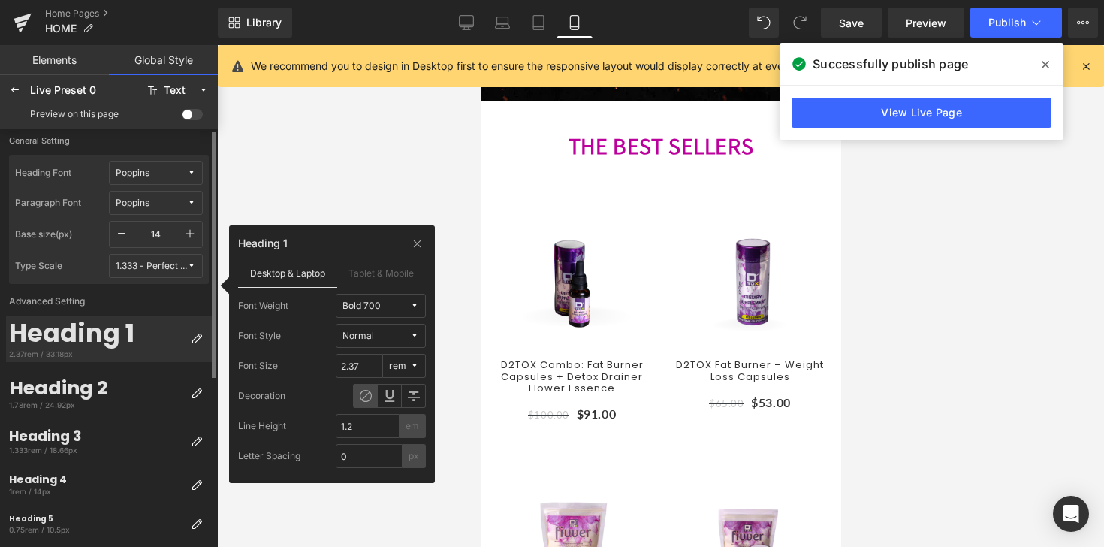
click at [120, 303] on label "Advanced Setting" at bounding box center [109, 300] width 206 height 32
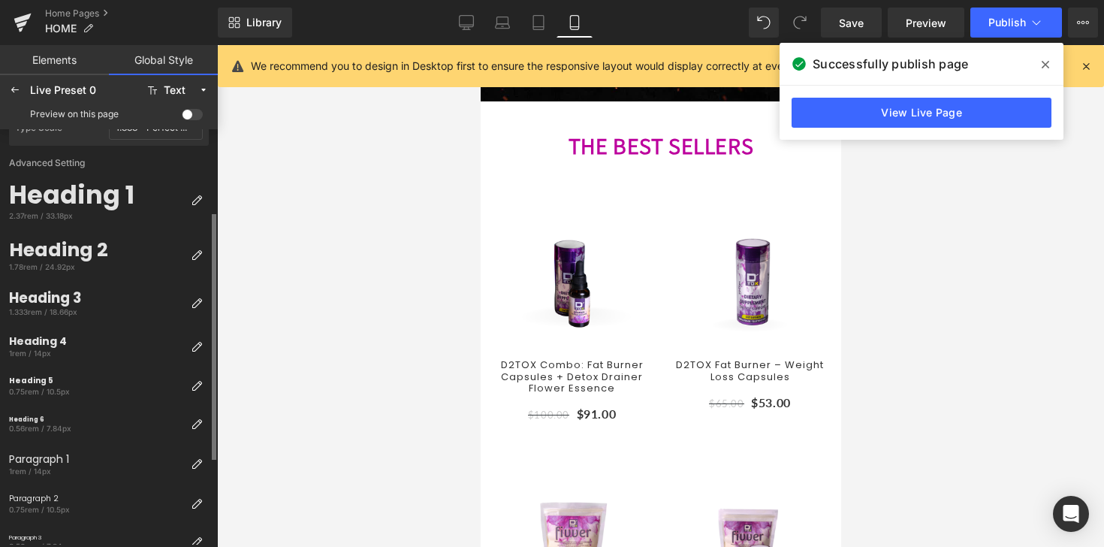
scroll to position [0, 0]
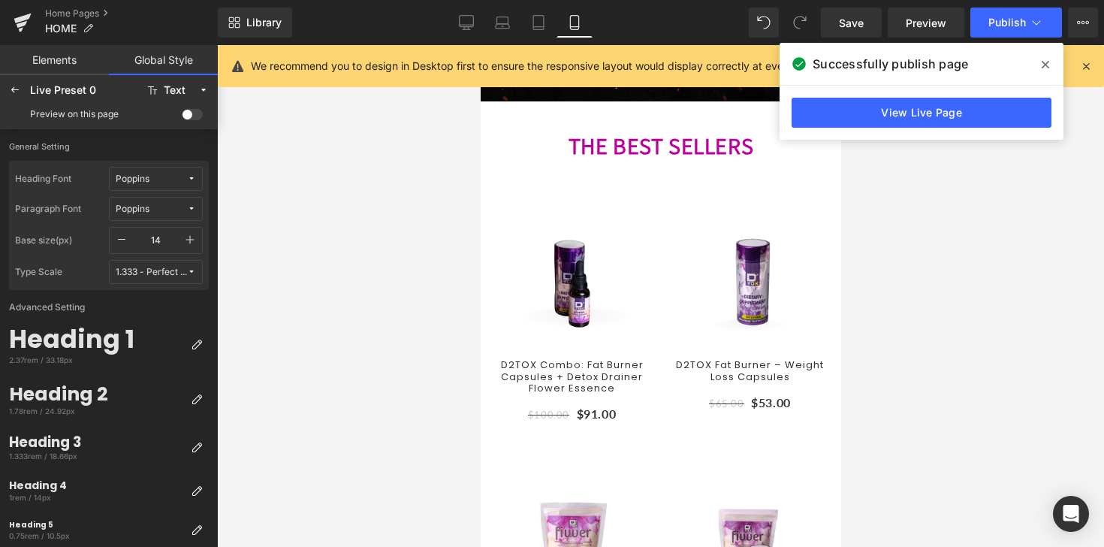
click at [190, 113] on span at bounding box center [192, 114] width 21 height 11
click at [182, 117] on input "checkbox" at bounding box center [182, 117] width 0 height 0
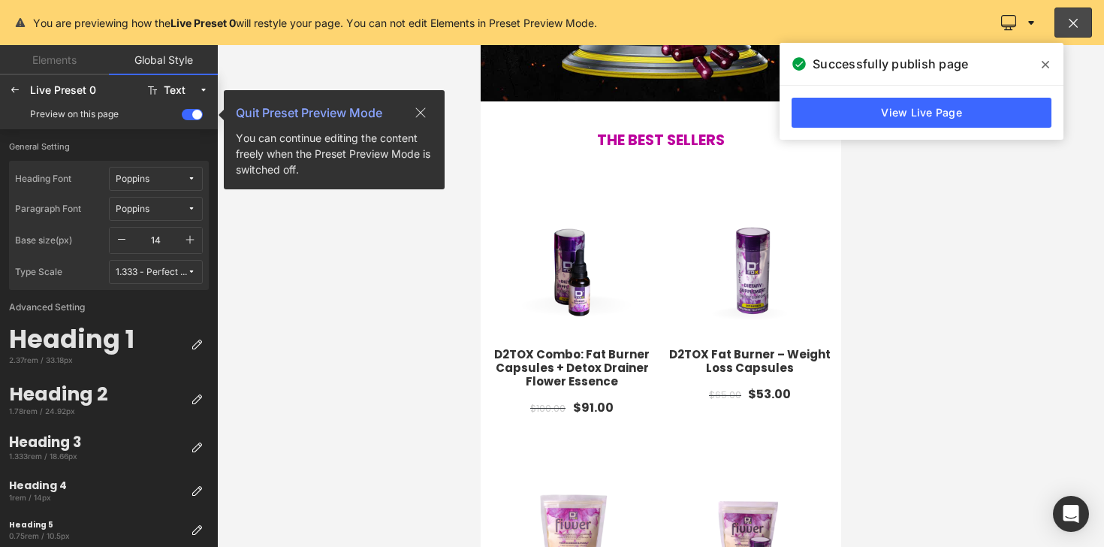
click at [164, 209] on span "Poppins" at bounding box center [151, 208] width 71 height 11
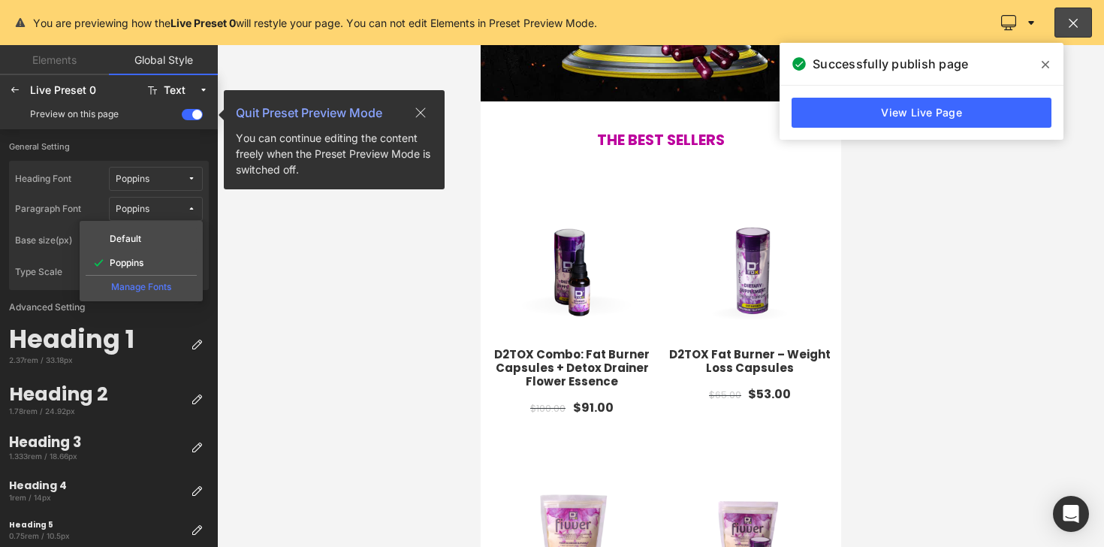
click at [50, 182] on label "Heading Font" at bounding box center [62, 179] width 94 height 24
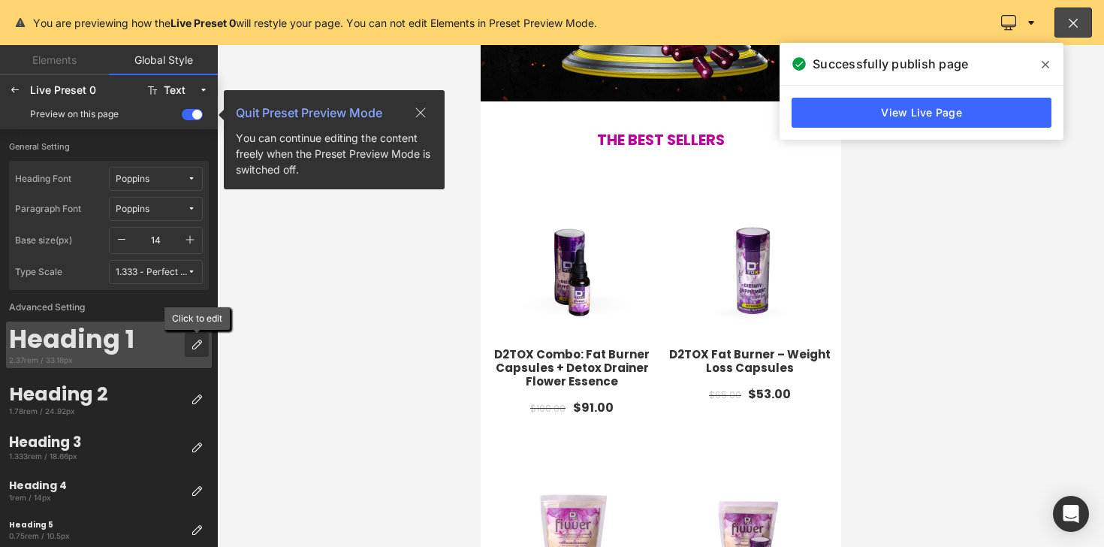
click at [189, 339] on div at bounding box center [197, 345] width 24 height 24
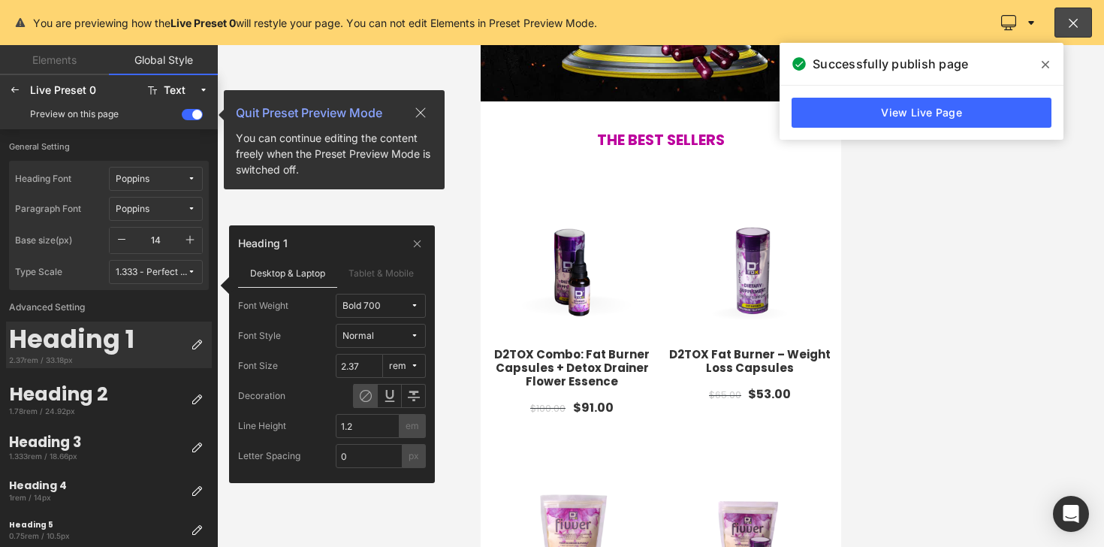
click at [397, 309] on span "Bold 700" at bounding box center [376, 305] width 68 height 11
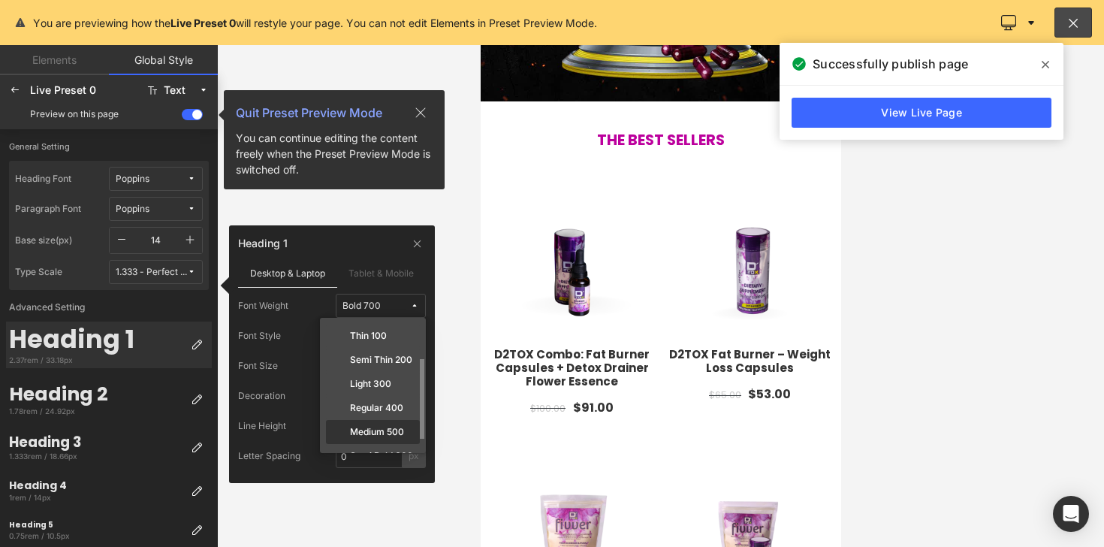
scroll to position [26, 0]
click at [377, 421] on div "Semi Bold 600" at bounding box center [373, 429] width 94 height 24
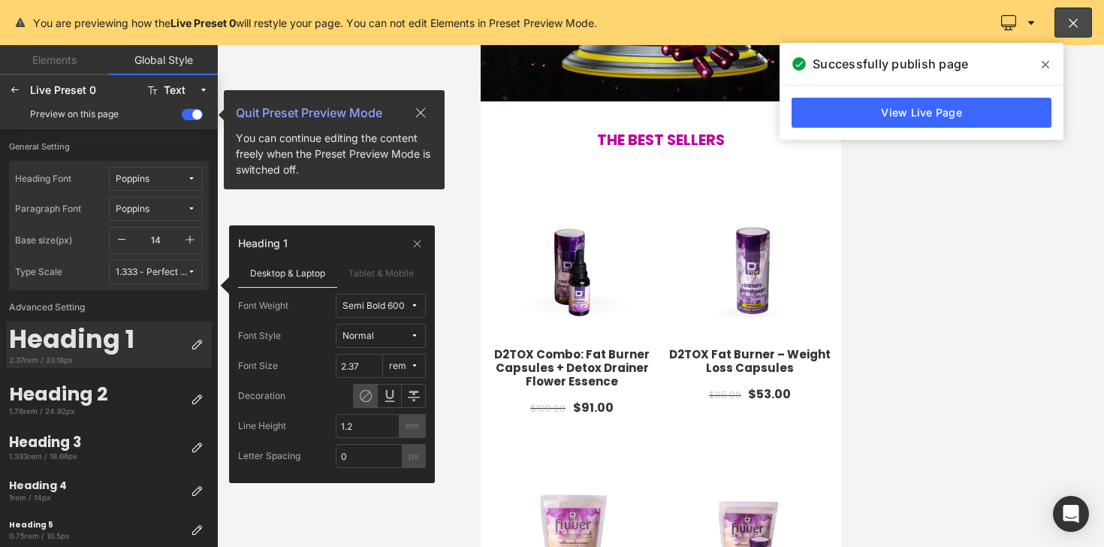
click at [408, 306] on span "Semi Bold 600" at bounding box center [376, 305] width 68 height 11
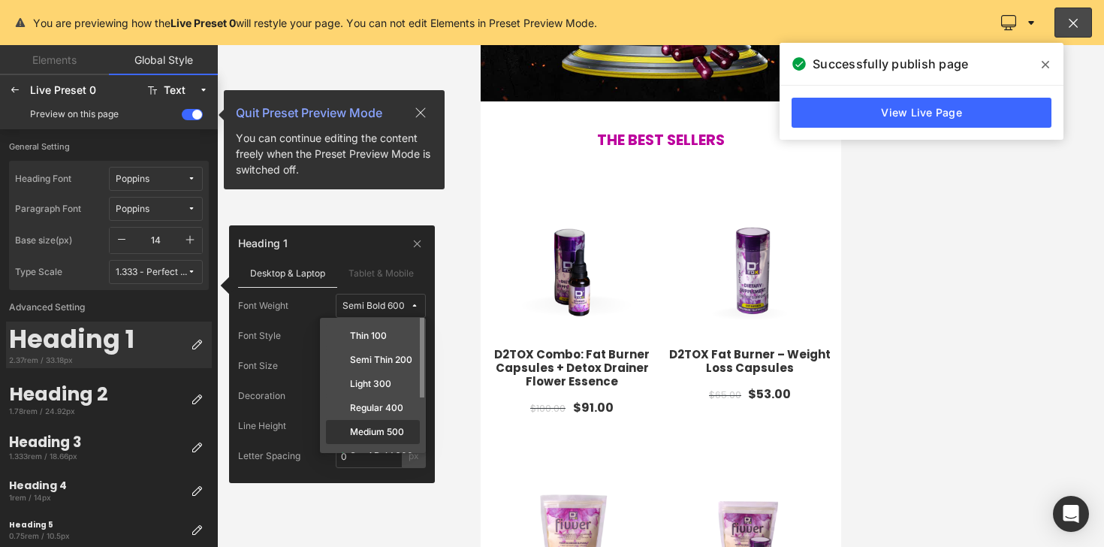
click at [380, 429] on label "Medium 500" at bounding box center [377, 432] width 54 height 11
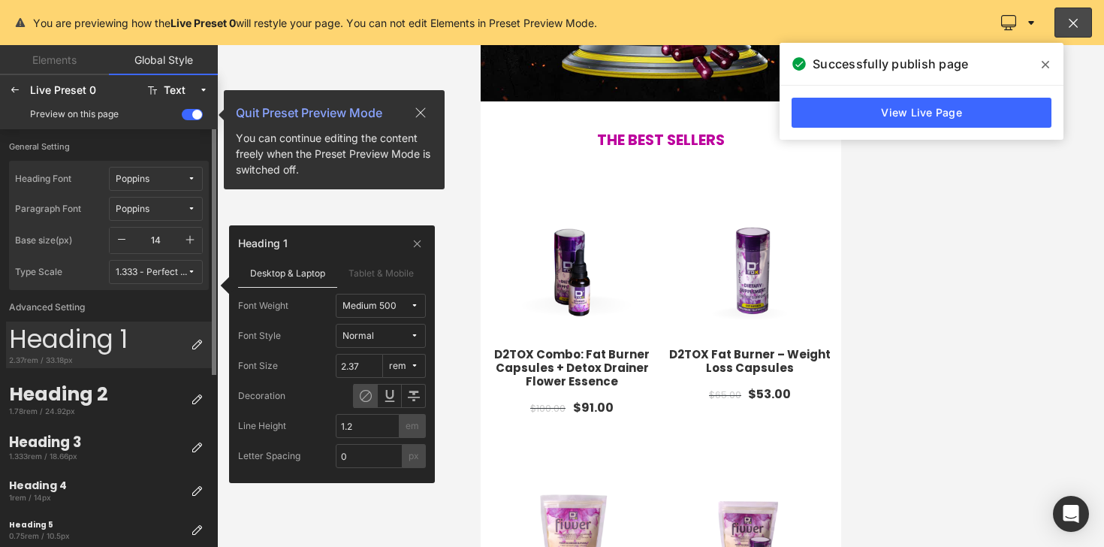
click at [161, 131] on div "General Setting Heading Font Poppins Paragraph Font Poppins Base size(px) 14 Ty…" at bounding box center [109, 336] width 218 height 415
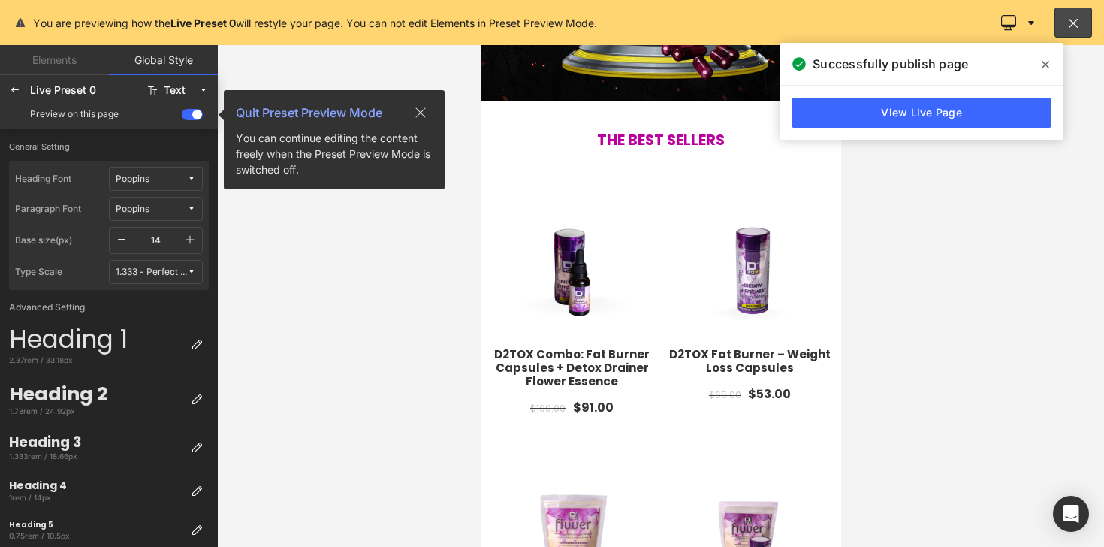
click at [179, 118] on div "Preview on this page Quit Preset Preview Mode You can continue editing the cont…" at bounding box center [109, 114] width 212 height 24
click at [188, 116] on span at bounding box center [192, 114] width 21 height 11
click at [182, 117] on input "checkbox" at bounding box center [182, 117] width 0 height 0
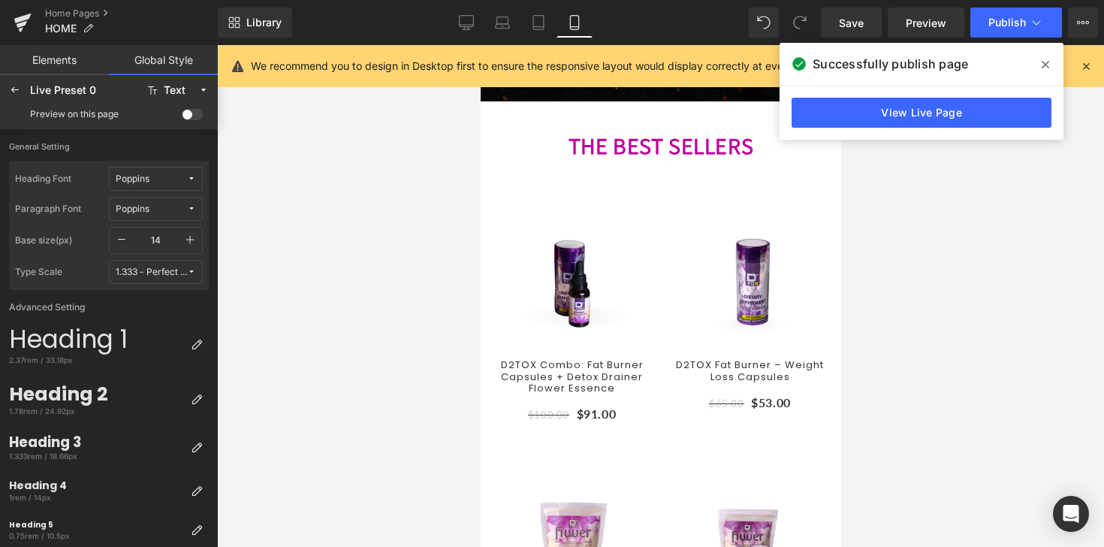
click at [188, 116] on span at bounding box center [192, 114] width 21 height 11
click at [182, 117] on input "checkbox" at bounding box center [182, 117] width 0 height 0
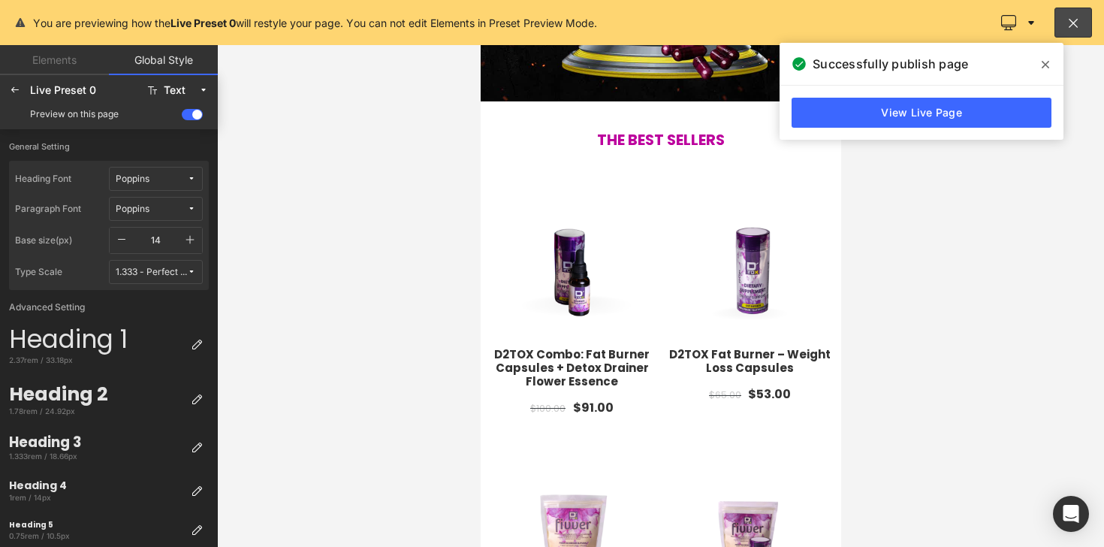
click at [1046, 55] on span at bounding box center [1045, 65] width 24 height 24
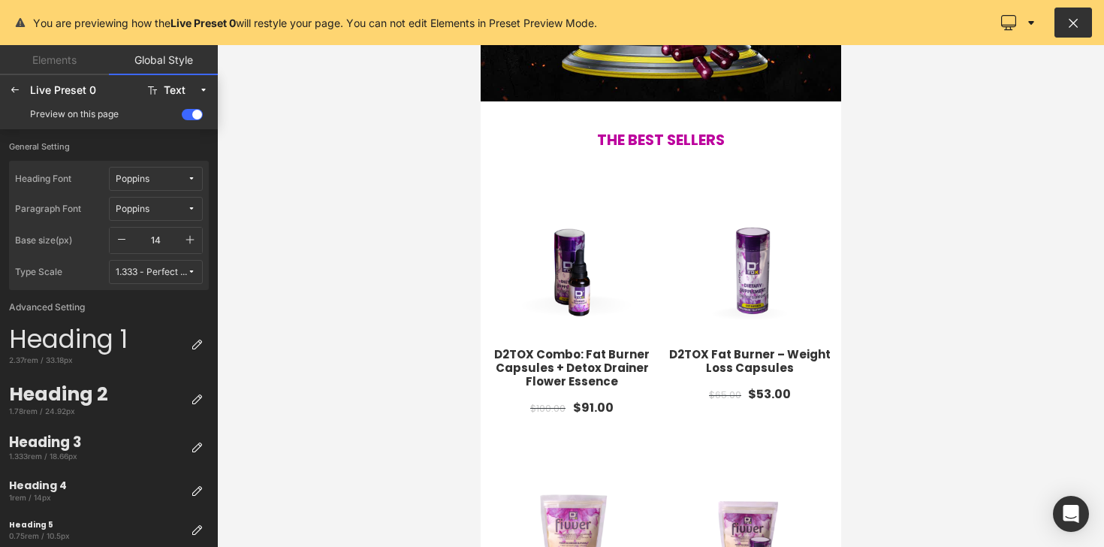
click at [1066, 23] on icon at bounding box center [1073, 22] width 14 height 15
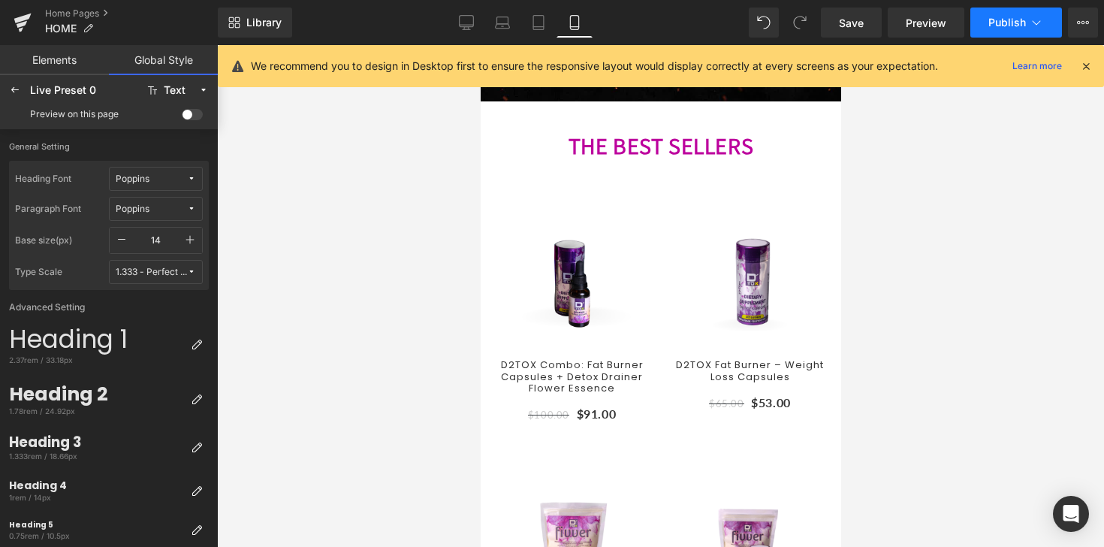
click at [1016, 20] on span "Publish" at bounding box center [1007, 23] width 38 height 12
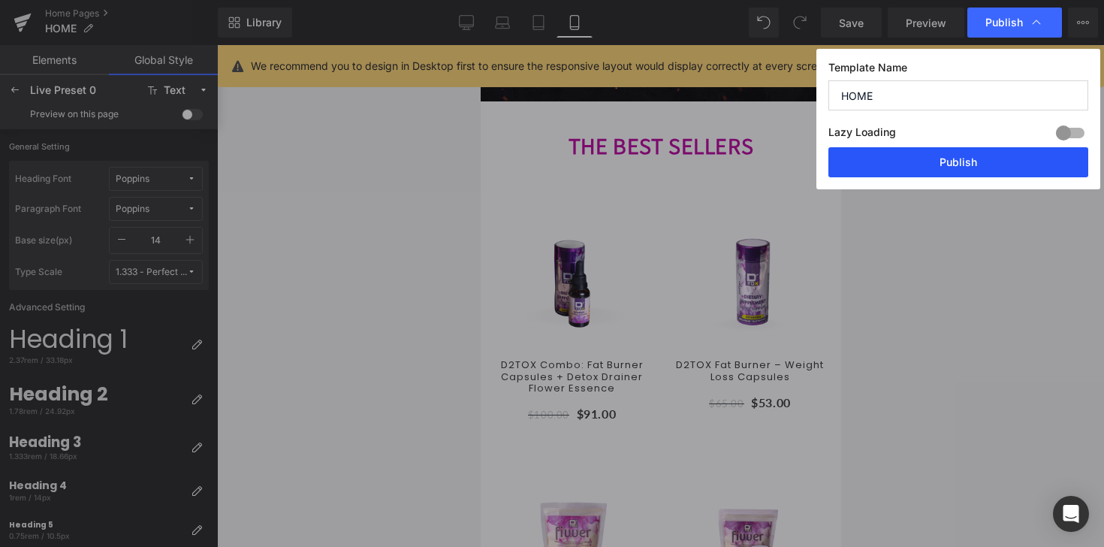
click at [950, 171] on button "Publish" at bounding box center [958, 162] width 260 height 30
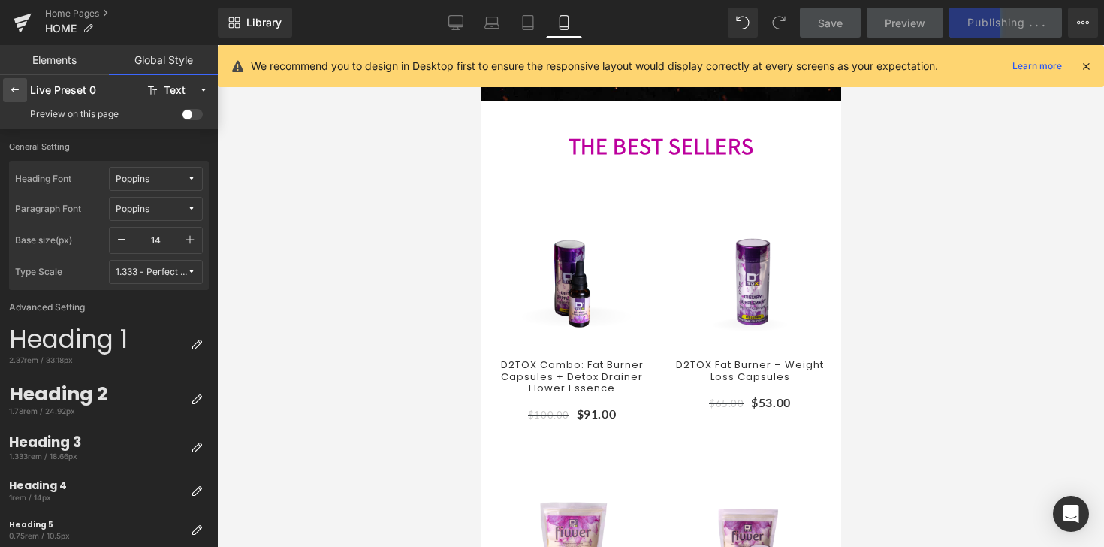
click at [20, 96] on div at bounding box center [15, 90] width 24 height 24
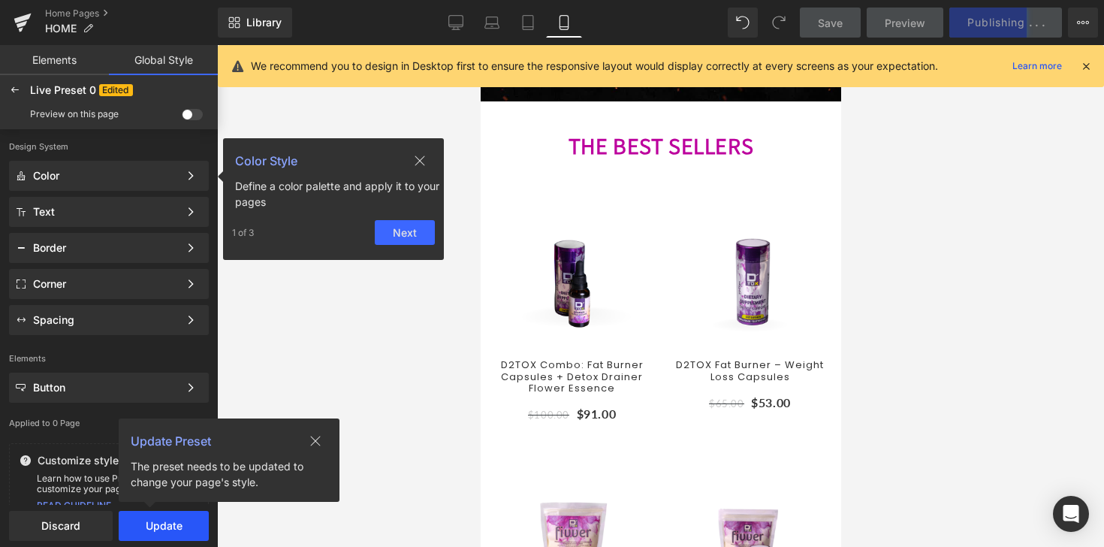
click at [151, 525] on button "Update" at bounding box center [164, 526] width 90 height 30
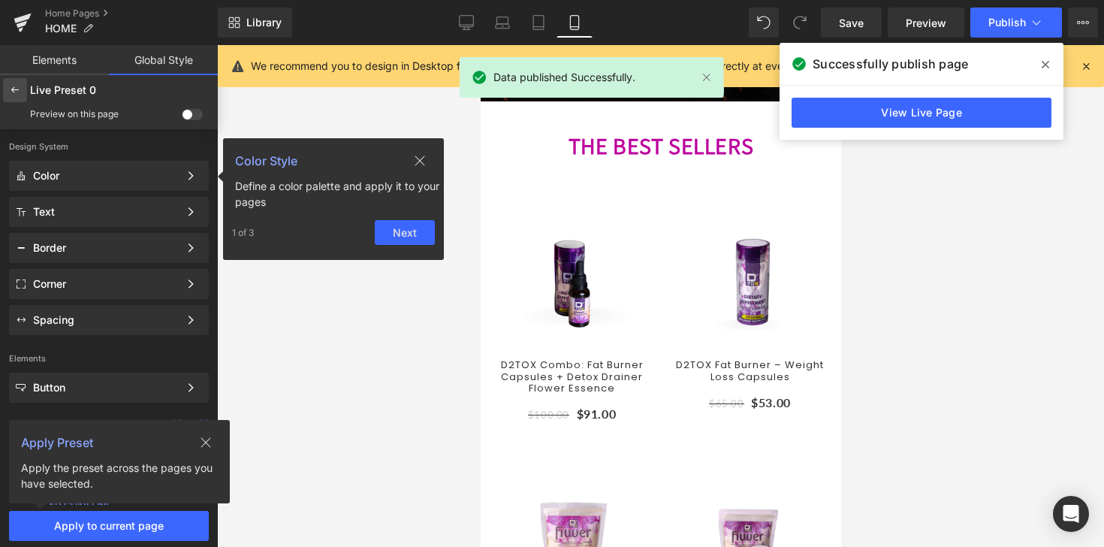
click at [16, 90] on icon at bounding box center [15, 90] width 12 height 12
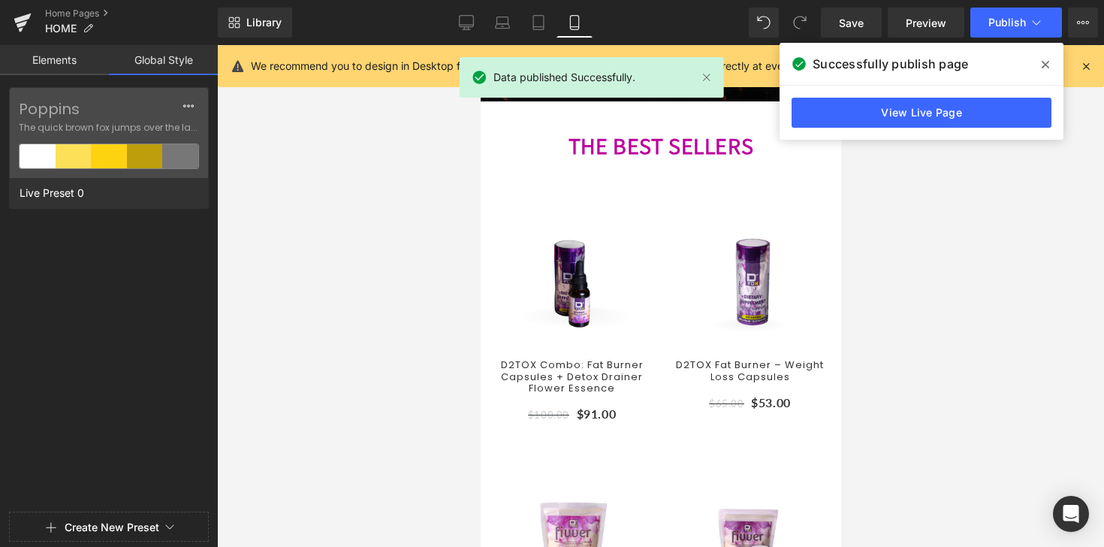
click at [16, 90] on div "Poppins The quick brown fox jumps over the lazy..." at bounding box center [109, 133] width 198 height 90
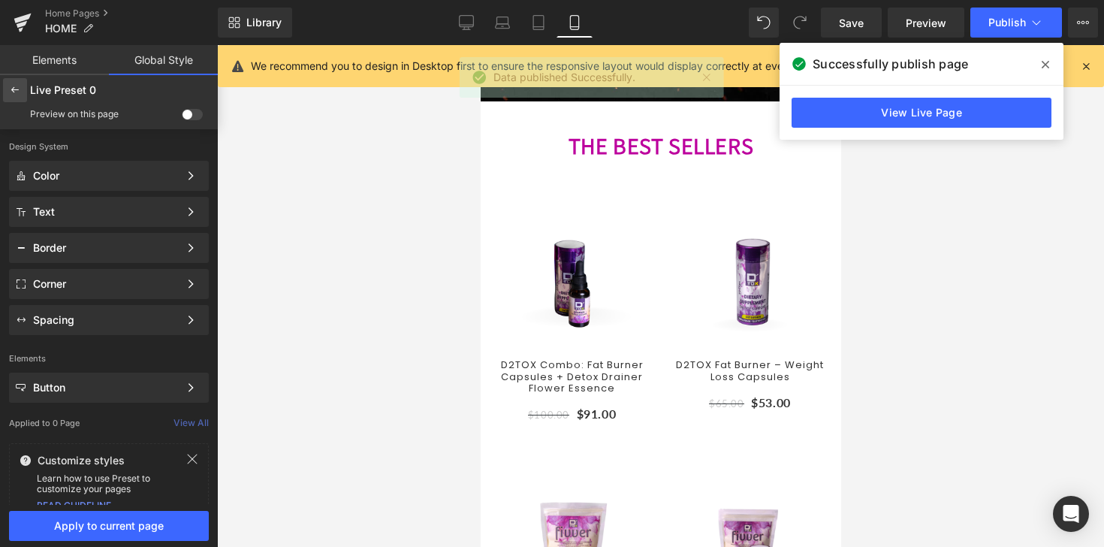
click at [18, 86] on icon at bounding box center [15, 90] width 12 height 12
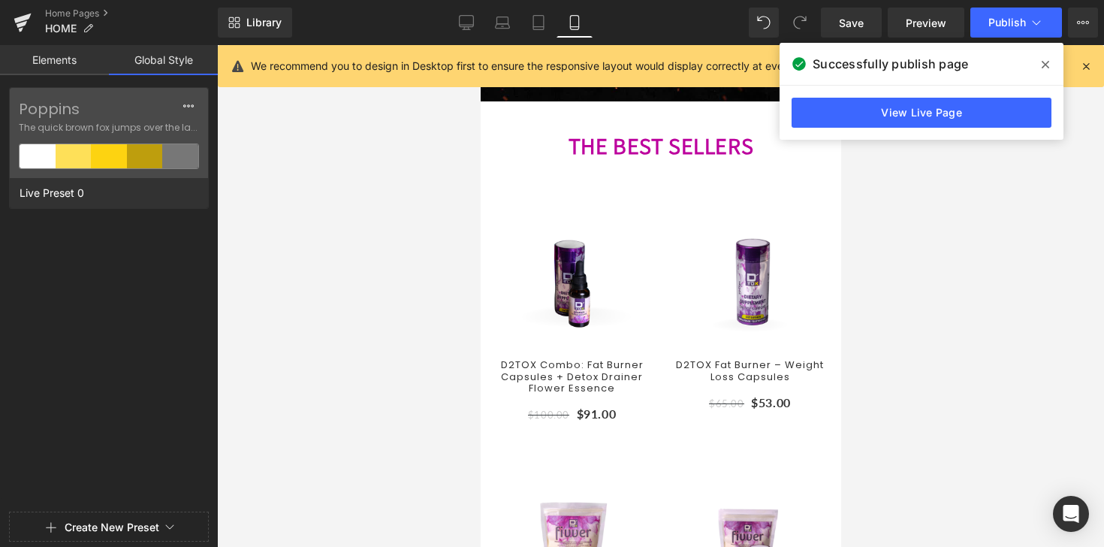
click at [46, 65] on link "Elements" at bounding box center [54, 60] width 109 height 30
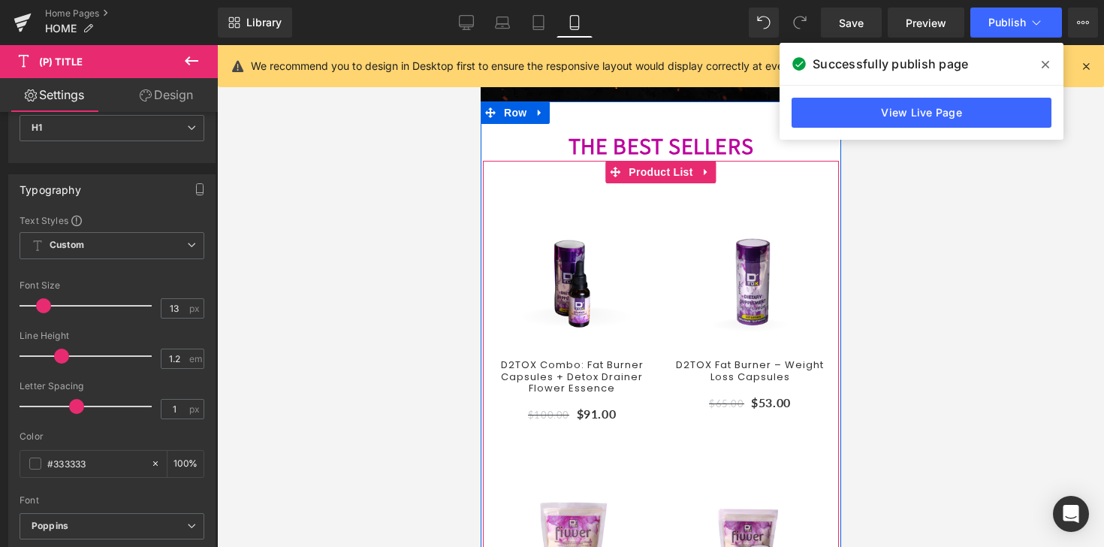
click at [552, 370] on span "(P) Title" at bounding box center [571, 374] width 38 height 18
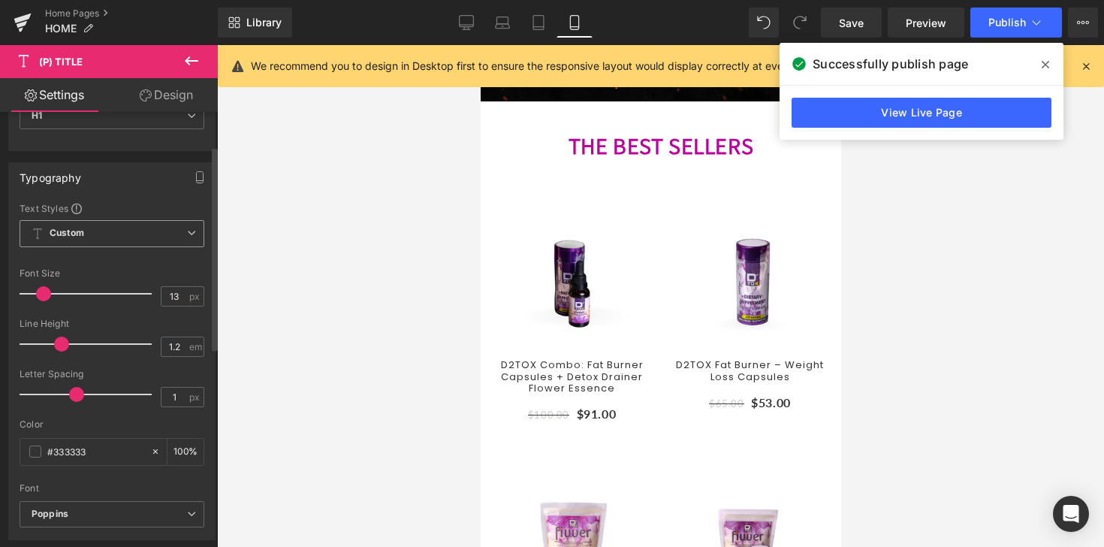
scroll to position [91, 0]
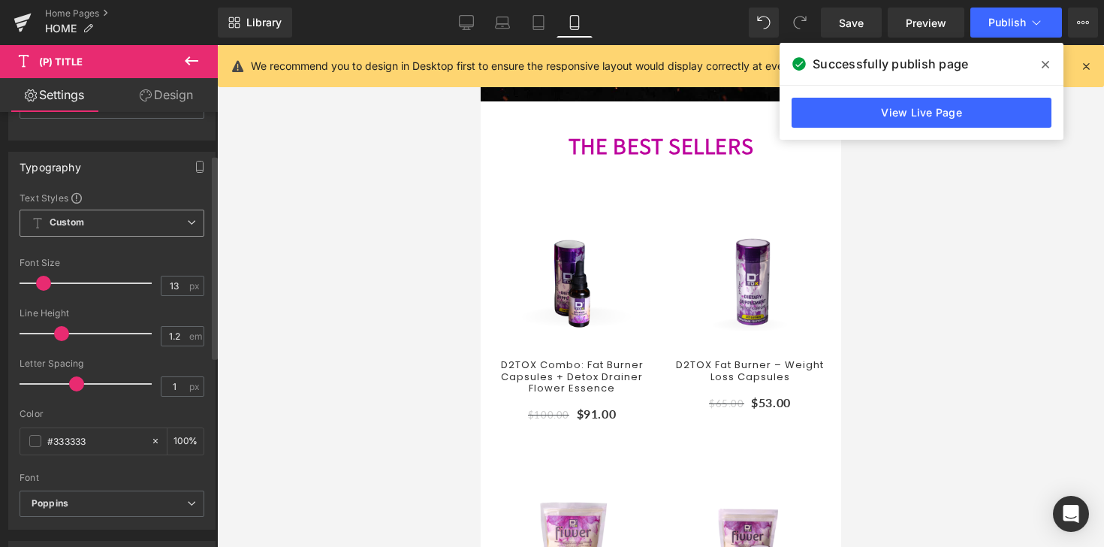
click at [110, 221] on span "Custom Setup Global Style" at bounding box center [112, 222] width 185 height 27
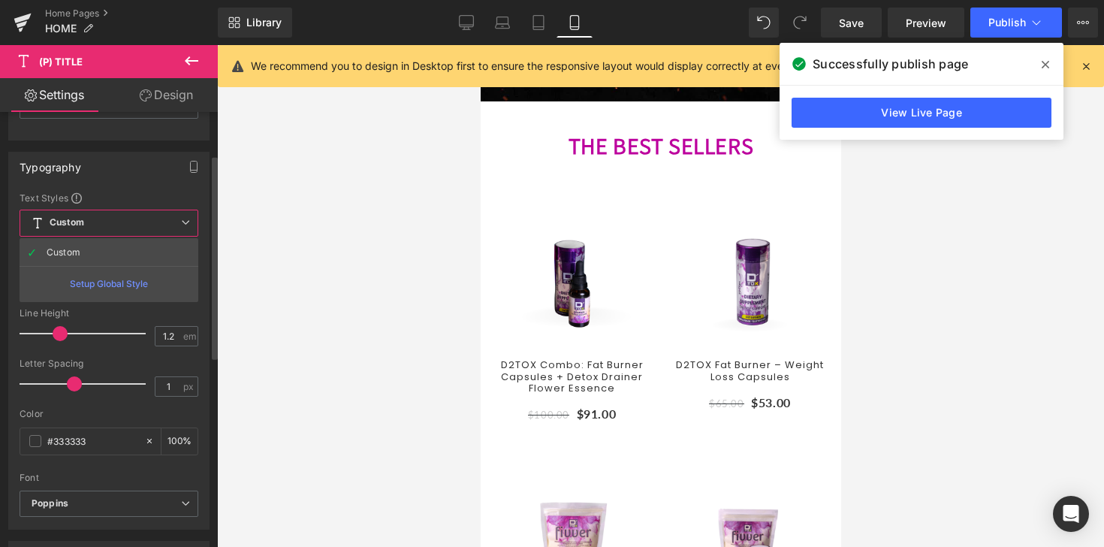
click at [110, 221] on span "Custom Setup Global Style" at bounding box center [109, 222] width 179 height 27
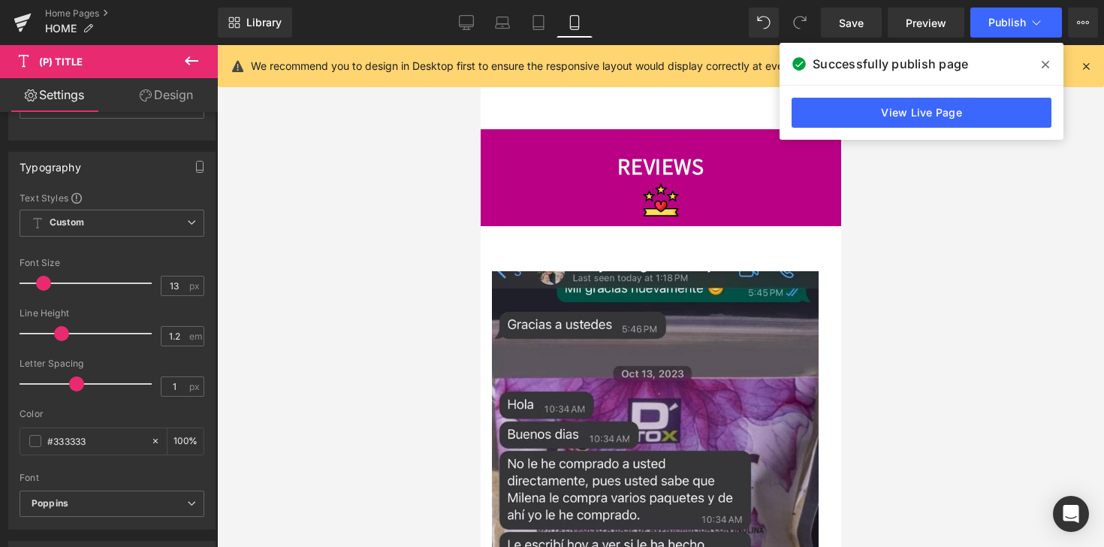
scroll to position [982, 0]
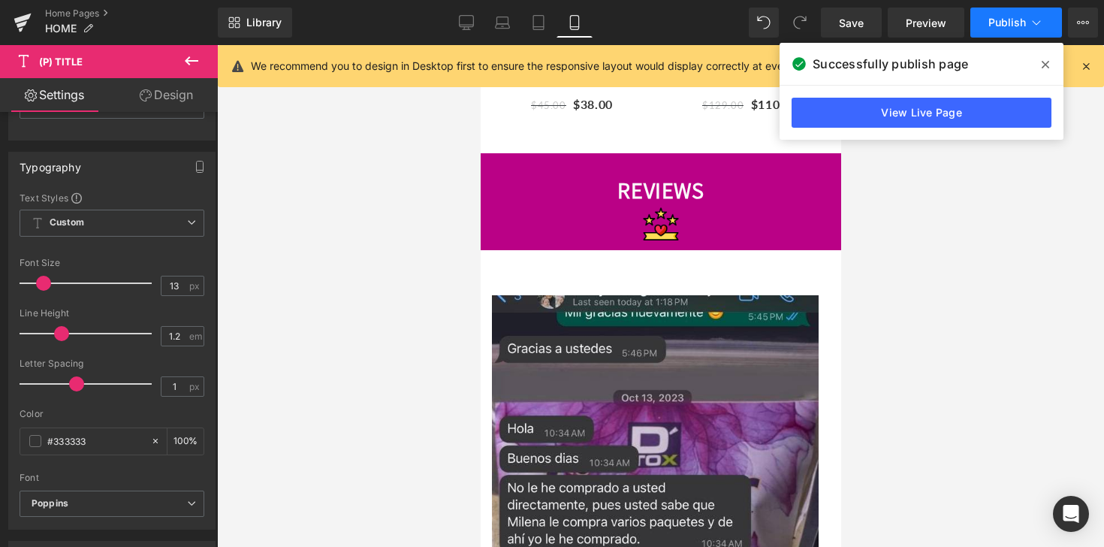
click at [982, 21] on button "Publish" at bounding box center [1016, 23] width 92 height 30
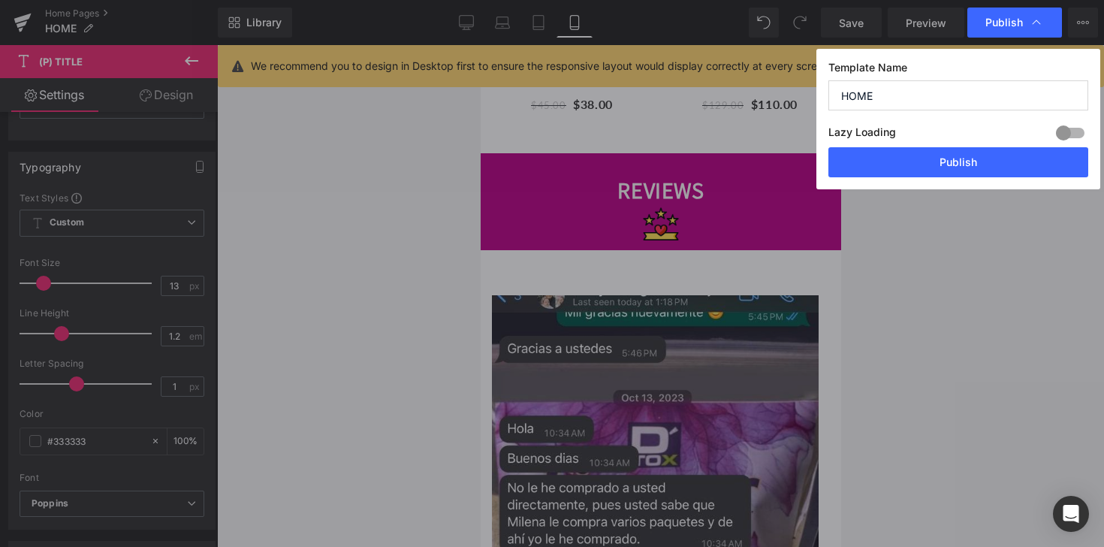
drag, startPoint x: 948, startPoint y: 164, endPoint x: 896, endPoint y: 161, distance: 52.7
click at [948, 164] on button "Publish" at bounding box center [958, 162] width 260 height 30
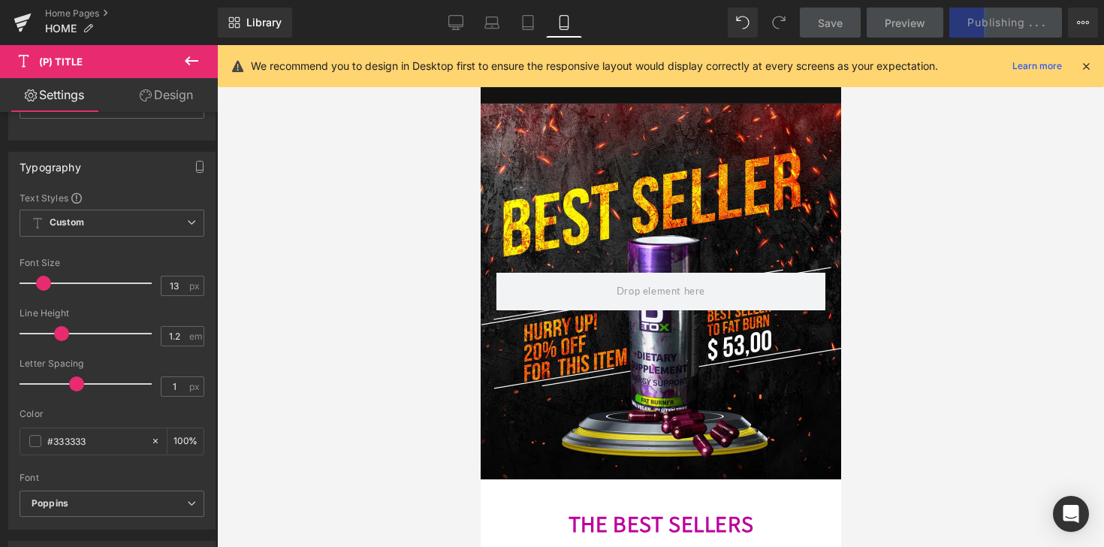
scroll to position [0, 0]
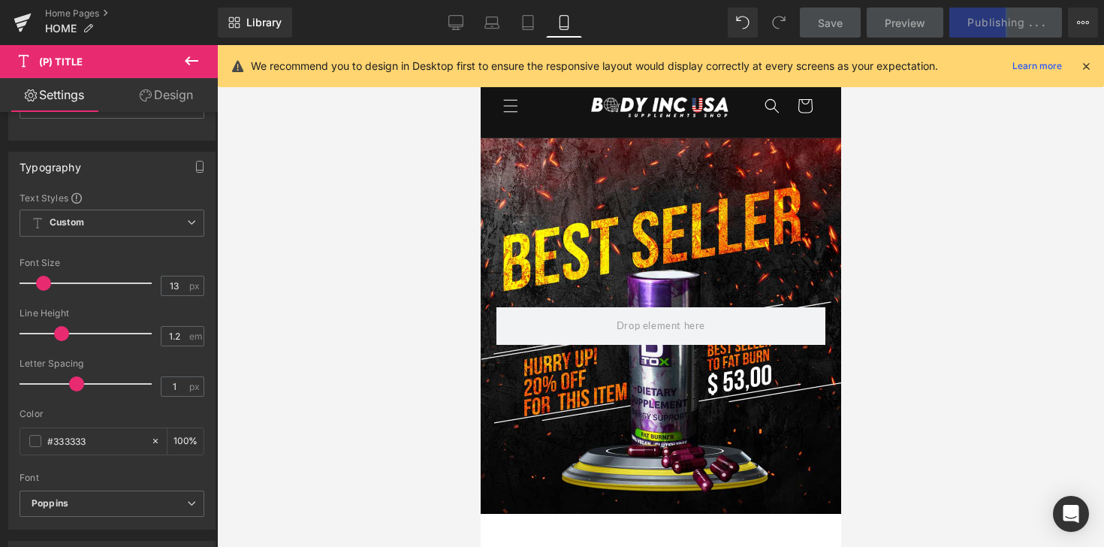
click at [1082, 56] on div "We recommend you to design in Desktop first to ensure the responsive layout wou…" at bounding box center [661, 66] width 886 height 42
click at [1084, 65] on icon at bounding box center [1086, 66] width 14 height 14
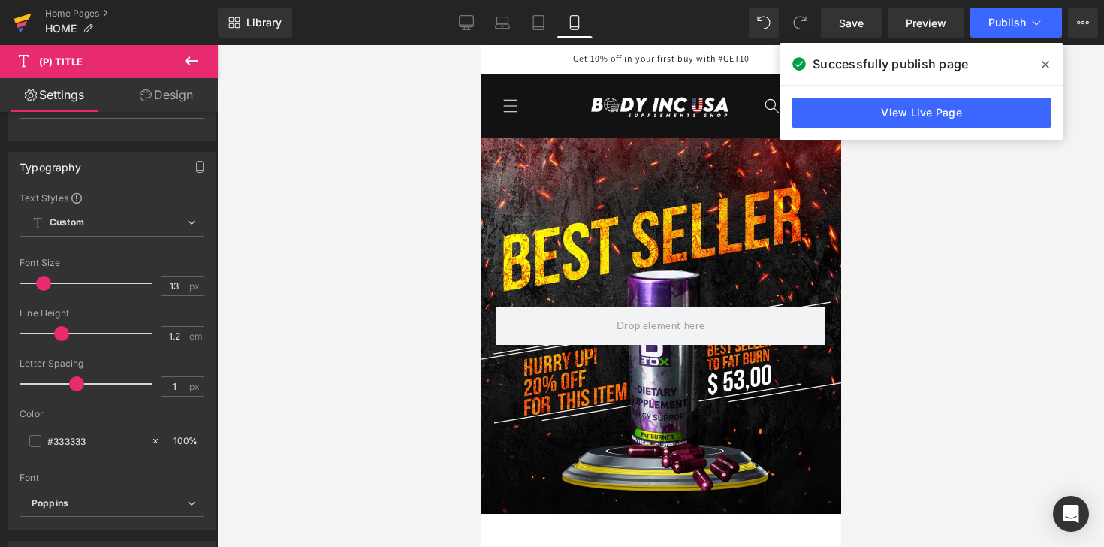
click at [16, 23] on icon at bounding box center [23, 23] width 18 height 38
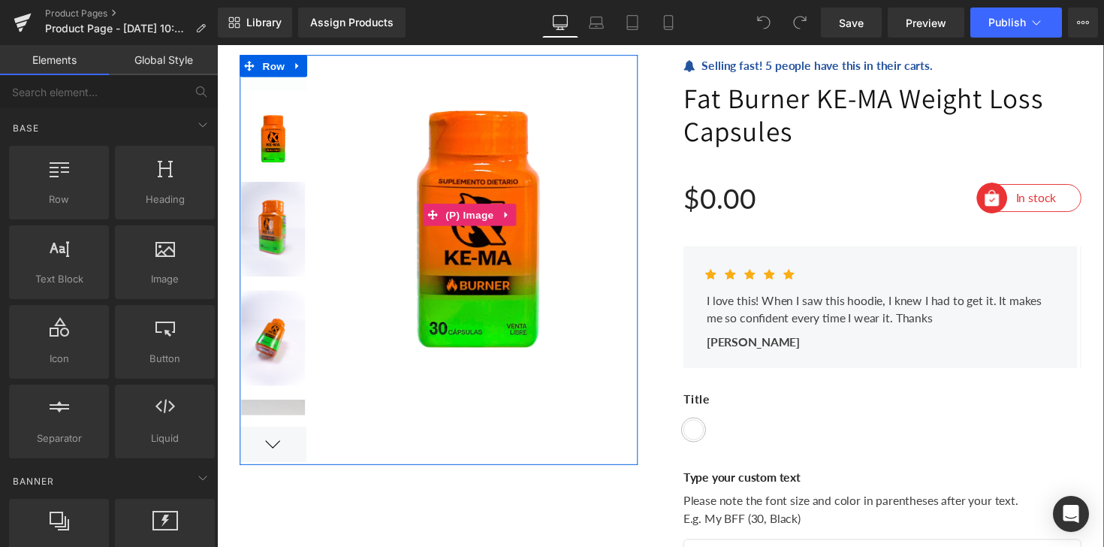
scroll to position [87, 0]
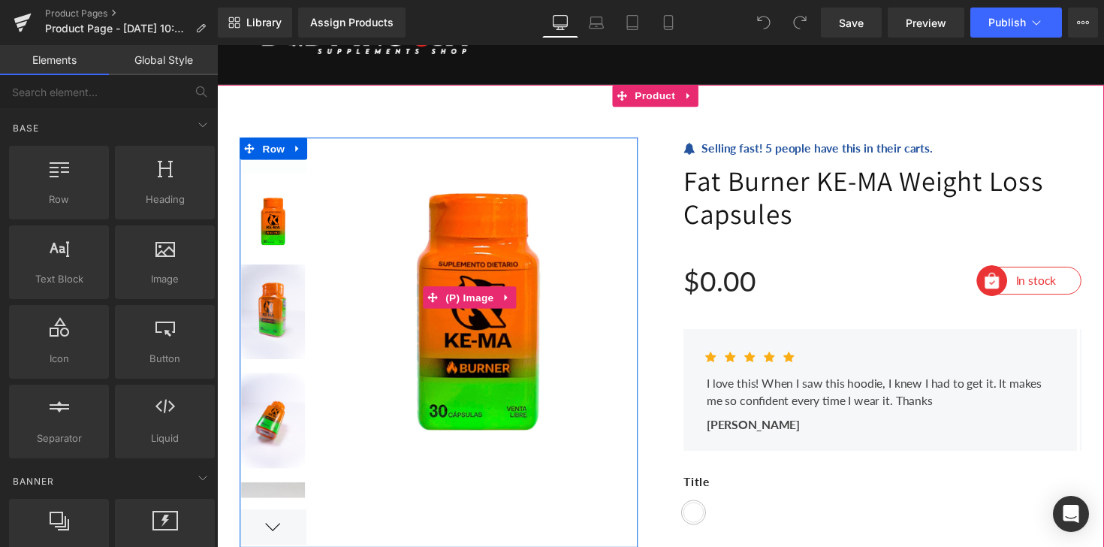
click at [563, 257] on img at bounding box center [478, 303] width 339 height 327
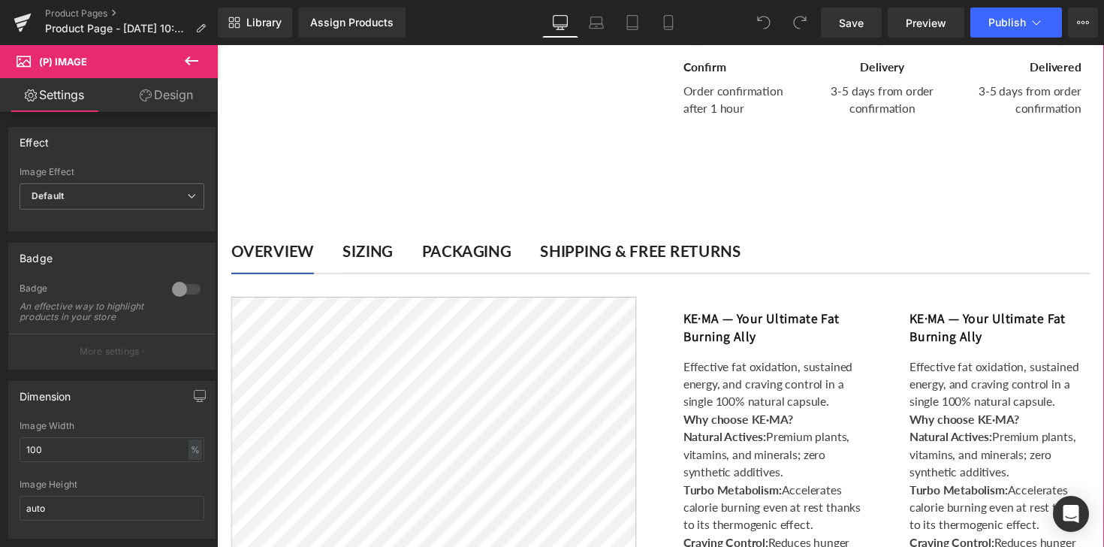
scroll to position [1500, 0]
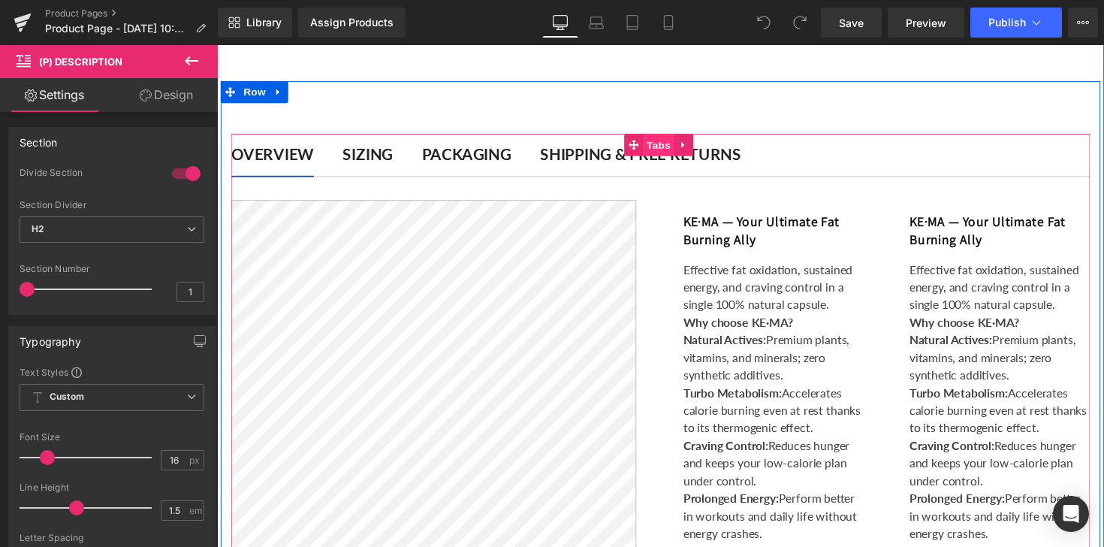
click at [665, 151] on span "Tabs" at bounding box center [669, 147] width 32 height 23
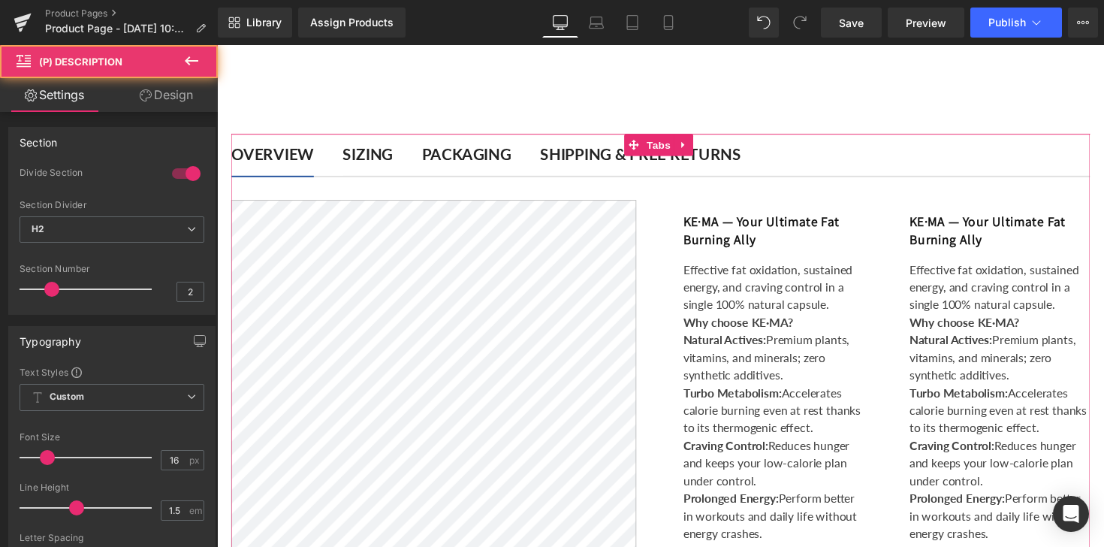
click at [865, 239] on h3 "KE·MA — Your Ultimate Fat Burning Ally" at bounding box center [787, 234] width 185 height 35
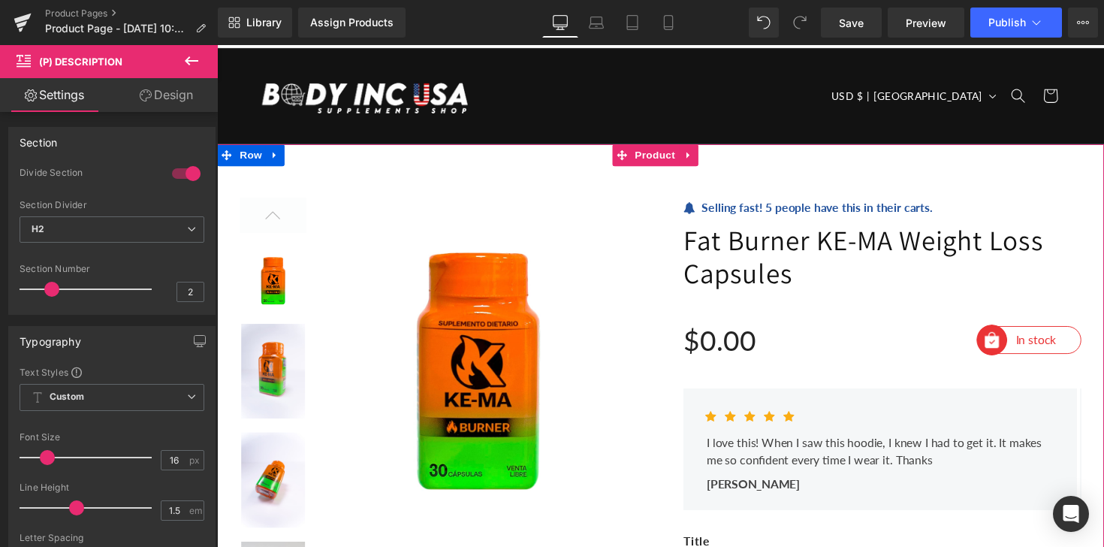
scroll to position [0, 0]
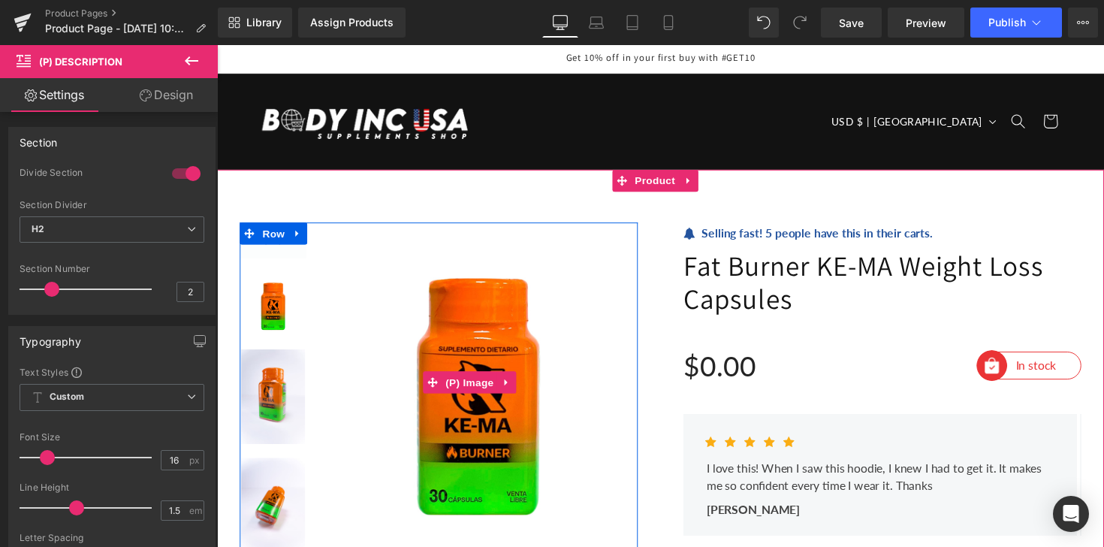
click at [454, 339] on img at bounding box center [478, 390] width 339 height 327
